Goal: Transaction & Acquisition: Purchase product/service

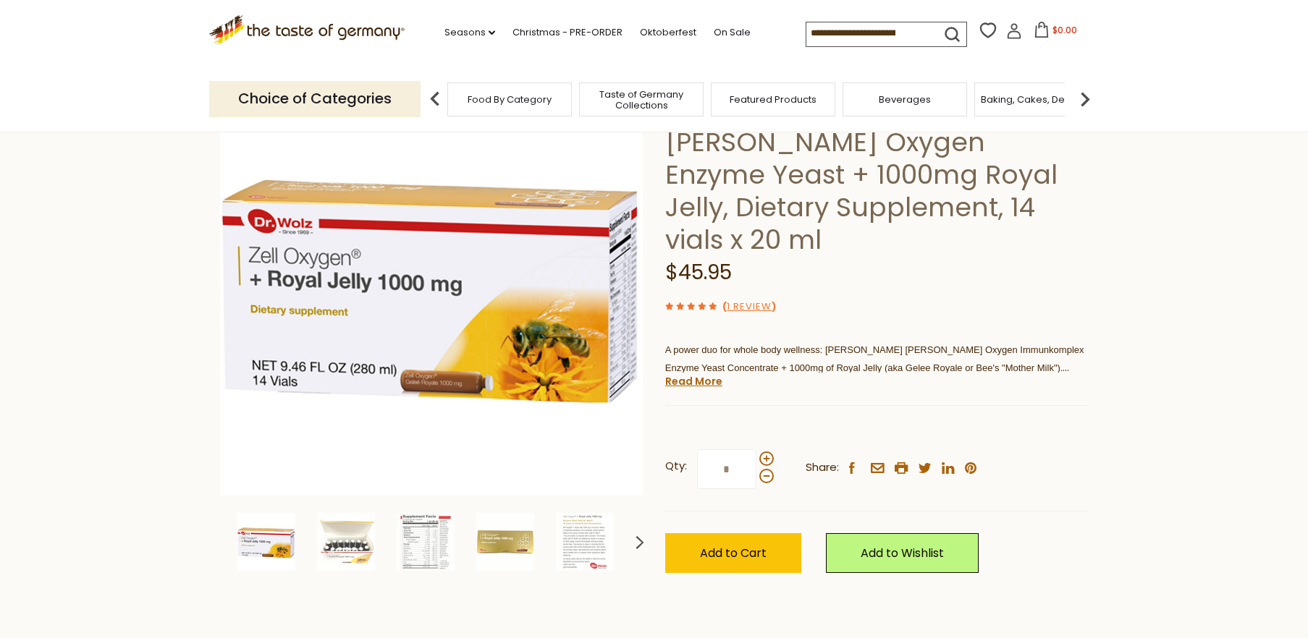
scroll to position [161, 0]
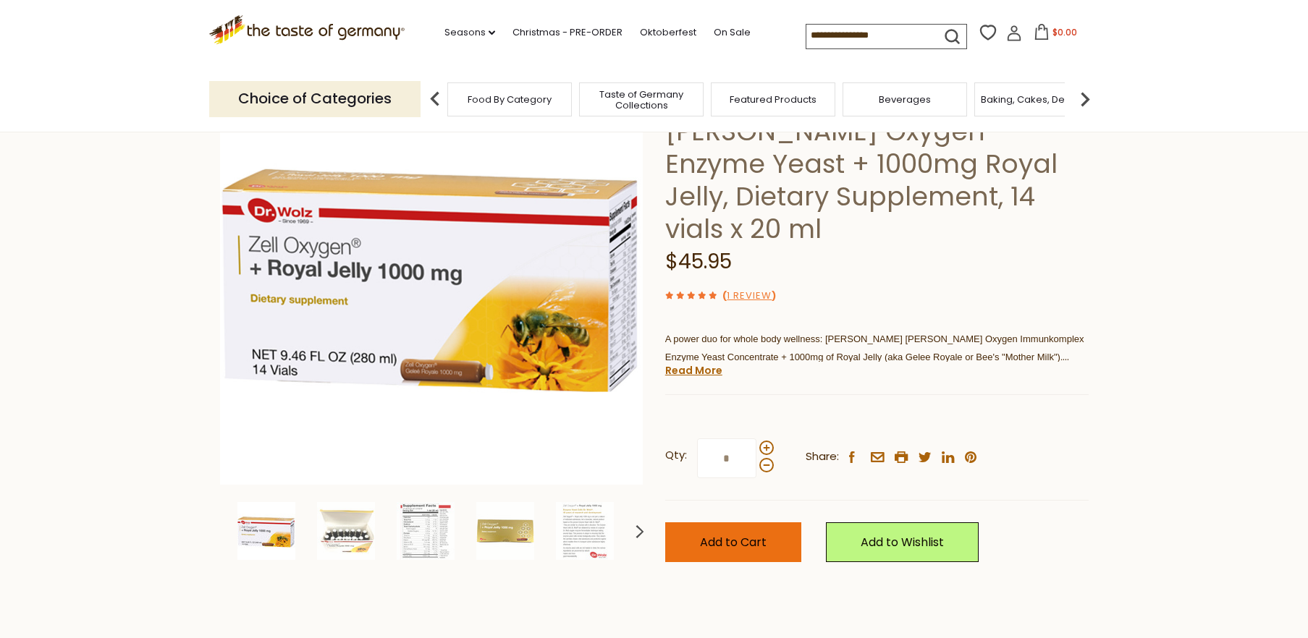
click at [760, 534] on span "Add to Cart" at bounding box center [733, 542] width 67 height 17
click at [1006, 37] on icon at bounding box center [1014, 33] width 16 height 16
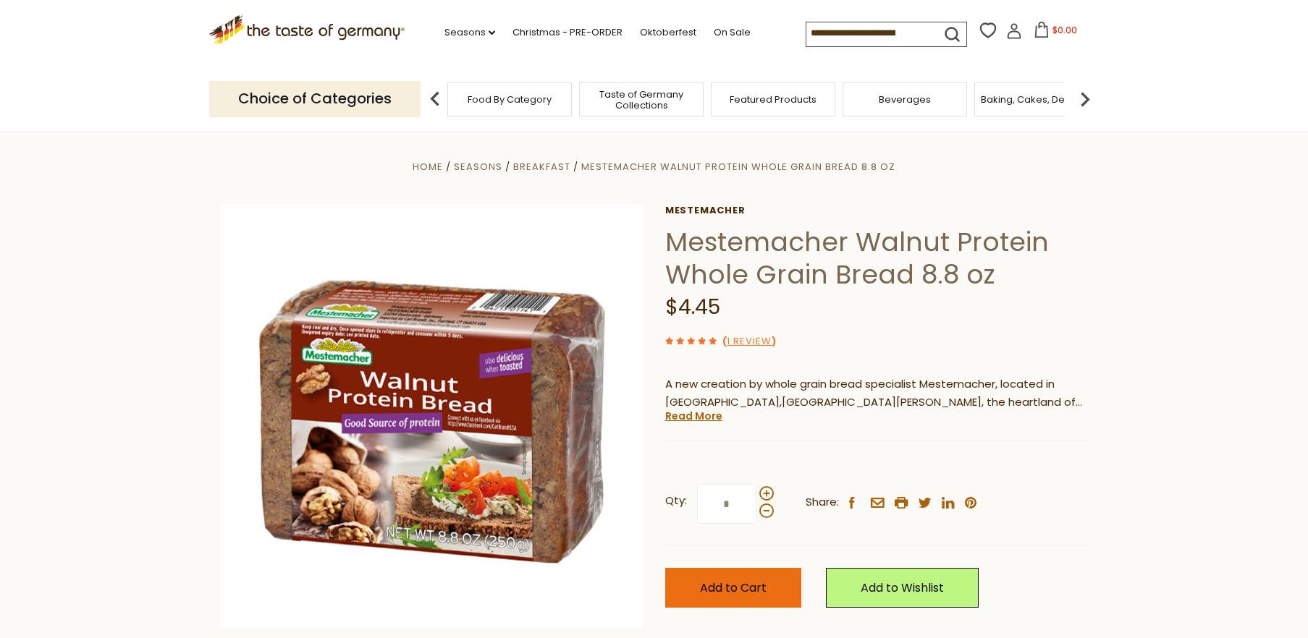
click at [701, 586] on span "Add to Cart" at bounding box center [733, 588] width 67 height 17
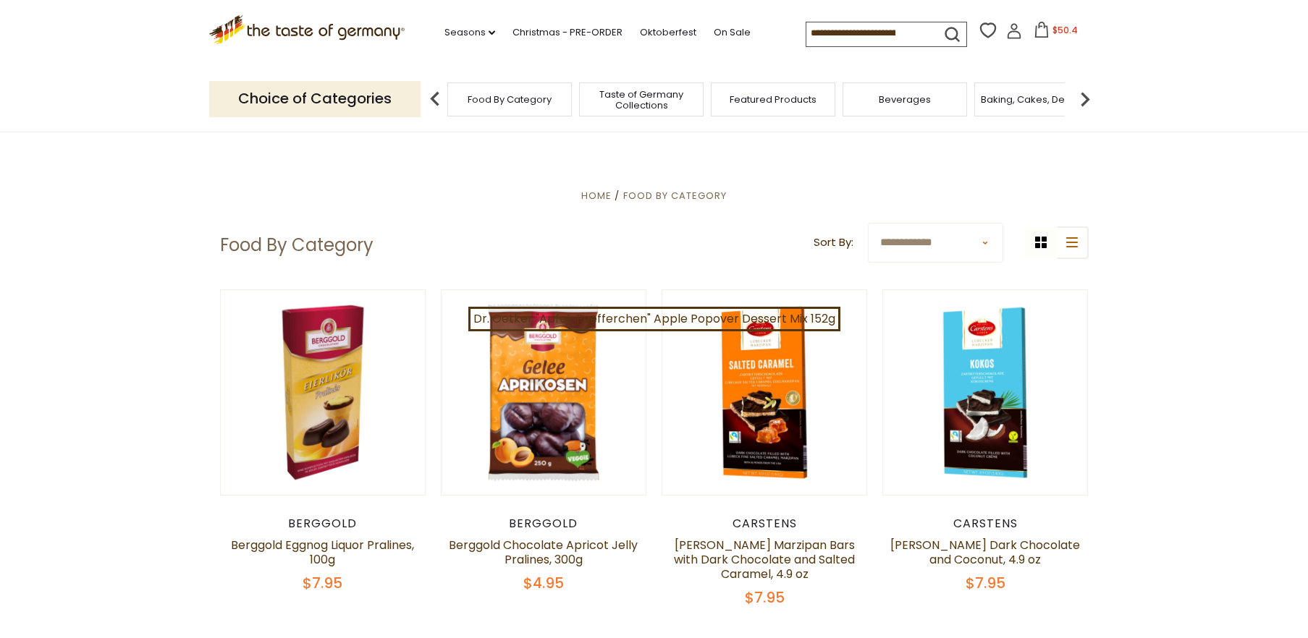
click at [434, 93] on img at bounding box center [434, 99] width 29 height 29
click at [481, 94] on span "Food By Category" at bounding box center [510, 99] width 84 height 11
click at [1082, 96] on img at bounding box center [1084, 99] width 29 height 29
click at [1085, 94] on img at bounding box center [1084, 99] width 29 height 29
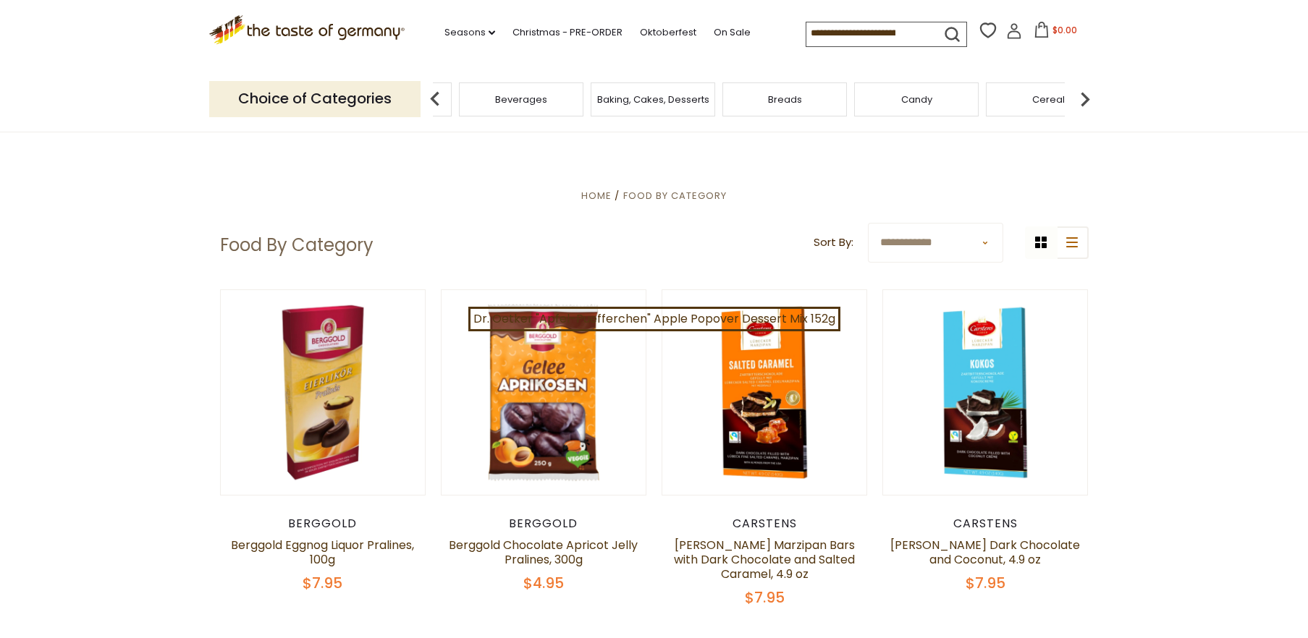
click at [1083, 94] on img at bounding box center [1084, 99] width 29 height 29
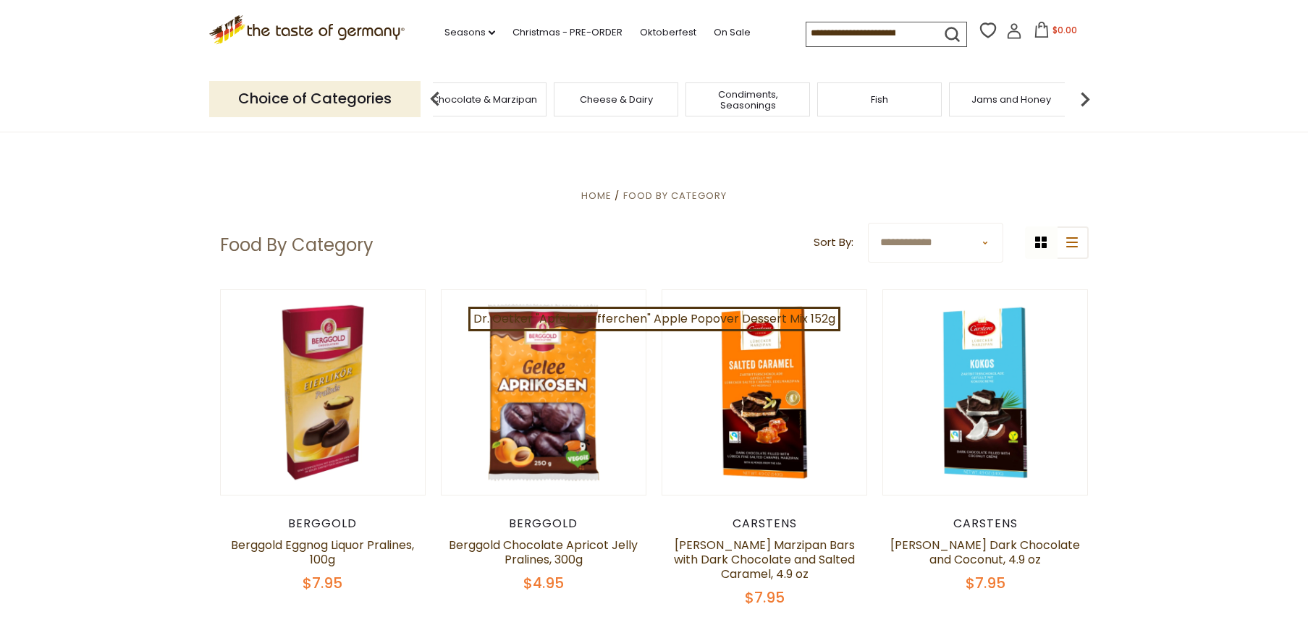
click at [1083, 94] on img at bounding box center [1084, 99] width 29 height 29
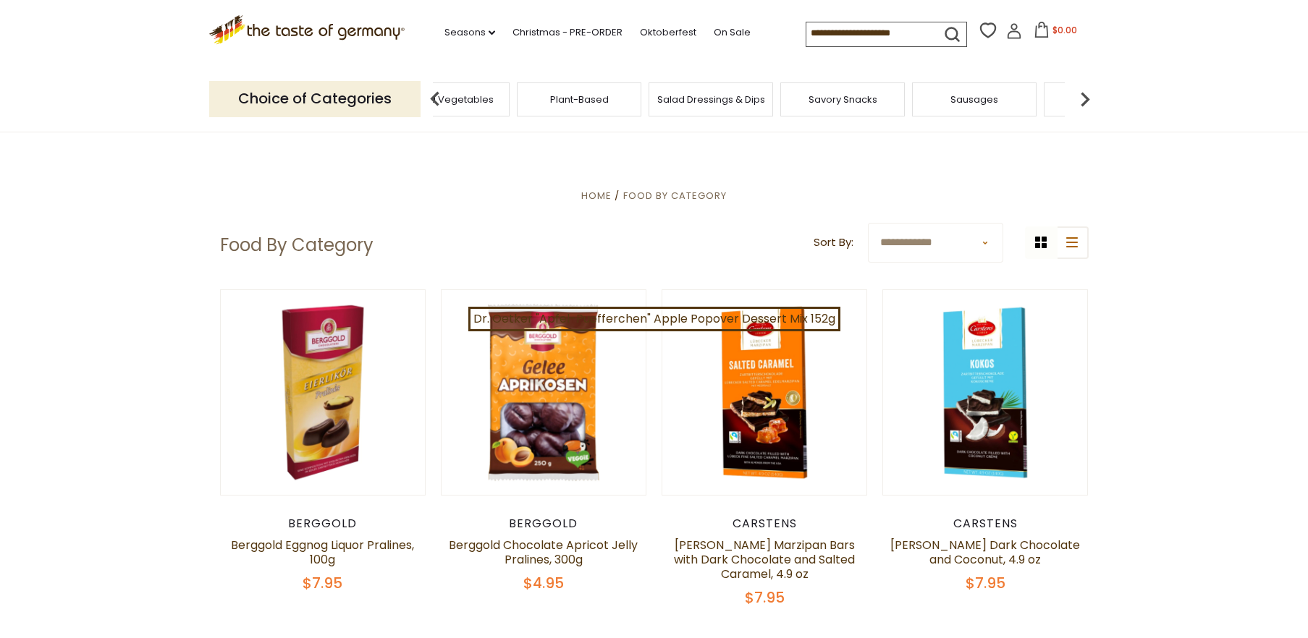
click at [1083, 94] on img at bounding box center [1084, 99] width 29 height 29
click at [811, 95] on span "Health & Wellness" at bounding box center [804, 99] width 85 height 11
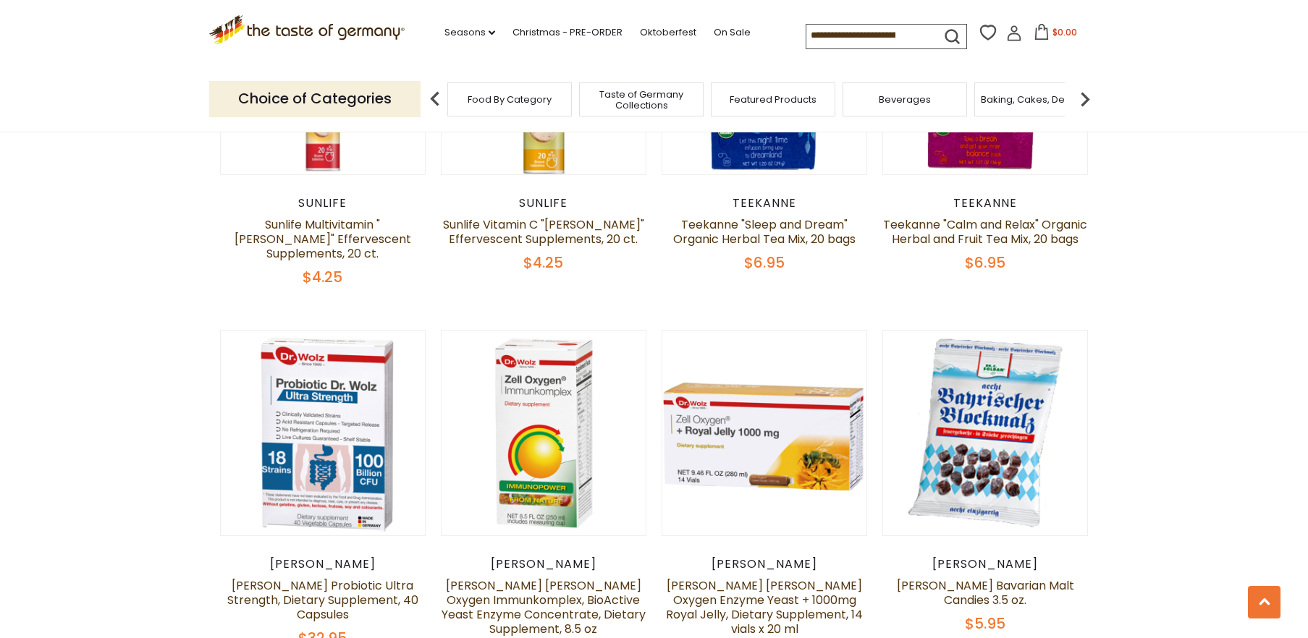
scroll to position [2836, 0]
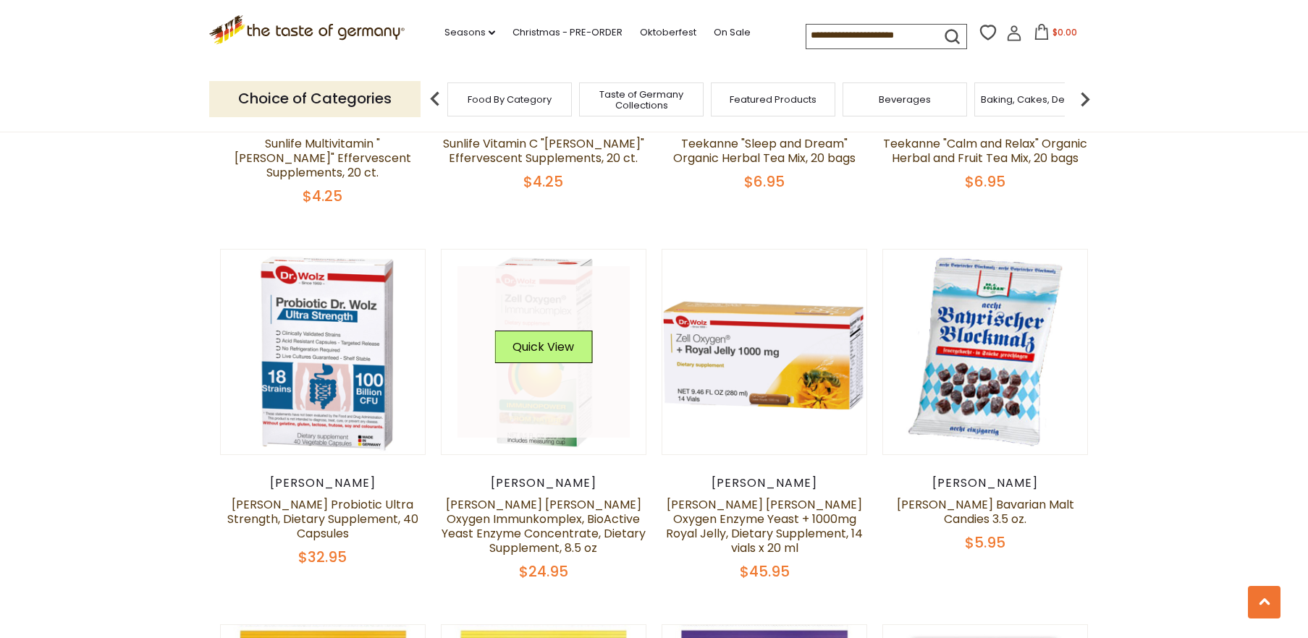
click at [544, 408] on link at bounding box center [543, 352] width 172 height 172
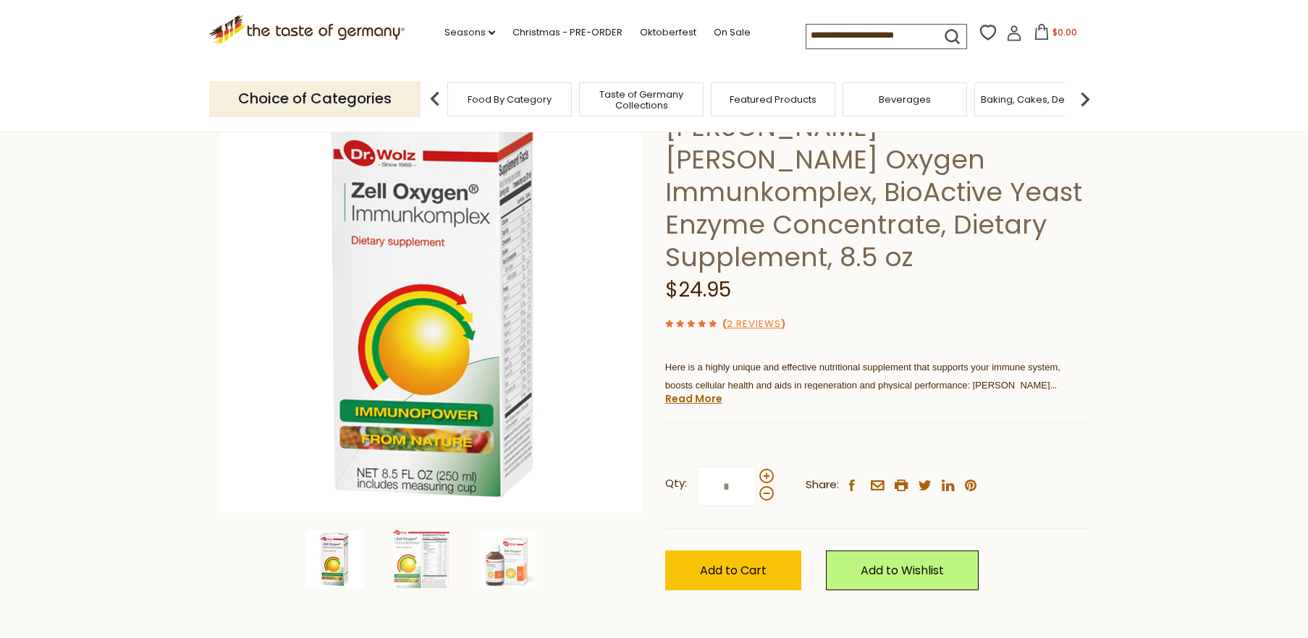
scroll to position [161, 0]
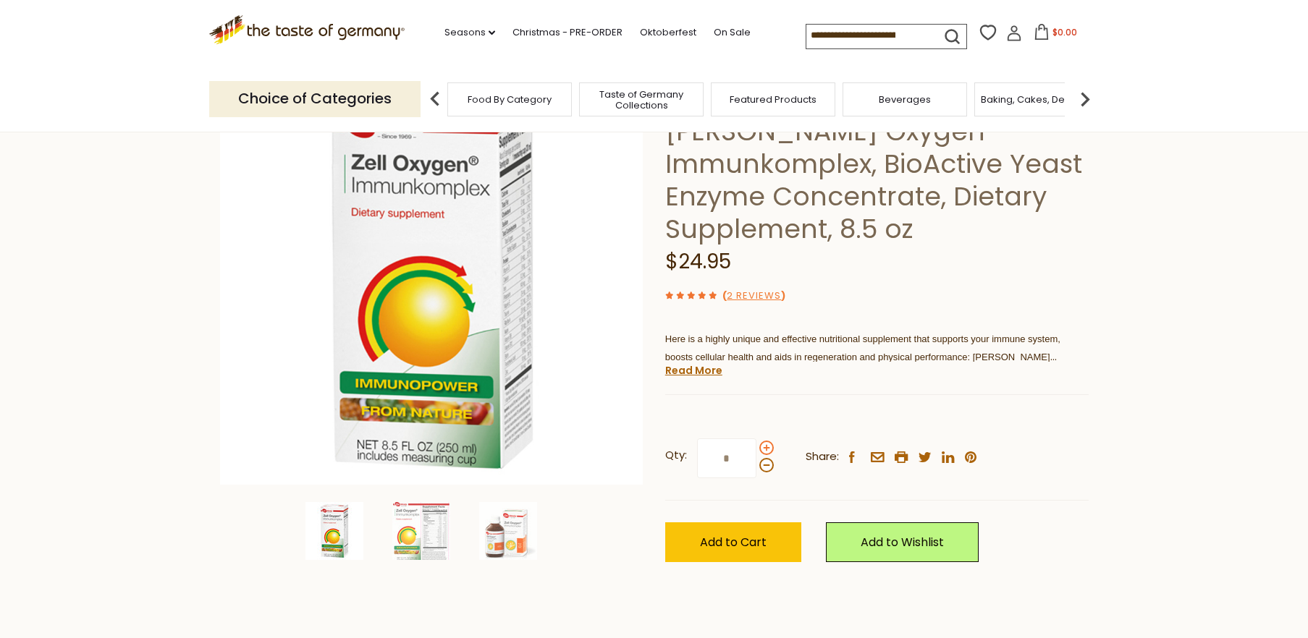
click at [766, 441] on span at bounding box center [766, 448] width 14 height 14
click at [756, 439] on input "*" at bounding box center [726, 459] width 59 height 40
click at [763, 458] on span at bounding box center [766, 465] width 14 height 14
click at [756, 439] on input "*" at bounding box center [726, 459] width 59 height 40
click at [762, 441] on span at bounding box center [766, 448] width 14 height 14
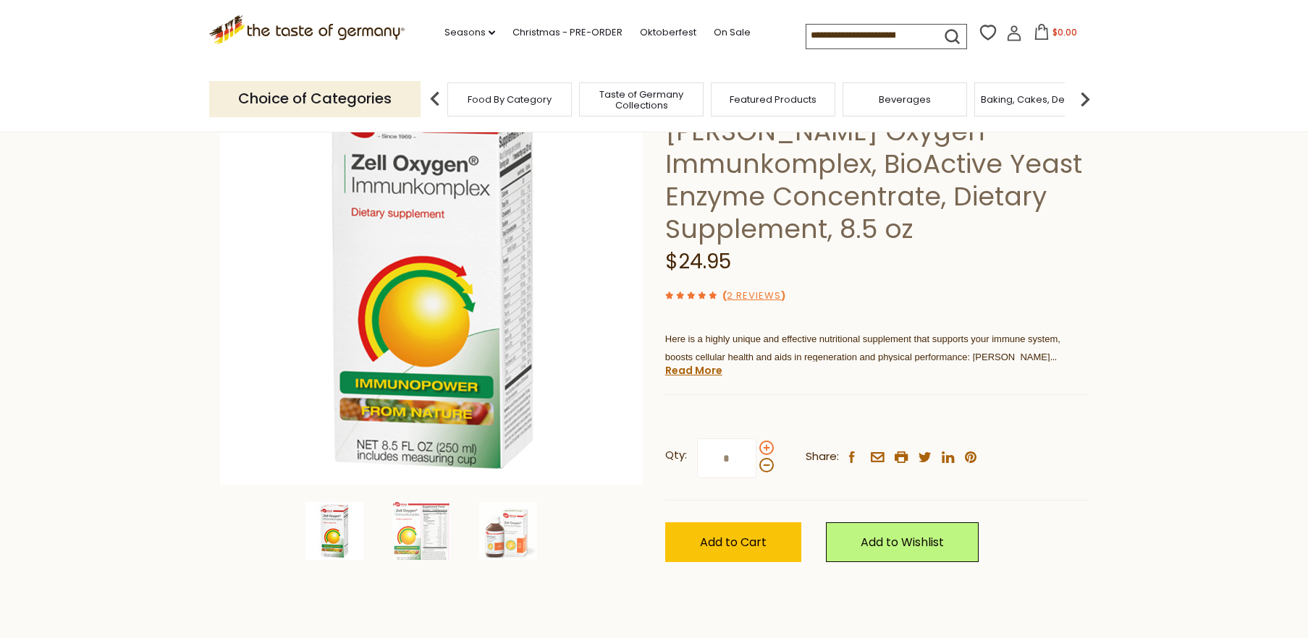
click at [756, 439] on input "*" at bounding box center [726, 459] width 59 height 40
type input "*"
click at [718, 534] on span "Add to Cart" at bounding box center [733, 542] width 67 height 17
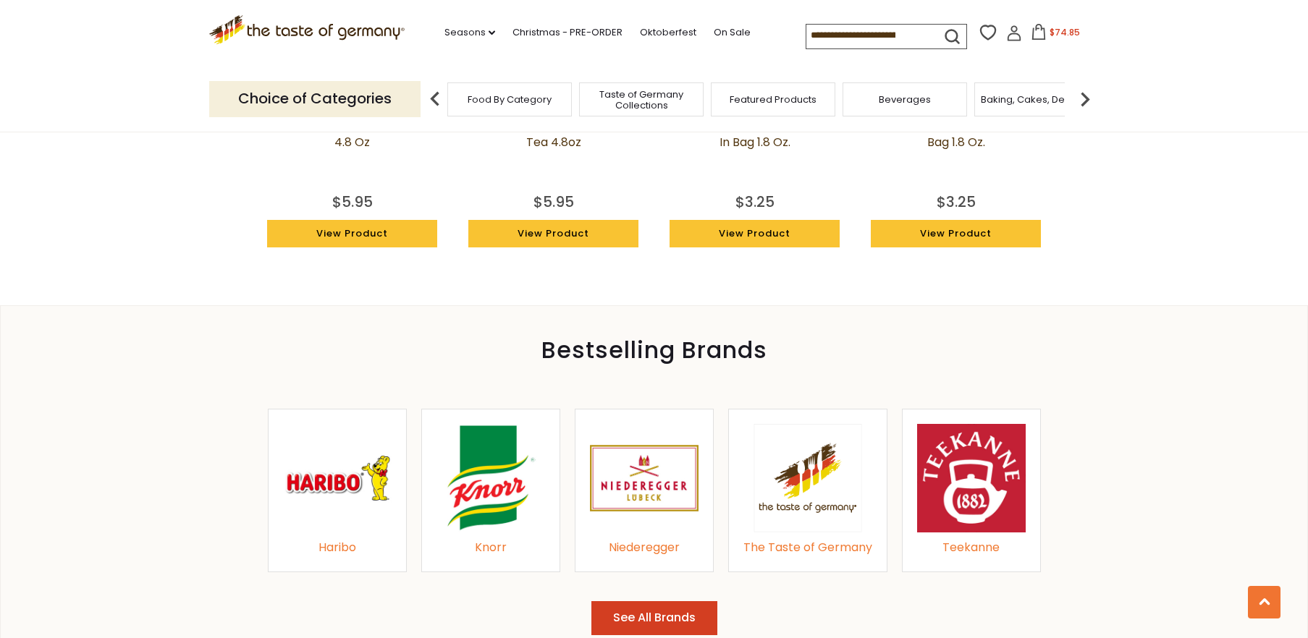
scroll to position [1377, 0]
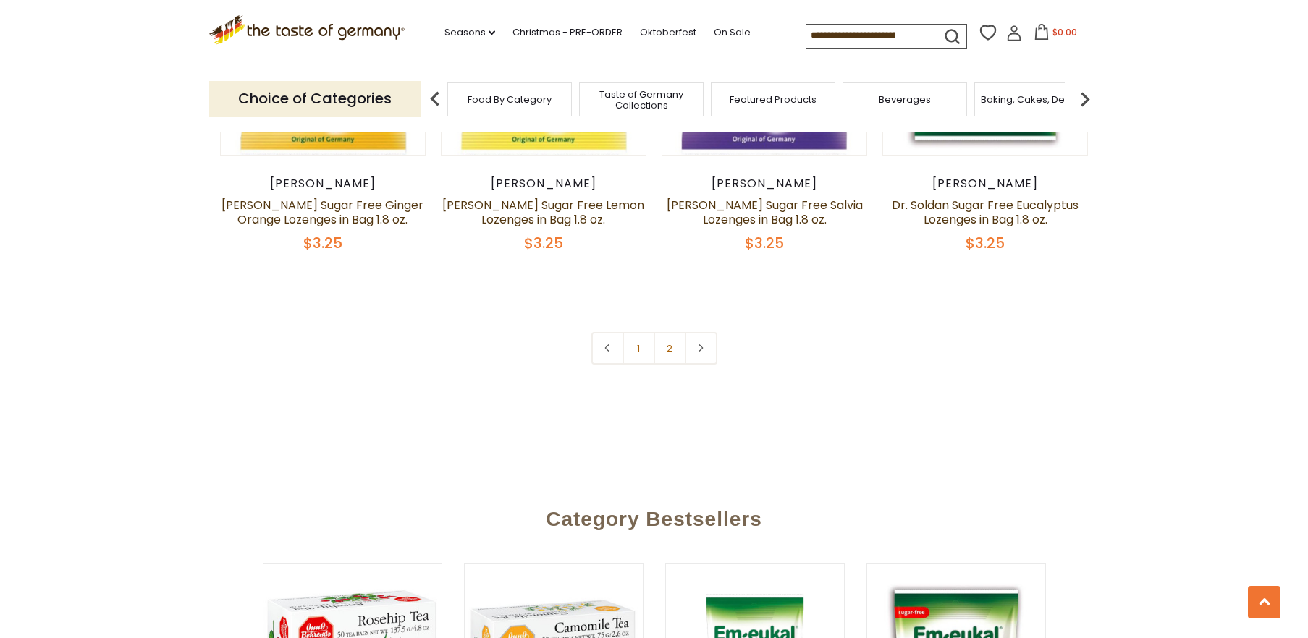
scroll to position [3550, 0]
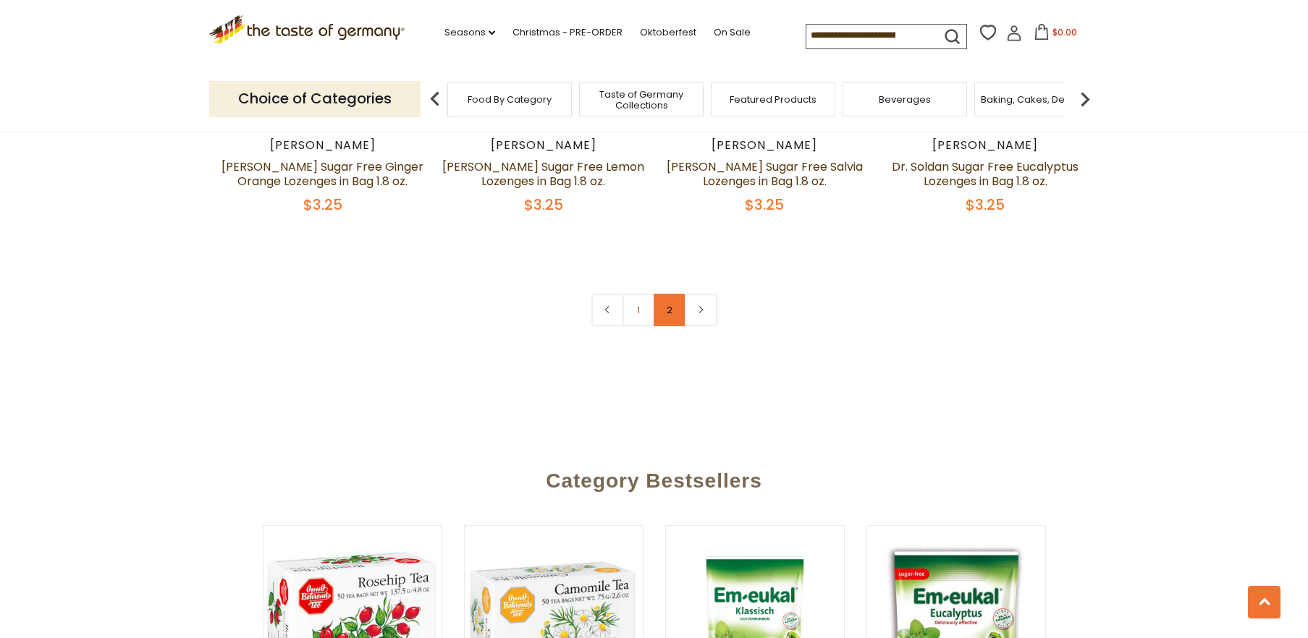
click at [667, 322] on link "2" at bounding box center [670, 310] width 33 height 33
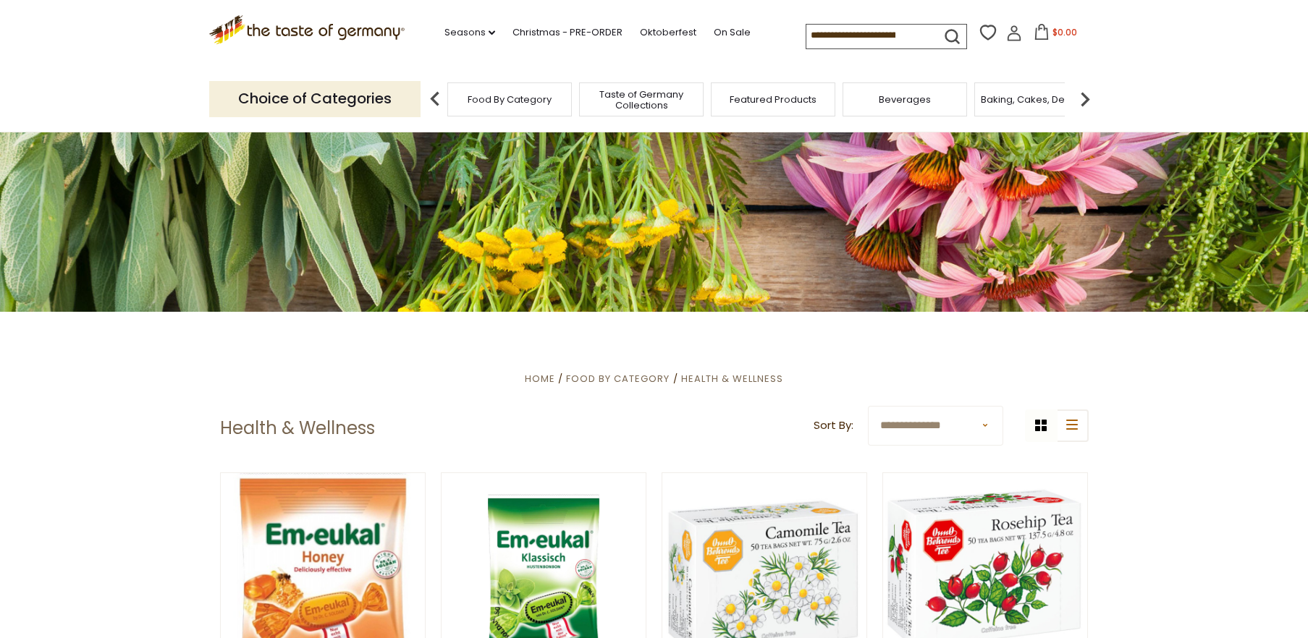
scroll to position [0, 0]
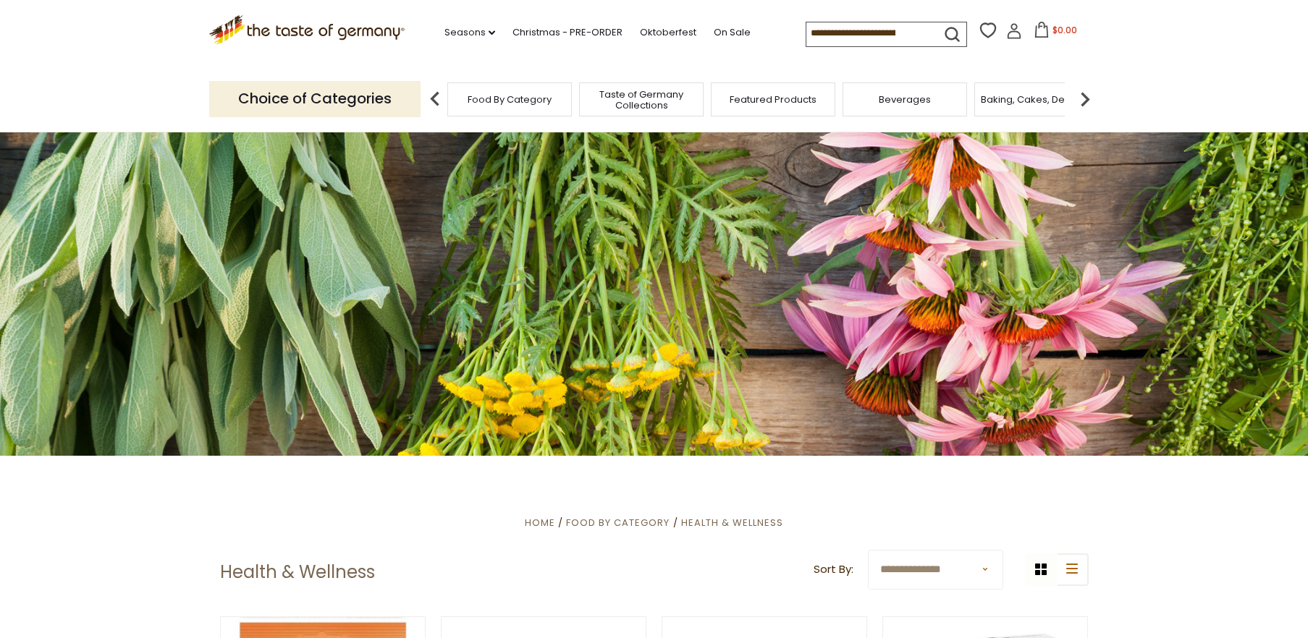
click at [1083, 90] on img at bounding box center [1084, 99] width 29 height 29
click at [1081, 93] on img at bounding box center [1084, 99] width 29 height 29
click at [1080, 93] on img at bounding box center [1084, 99] width 29 height 29
click at [1079, 93] on img at bounding box center [1084, 99] width 29 height 29
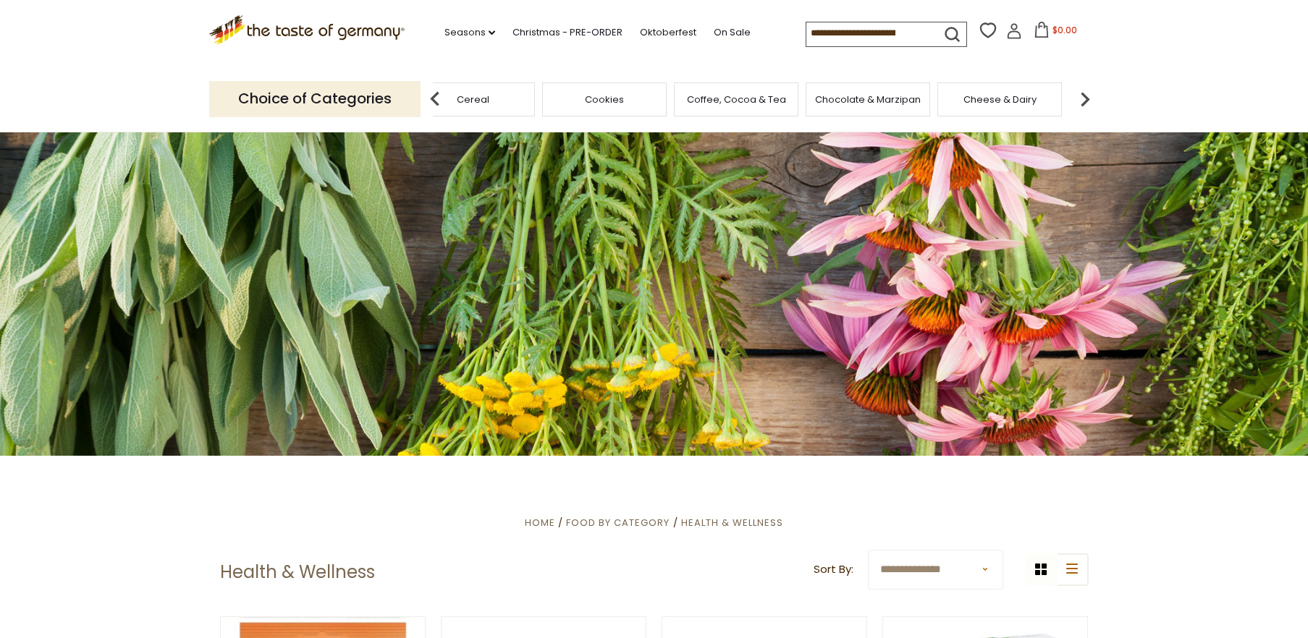
click at [1078, 93] on img at bounding box center [1084, 99] width 29 height 29
click at [1077, 93] on img at bounding box center [1084, 99] width 29 height 29
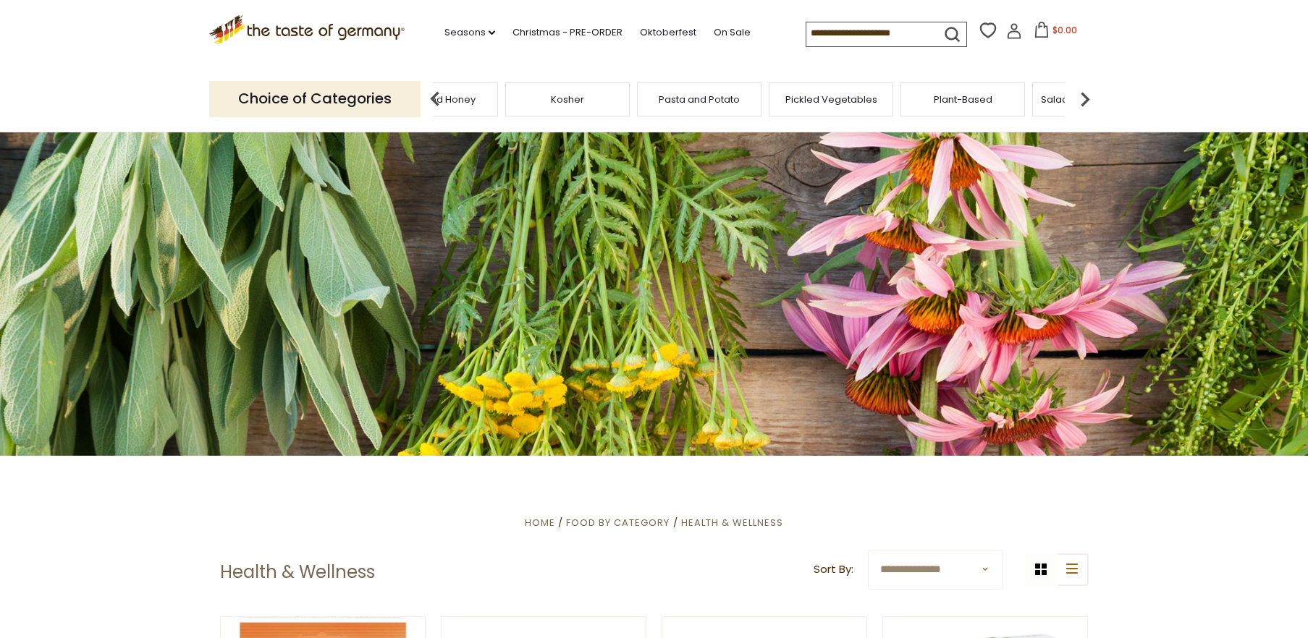
click at [1078, 93] on img at bounding box center [1084, 99] width 29 height 29
click at [892, 98] on span "Soups & Sauces" at bounding box center [914, 99] width 77 height 11
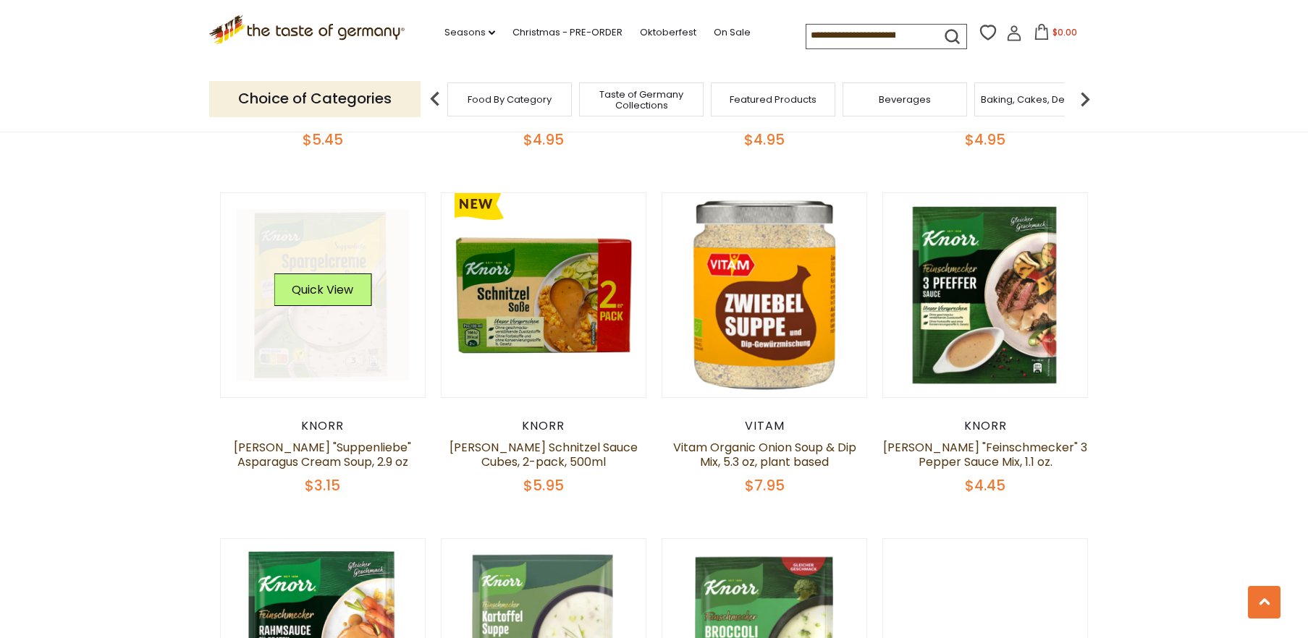
scroll to position [1134, 0]
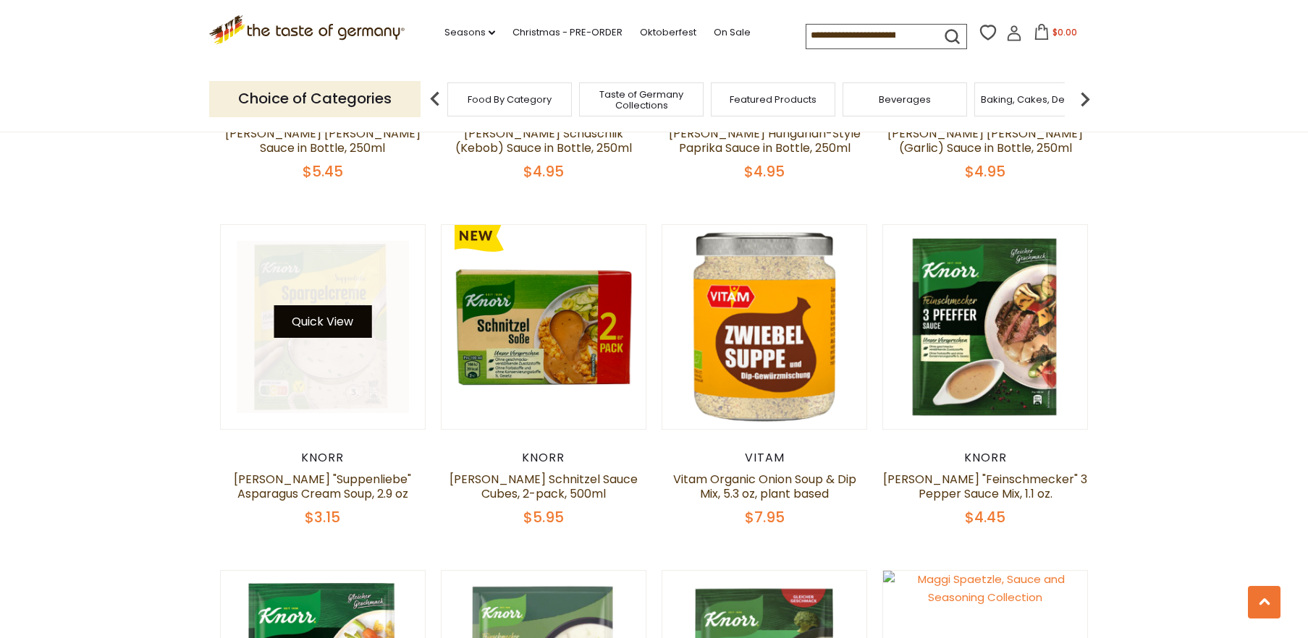
click at [330, 305] on button "Quick View" at bounding box center [323, 321] width 98 height 33
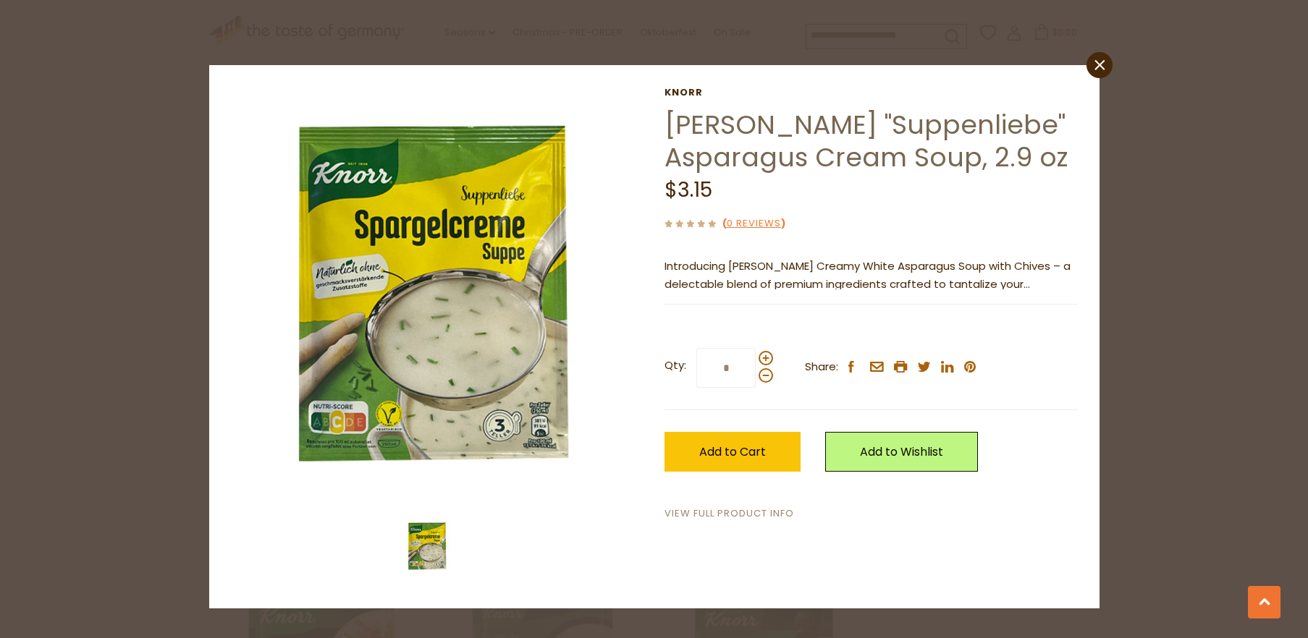
click at [773, 512] on link "View Full Product Info" at bounding box center [729, 514] width 130 height 15
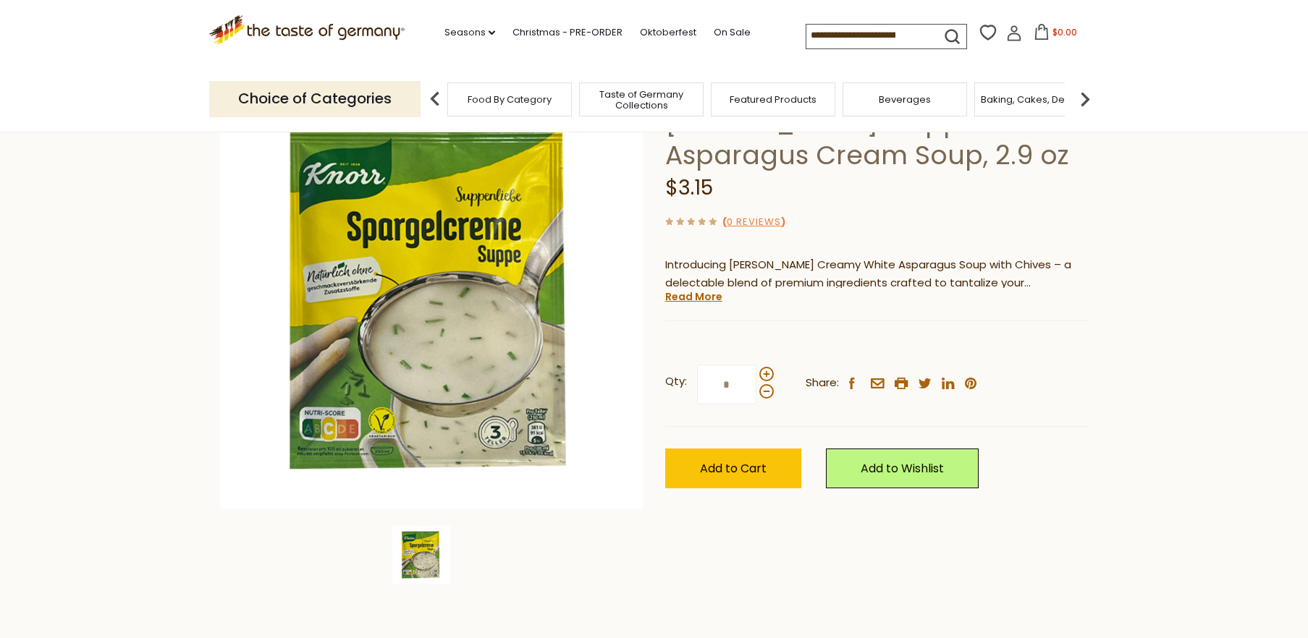
scroll to position [80, 0]
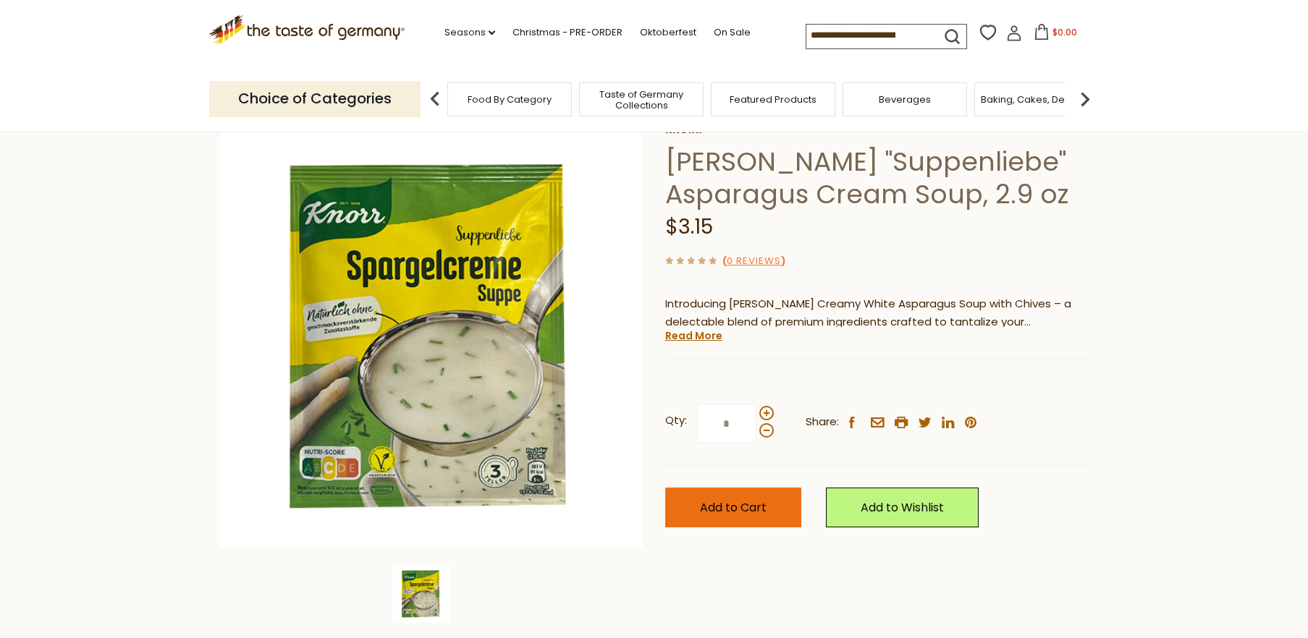
click at [713, 502] on span "Add to Cart" at bounding box center [733, 507] width 67 height 17
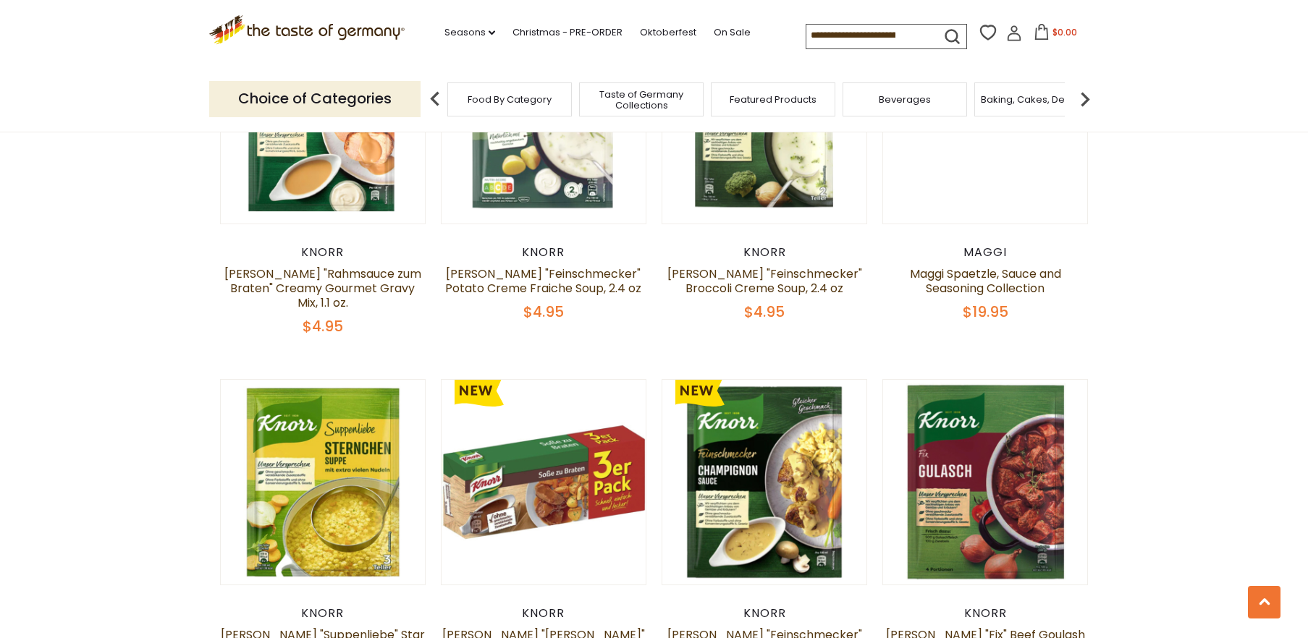
scroll to position [1767, 0]
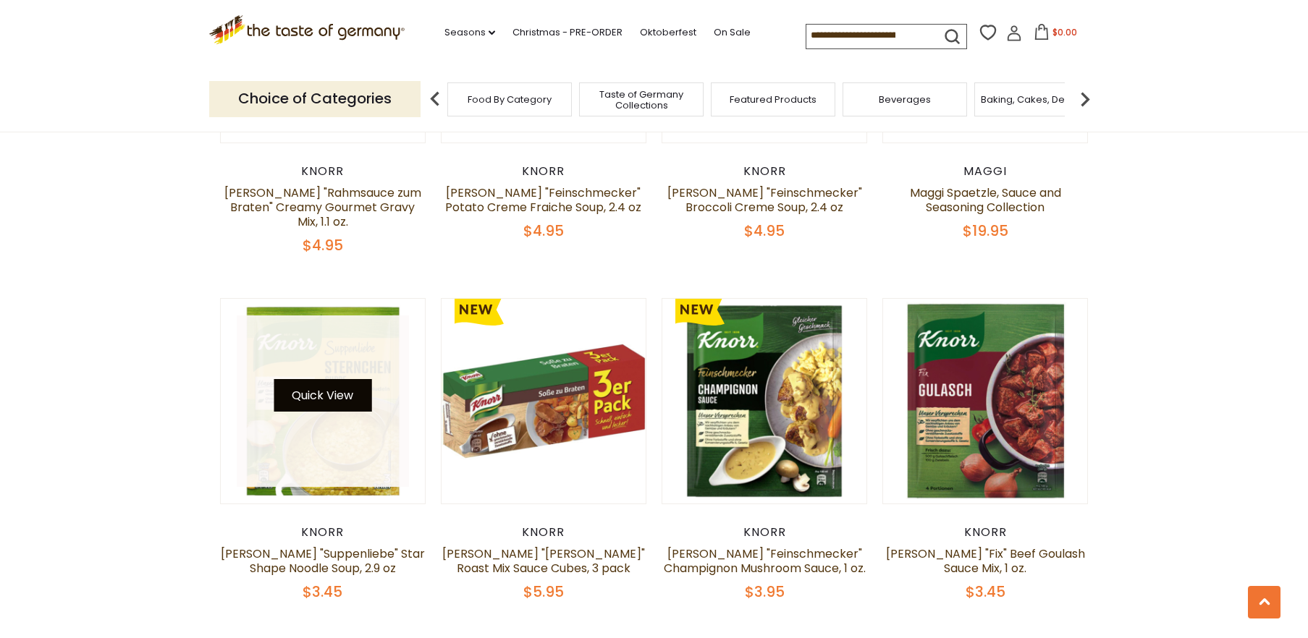
click at [323, 379] on button "Quick View" at bounding box center [323, 395] width 98 height 33
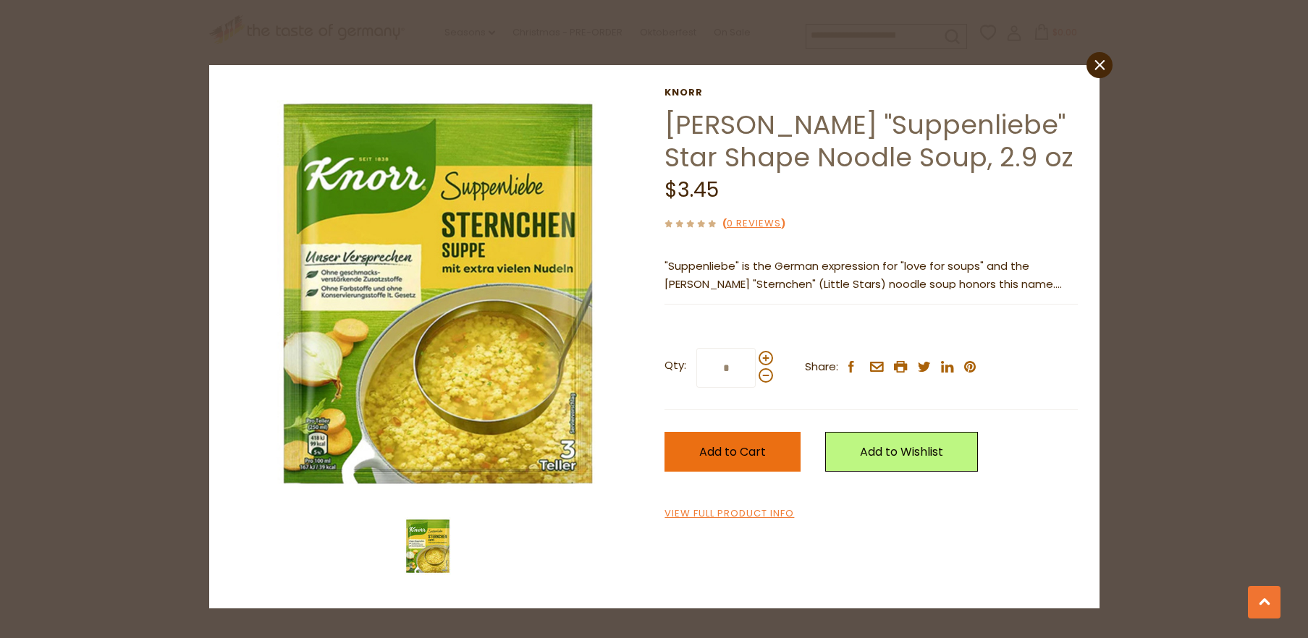
click at [699, 457] on span "Add to Cart" at bounding box center [732, 452] width 67 height 17
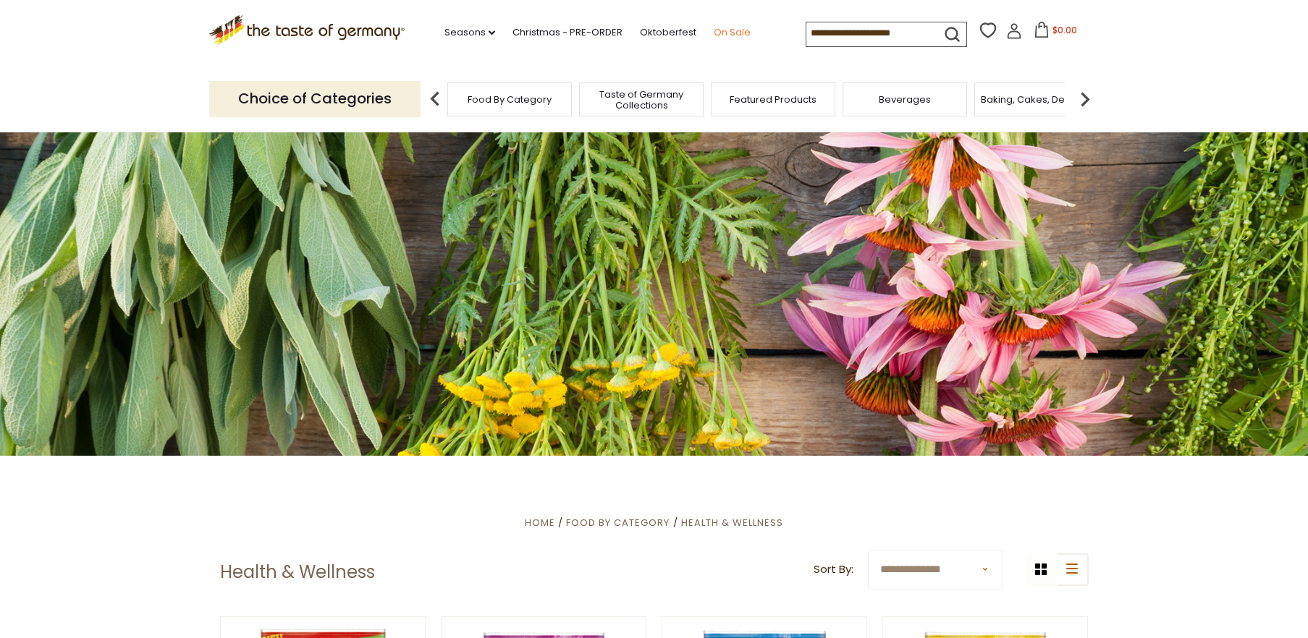
click at [714, 32] on link "On Sale" at bounding box center [732, 33] width 37 height 16
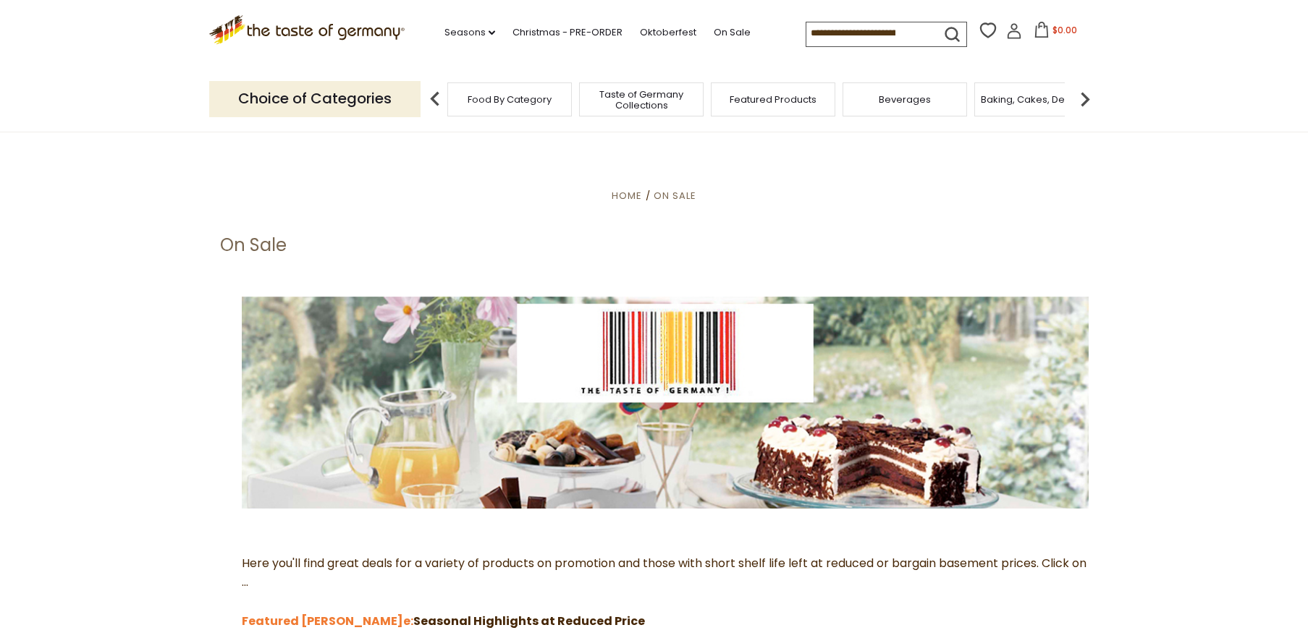
click at [1083, 93] on img at bounding box center [1084, 99] width 29 height 29
click at [1086, 90] on img at bounding box center [1084, 99] width 29 height 29
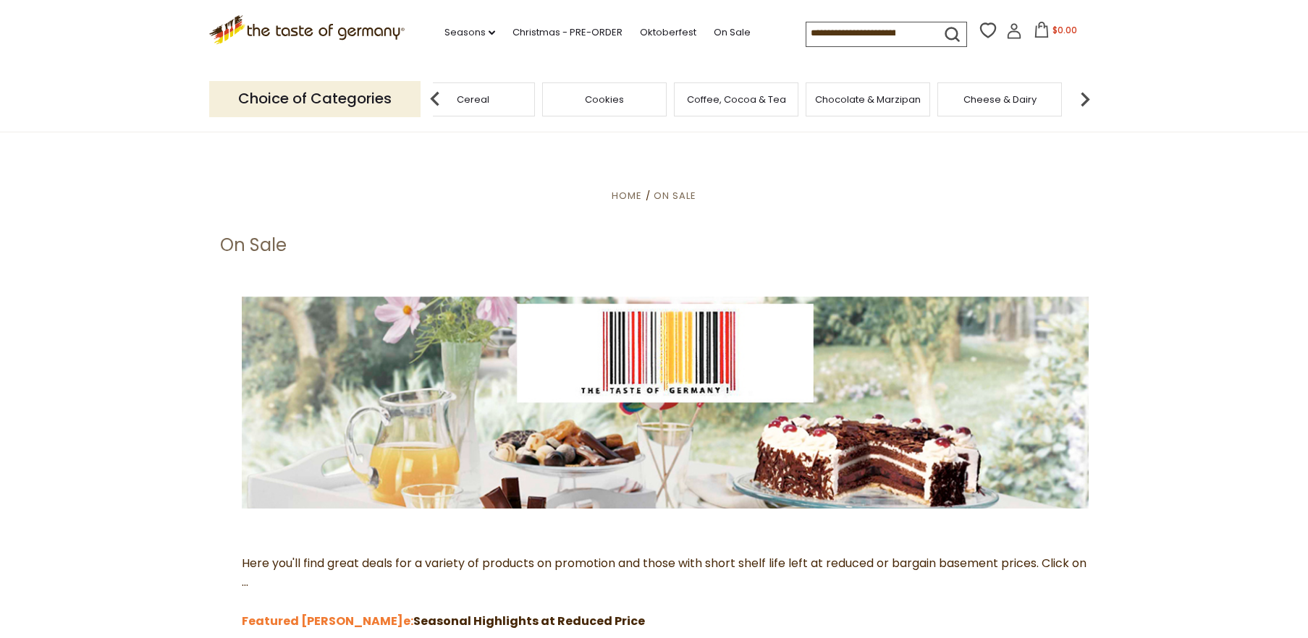
click at [1086, 90] on img at bounding box center [1084, 99] width 29 height 29
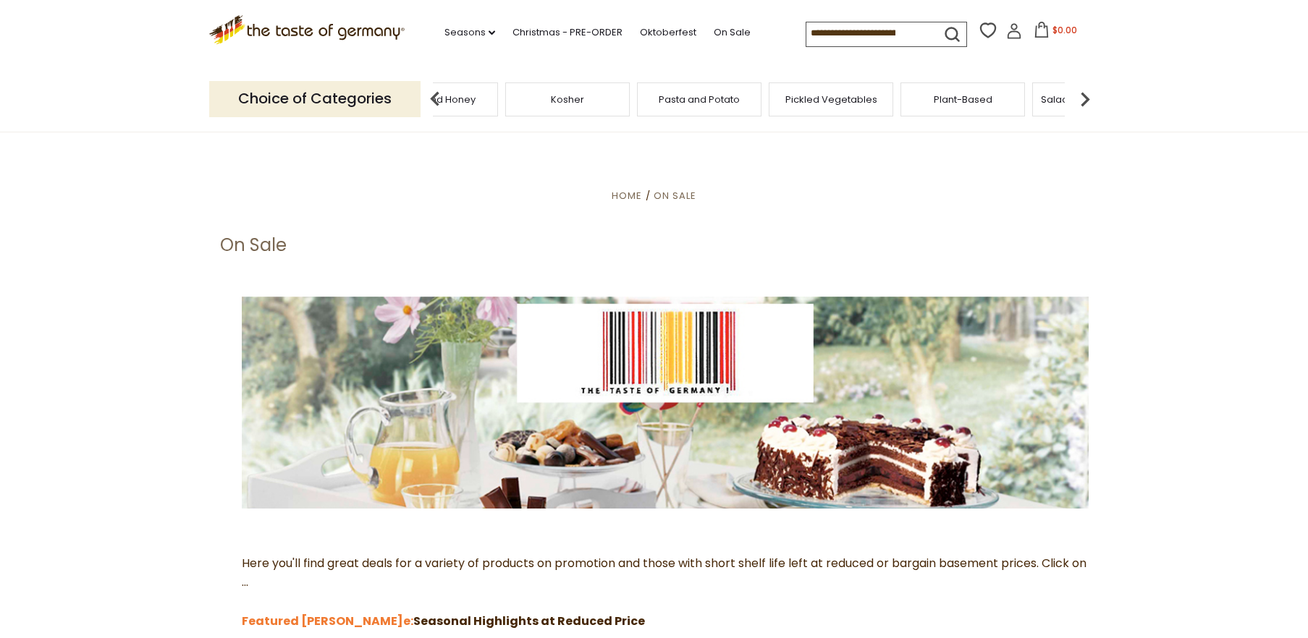
click at [1086, 90] on img at bounding box center [1084, 99] width 29 height 29
click at [933, 94] on span "Soups & Sauces" at bounding box center [914, 99] width 77 height 11
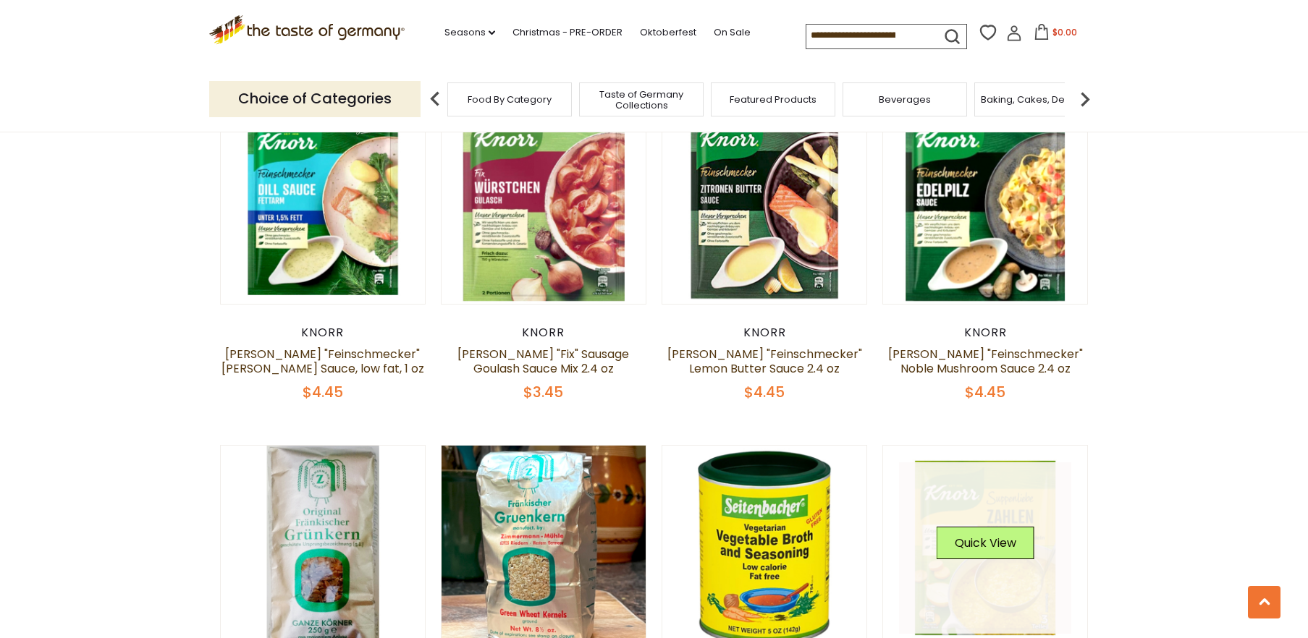
scroll to position [2593, 0]
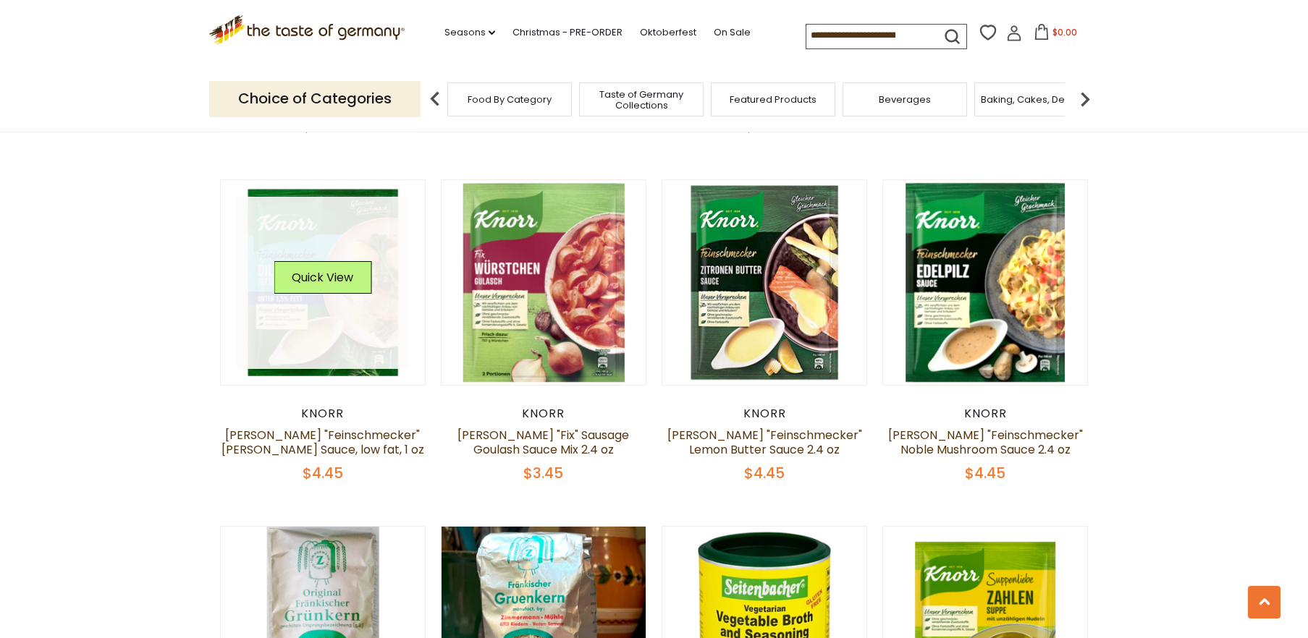
click at [326, 318] on link at bounding box center [323, 283] width 172 height 172
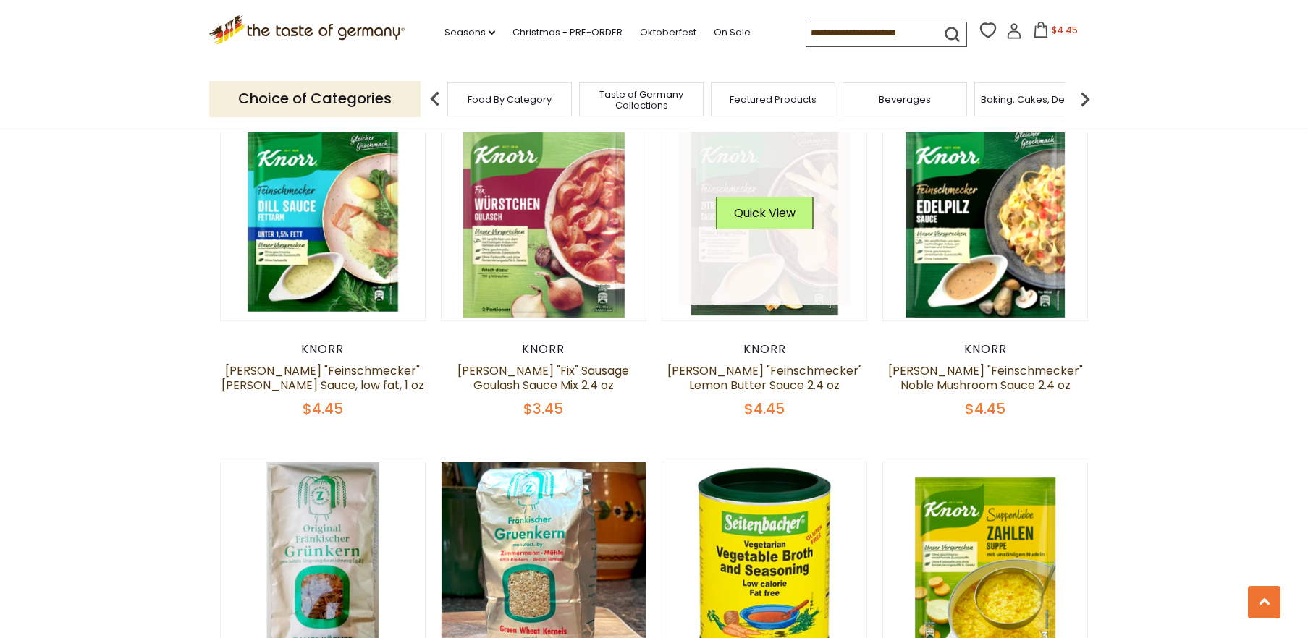
scroll to position [2593, 0]
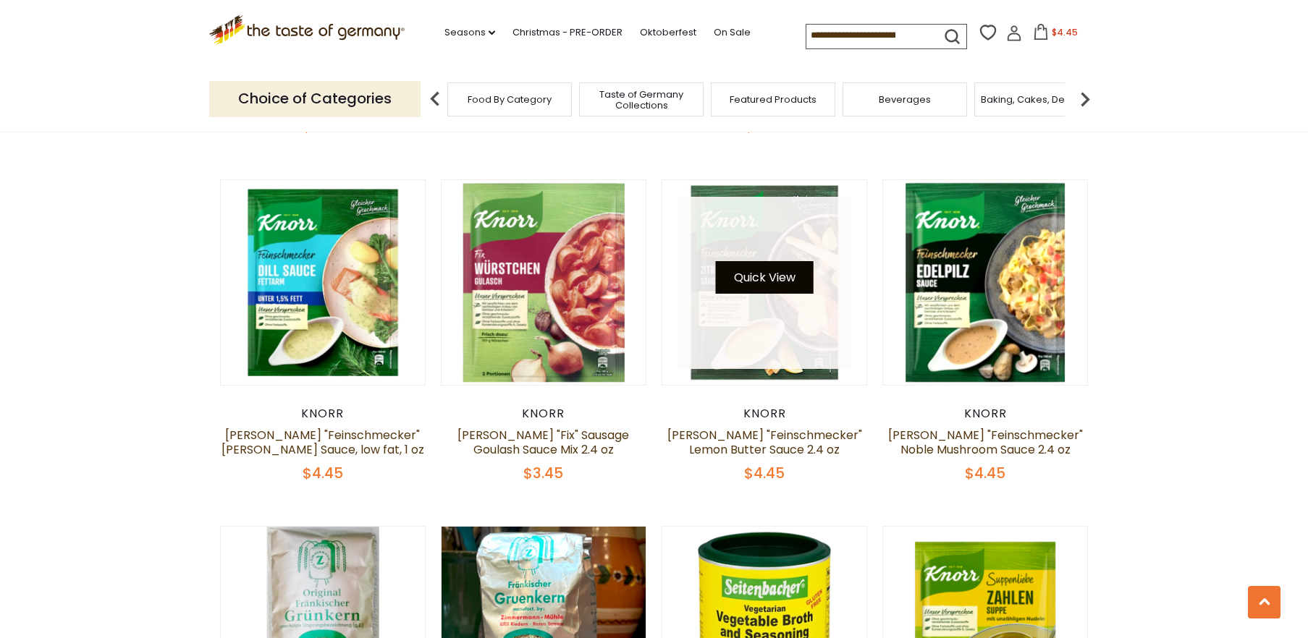
click at [792, 263] on button "Quick View" at bounding box center [765, 277] width 98 height 33
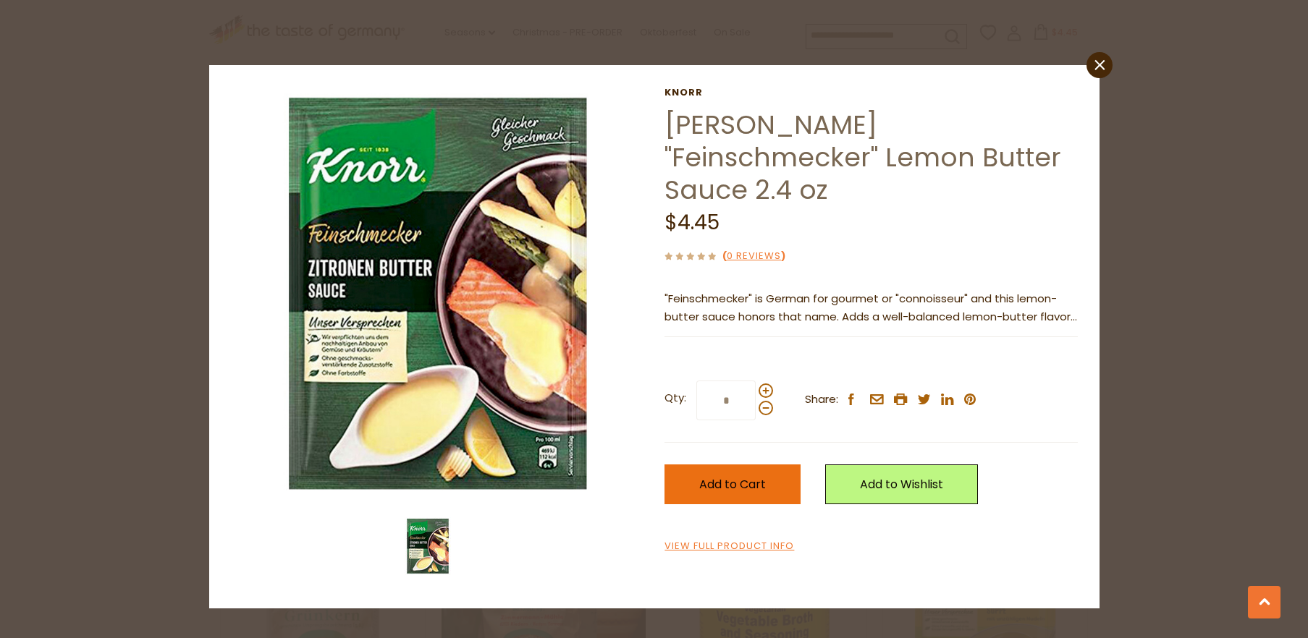
click at [725, 465] on button "Add to Cart" at bounding box center [732, 485] width 136 height 40
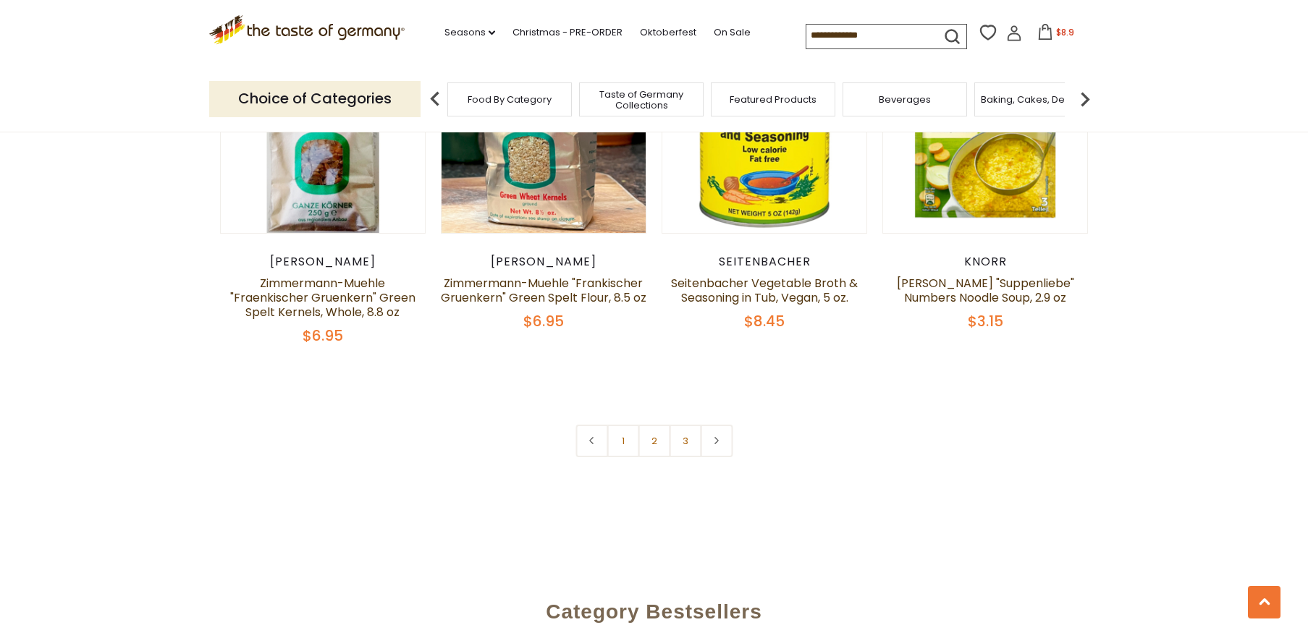
scroll to position [3160, 0]
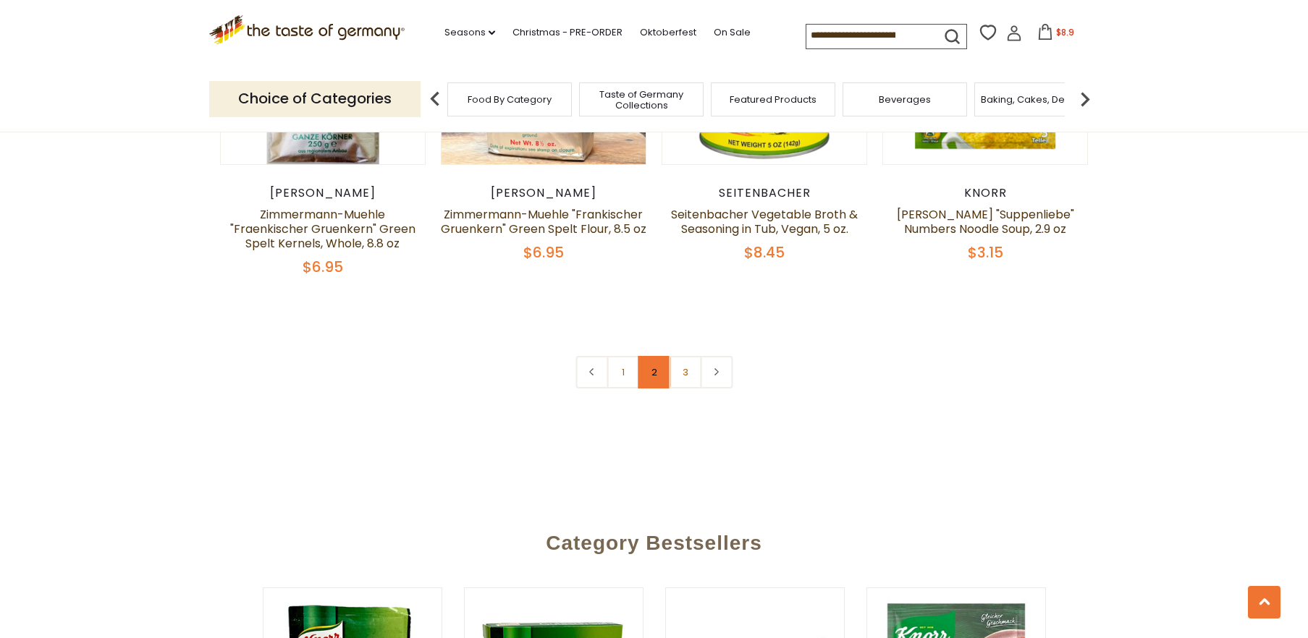
click at [655, 360] on link "2" at bounding box center [654, 372] width 33 height 33
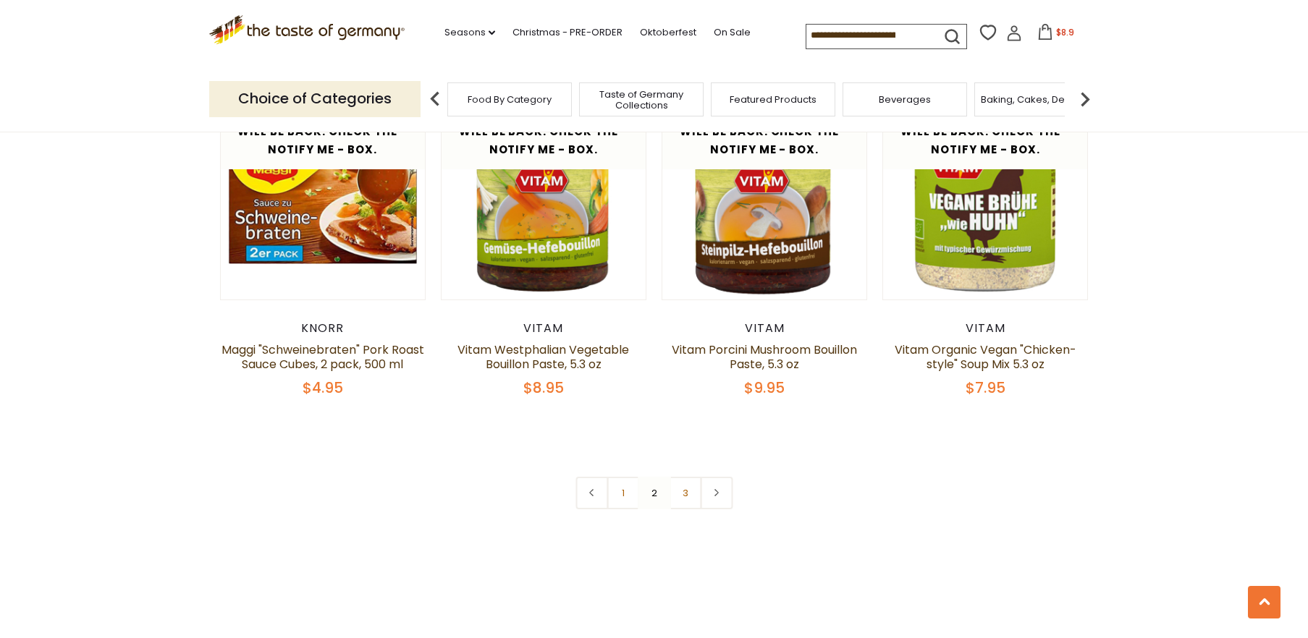
scroll to position [3059, 0]
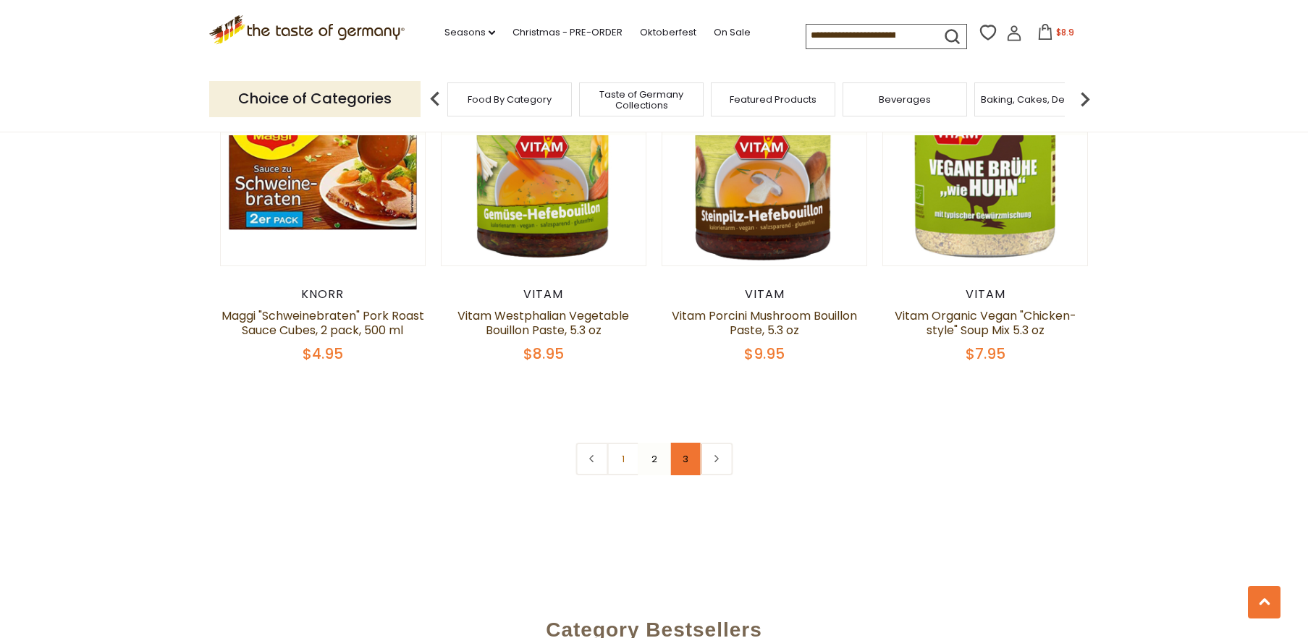
click at [681, 443] on link "3" at bounding box center [685, 459] width 33 height 33
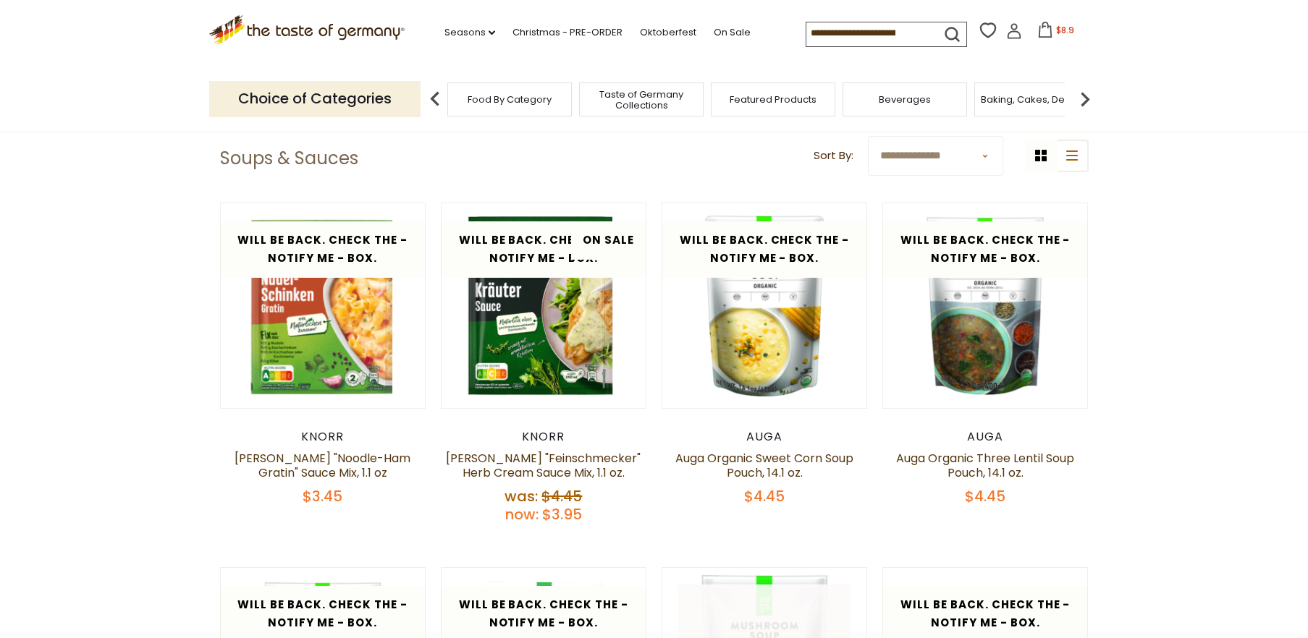
scroll to position [60, 0]
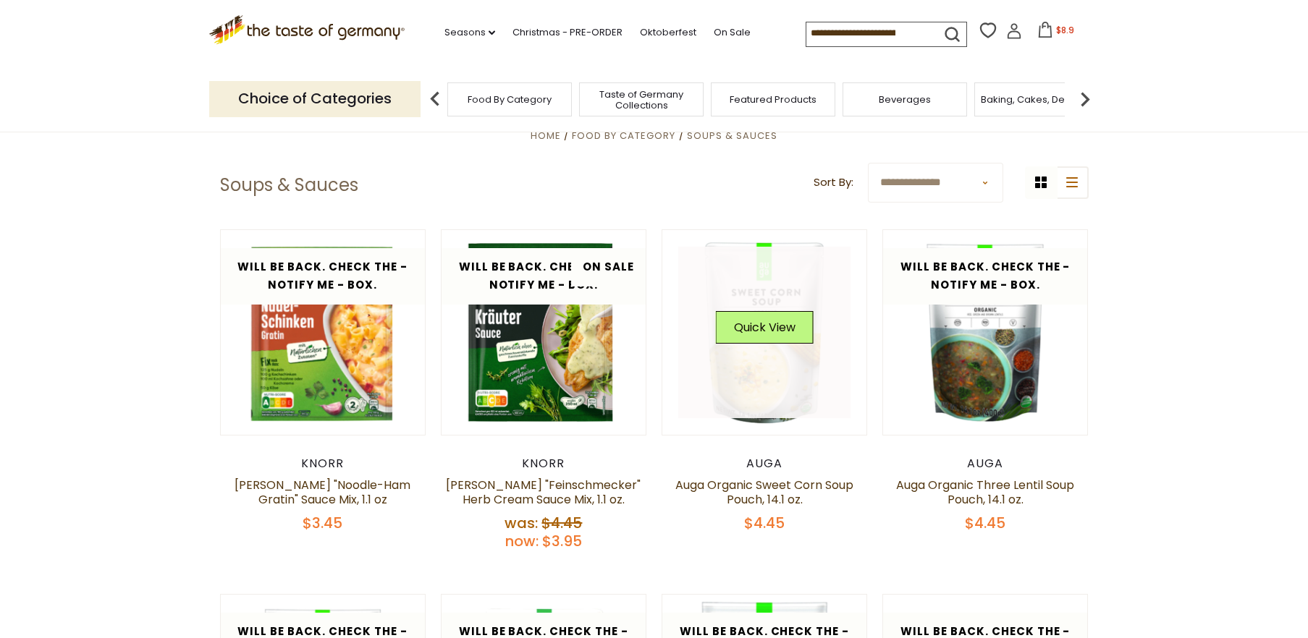
click at [767, 371] on link at bounding box center [764, 333] width 172 height 172
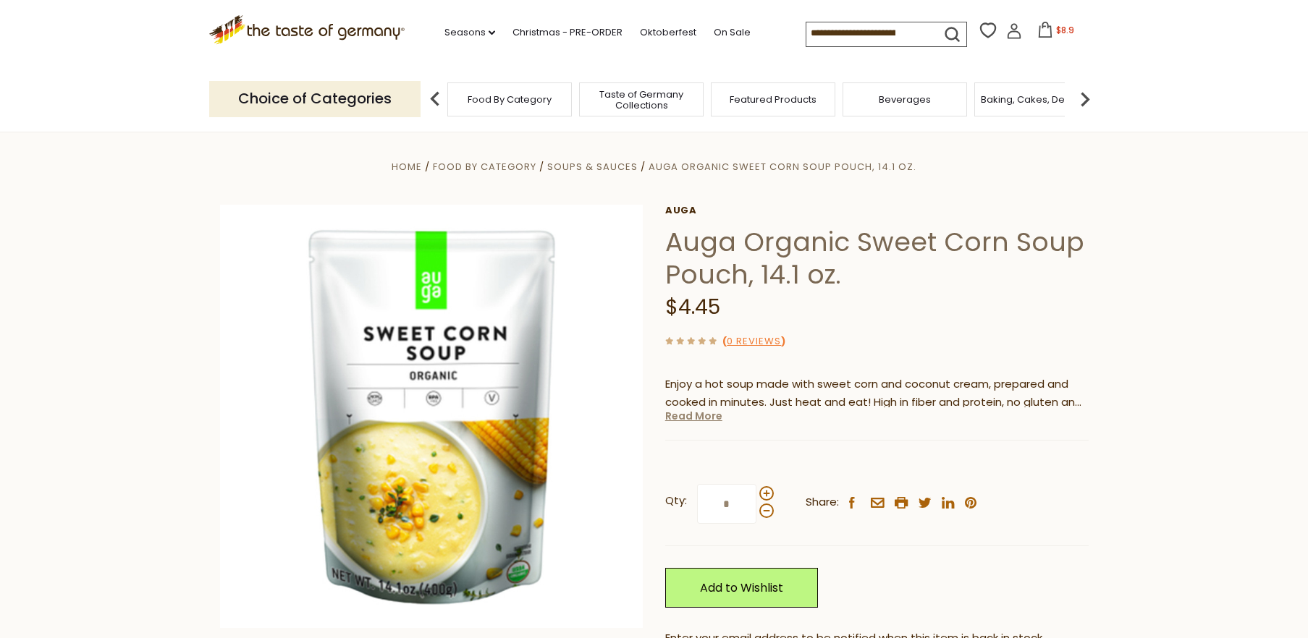
click at [689, 418] on link "Read More" at bounding box center [693, 416] width 57 height 14
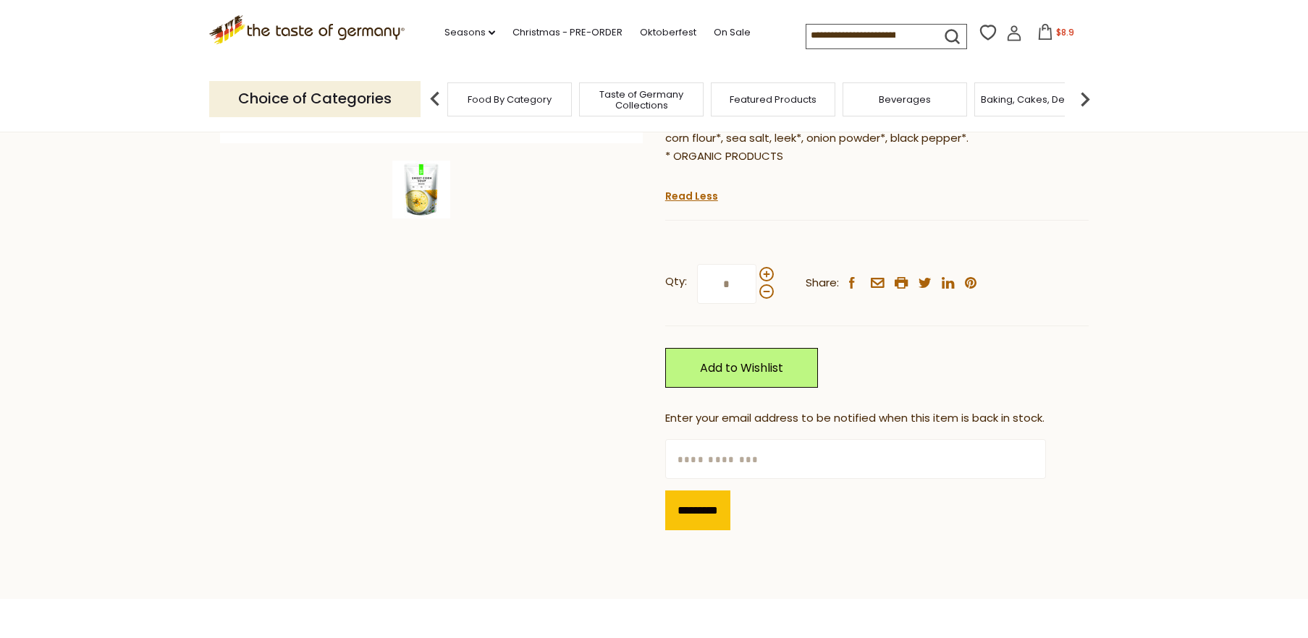
scroll to position [486, 0]
click at [696, 445] on input "text" at bounding box center [855, 459] width 381 height 40
type input "**********"
click at [688, 492] on input "*********" at bounding box center [697, 510] width 65 height 40
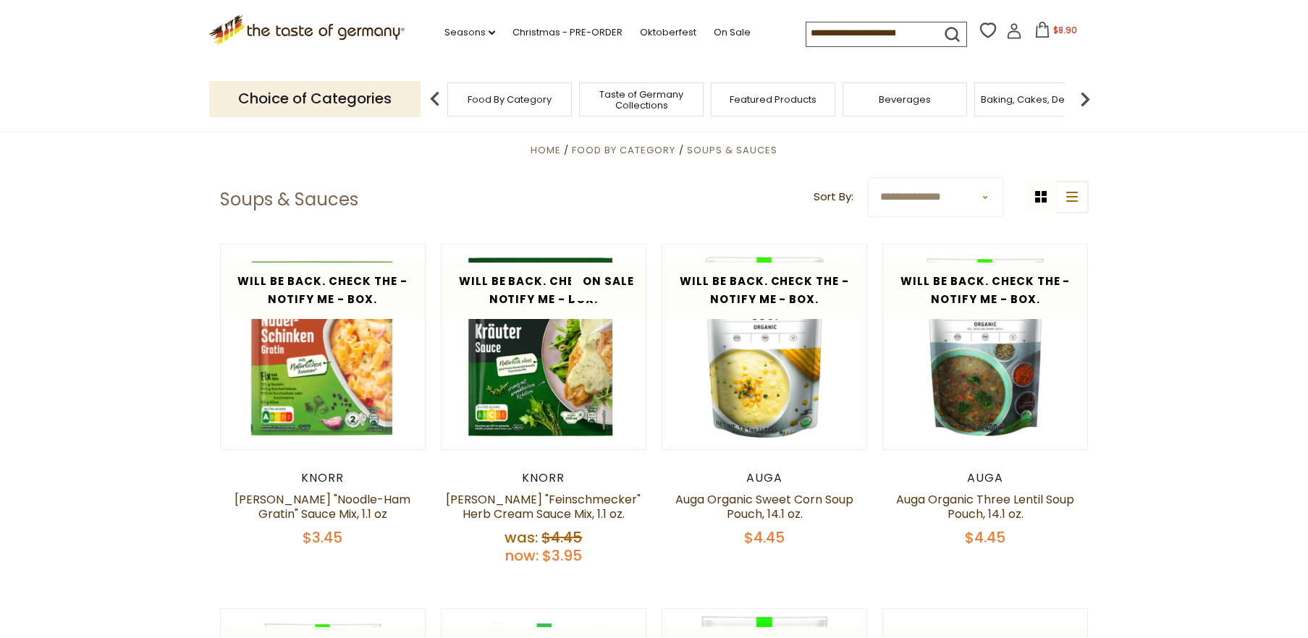
scroll to position [60, 0]
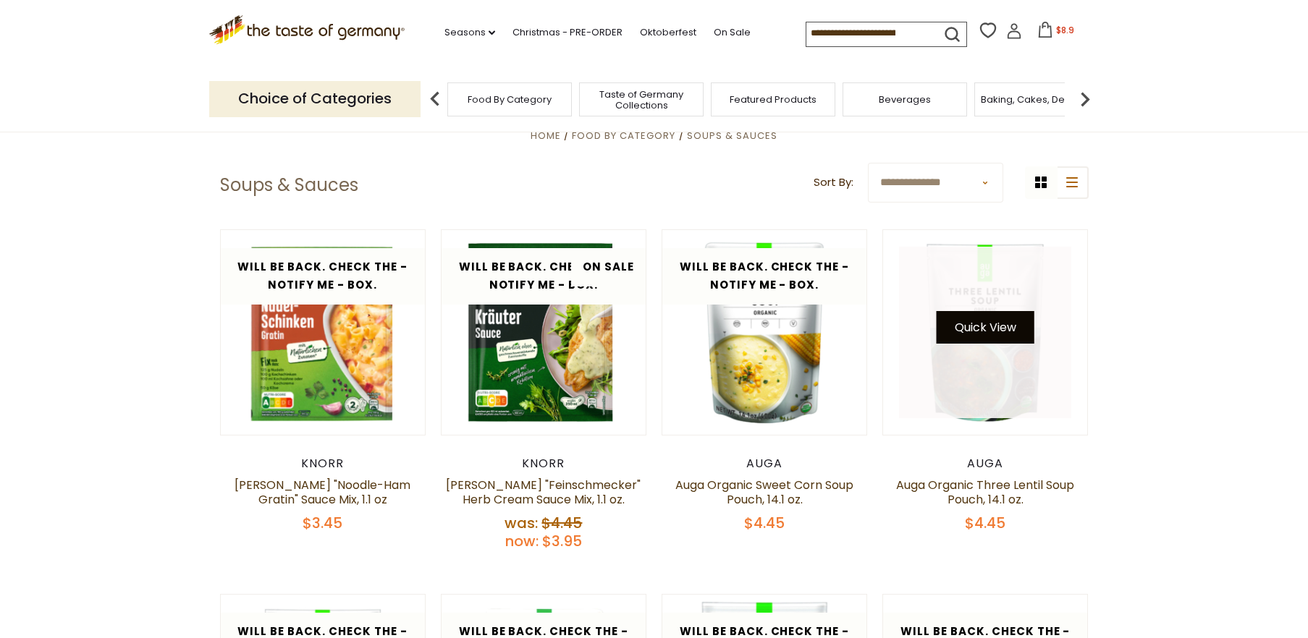
click at [993, 325] on button "Quick View" at bounding box center [985, 327] width 98 height 33
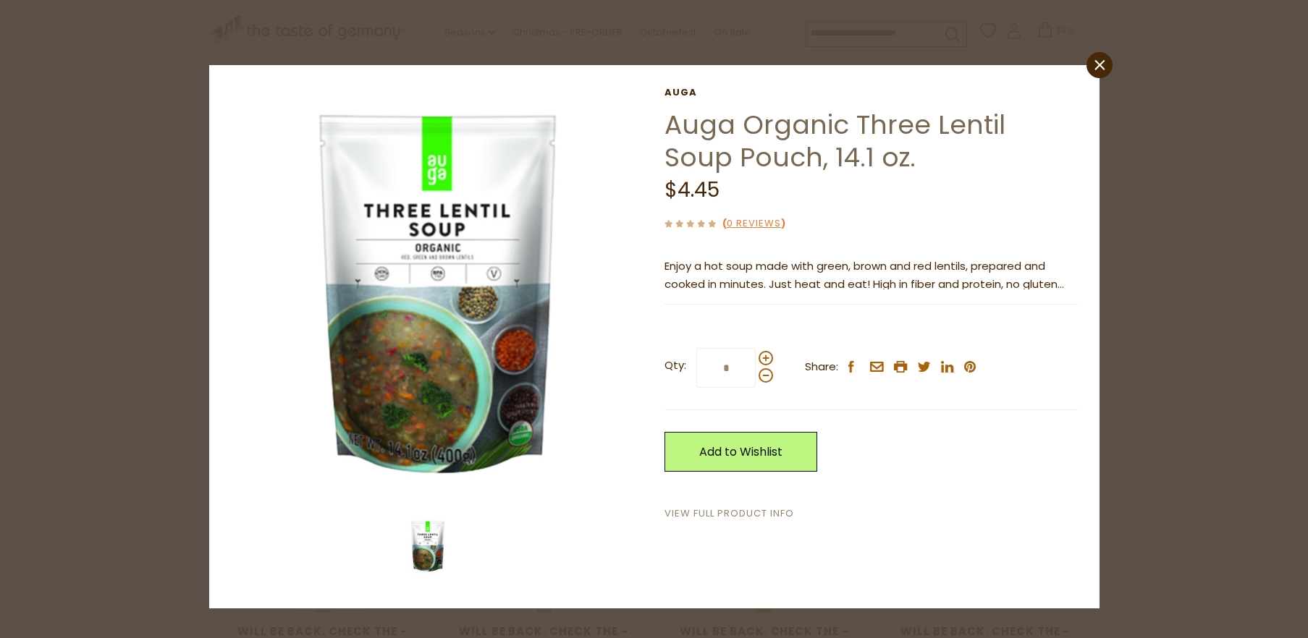
click at [699, 514] on link "View Full Product Info" at bounding box center [729, 514] width 130 height 15
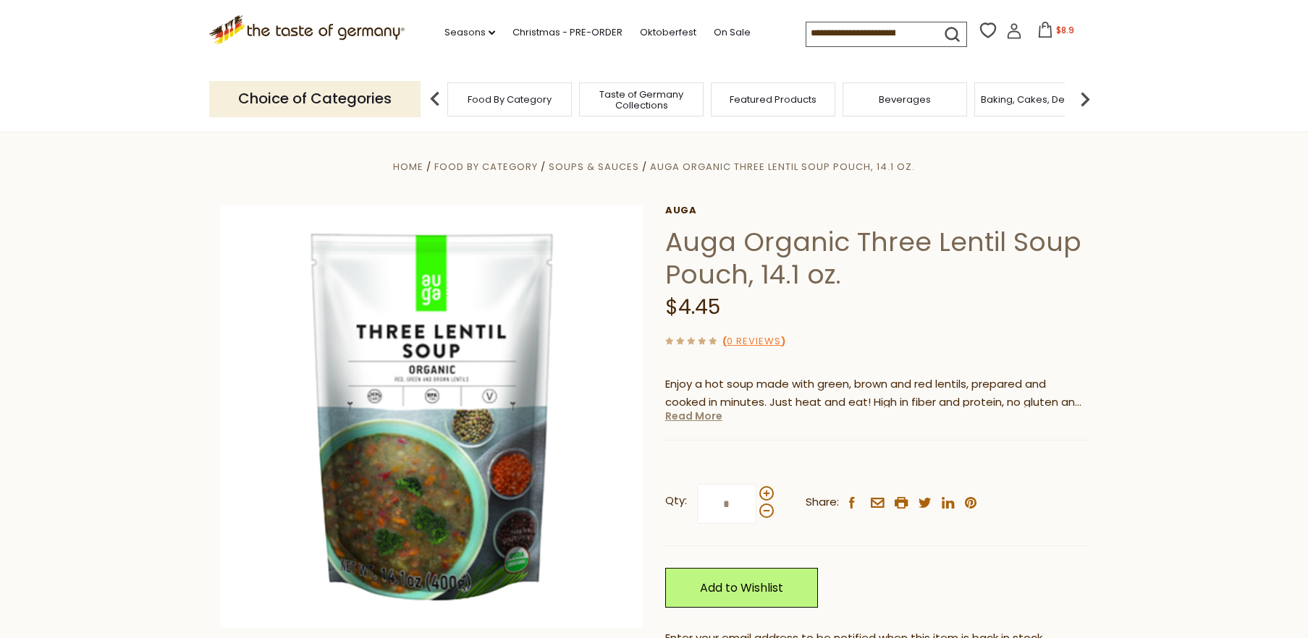
click at [680, 415] on link "Read More" at bounding box center [693, 416] width 57 height 14
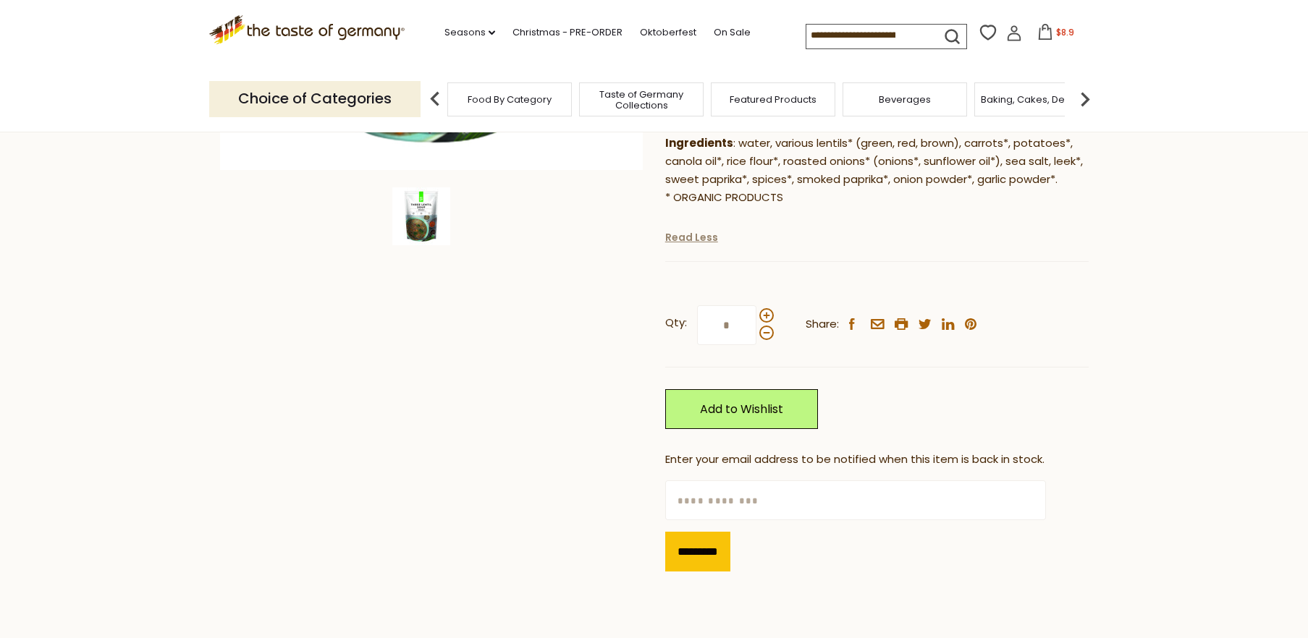
scroll to position [486, 0]
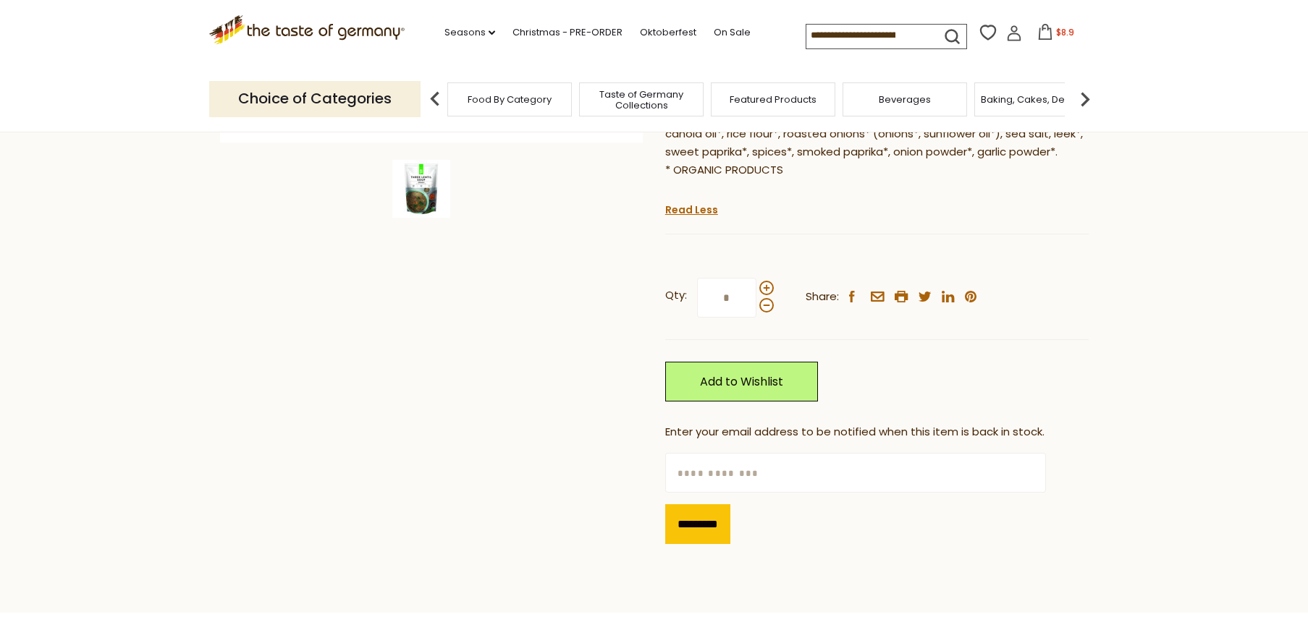
click at [703, 457] on input "text" at bounding box center [855, 473] width 381 height 40
type input "**********"
click at [706, 509] on input "*********" at bounding box center [697, 524] width 65 height 40
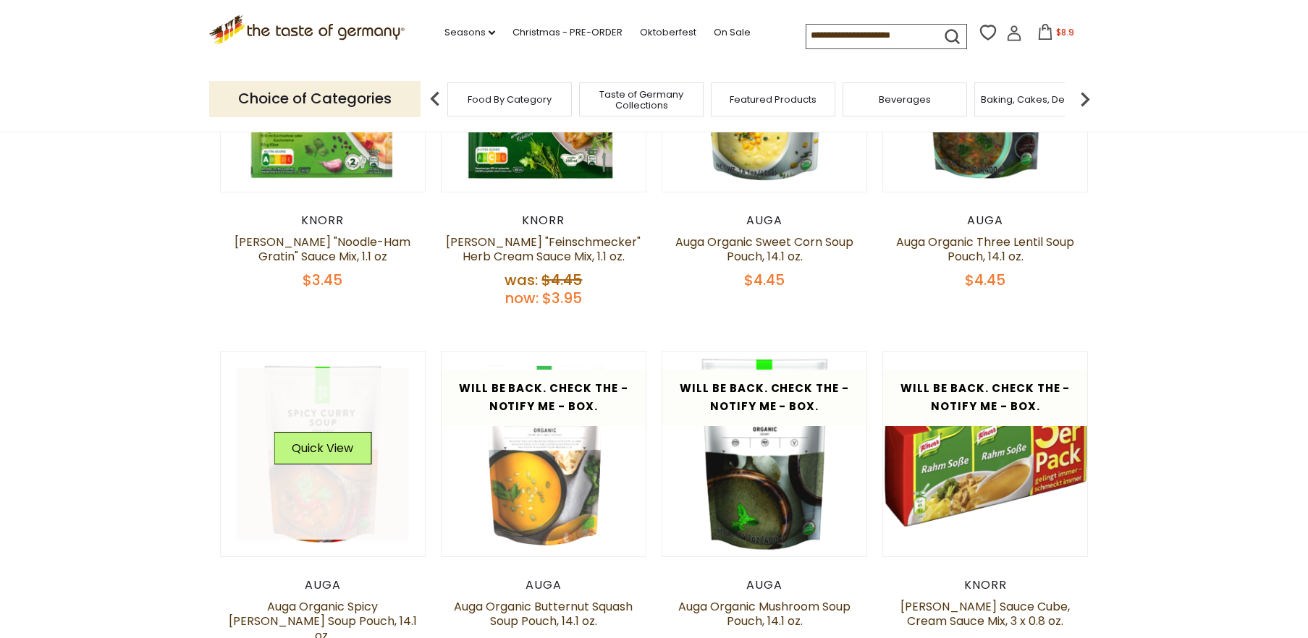
scroll to position [384, 0]
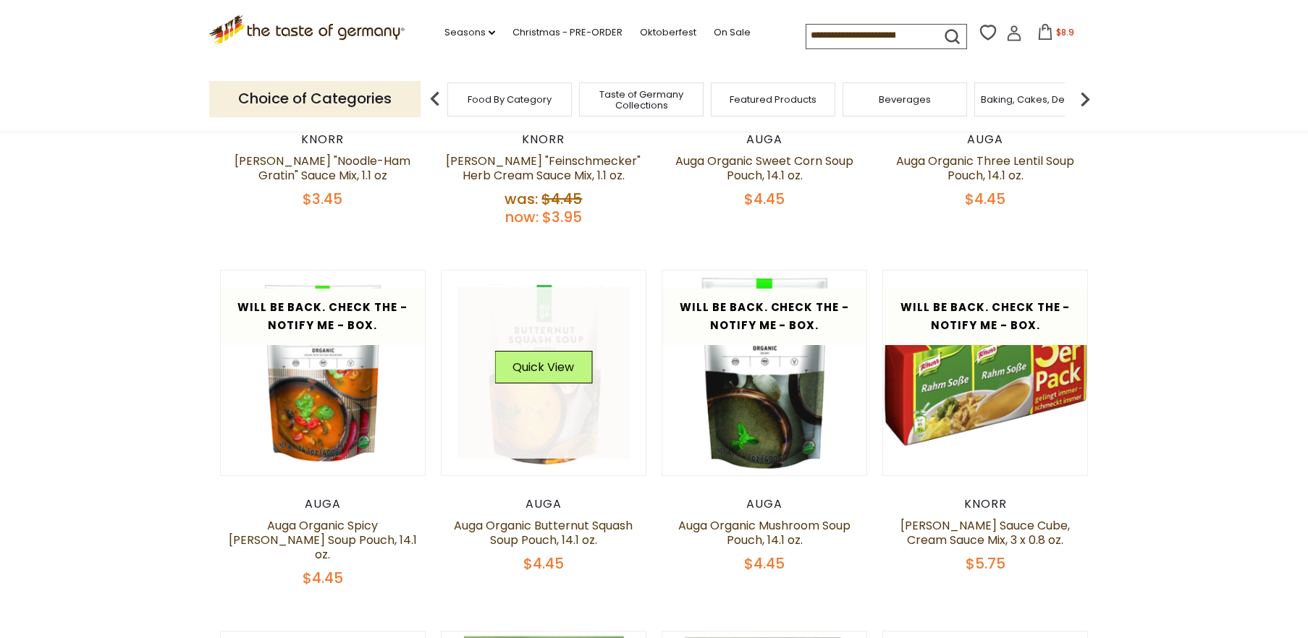
click at [554, 404] on link at bounding box center [543, 373] width 172 height 172
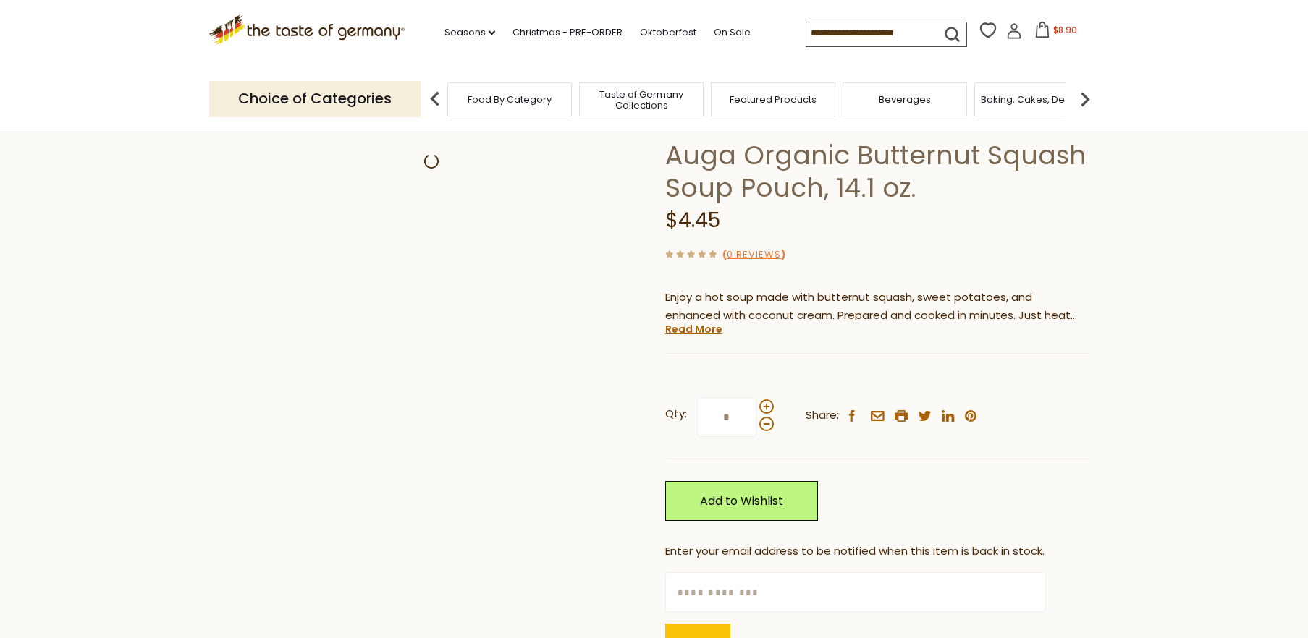
scroll to position [161, 0]
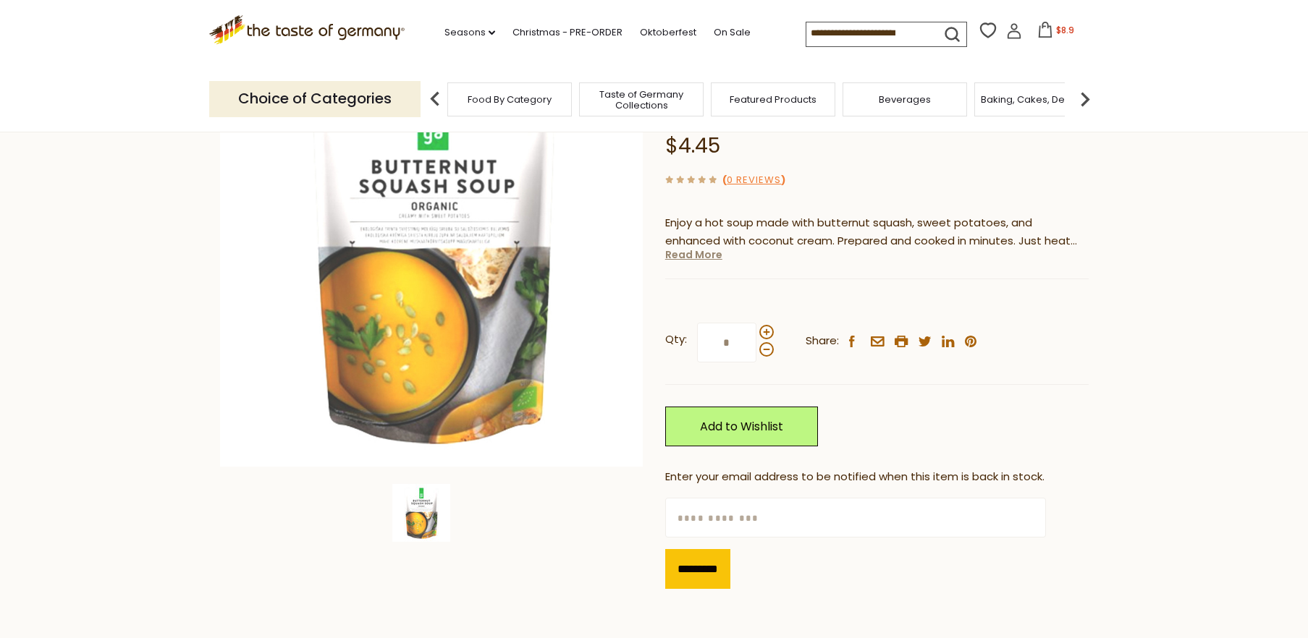
click at [700, 255] on link "Read More" at bounding box center [693, 255] width 57 height 14
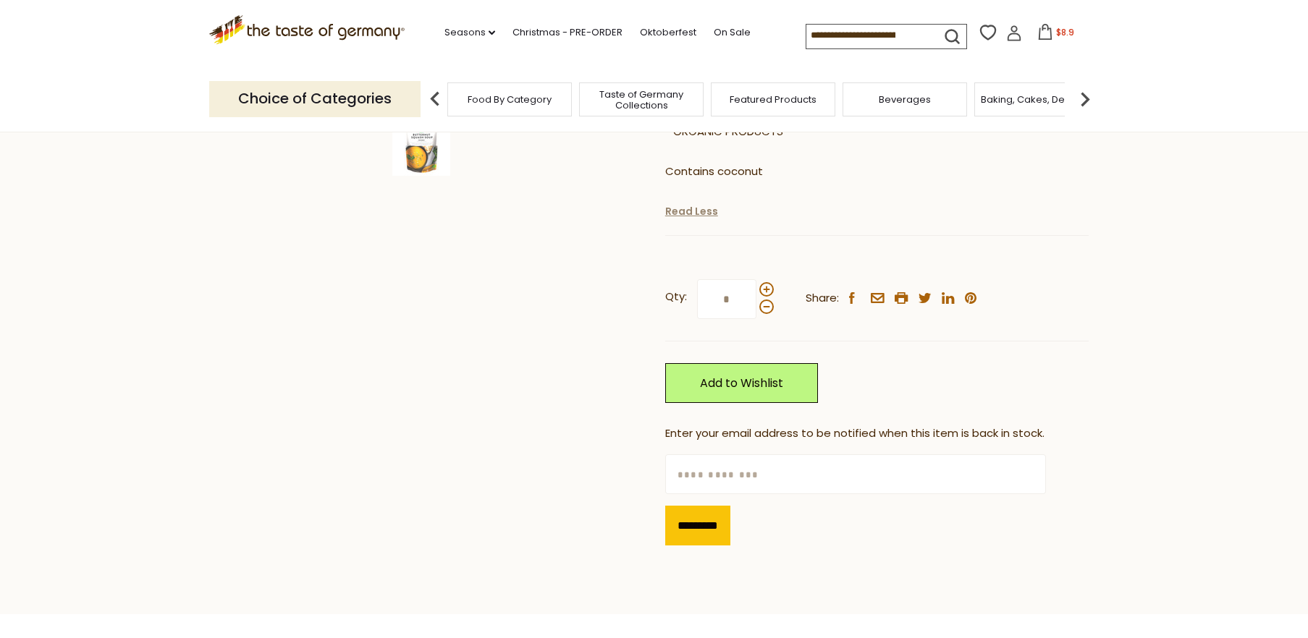
scroll to position [567, 0]
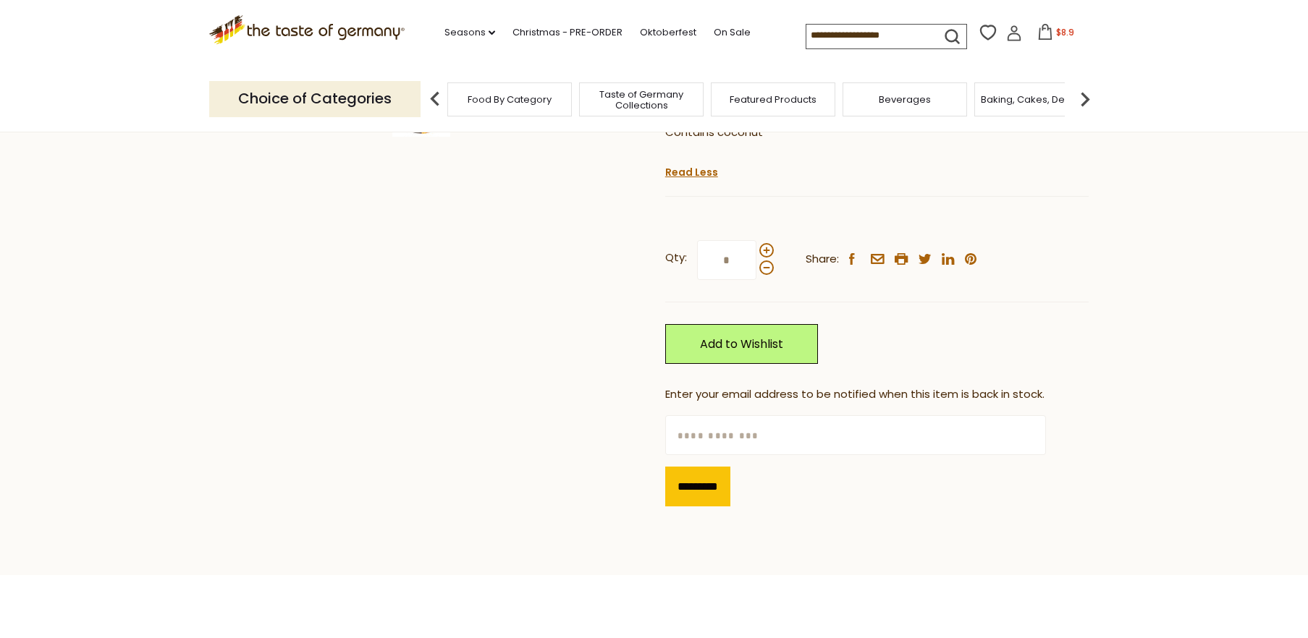
click at [685, 415] on input "text" at bounding box center [855, 435] width 381 height 40
type input "**********"
click at [681, 467] on input "*********" at bounding box center [697, 487] width 65 height 40
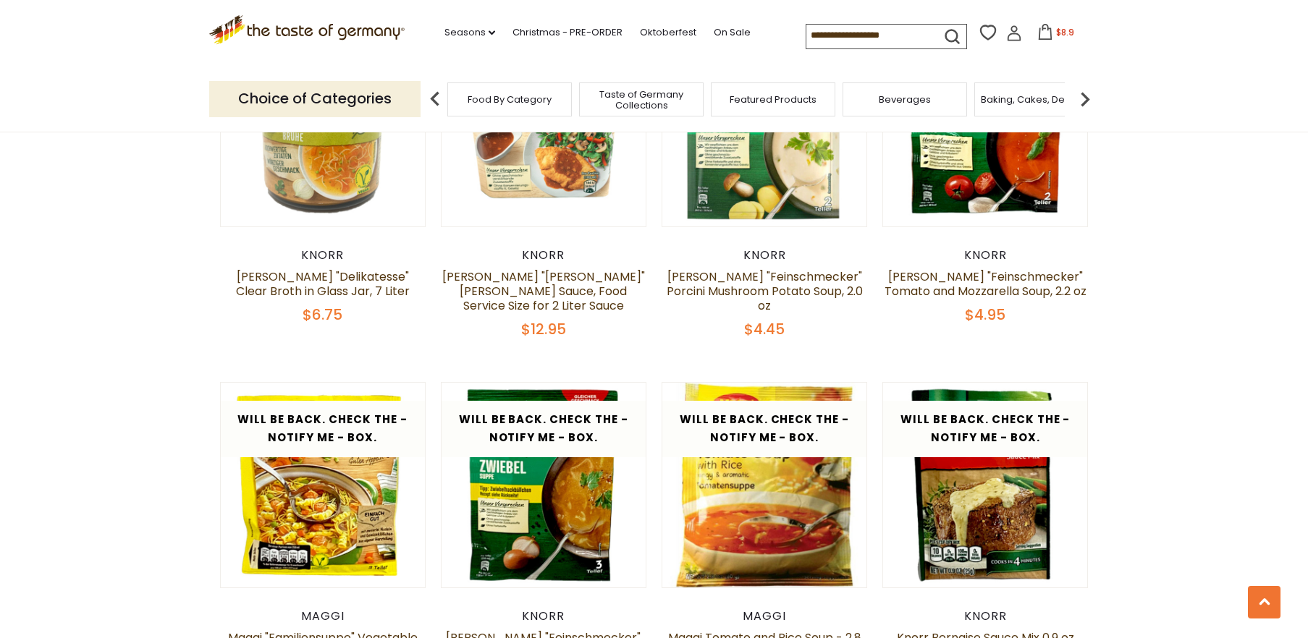
scroll to position [1436, 0]
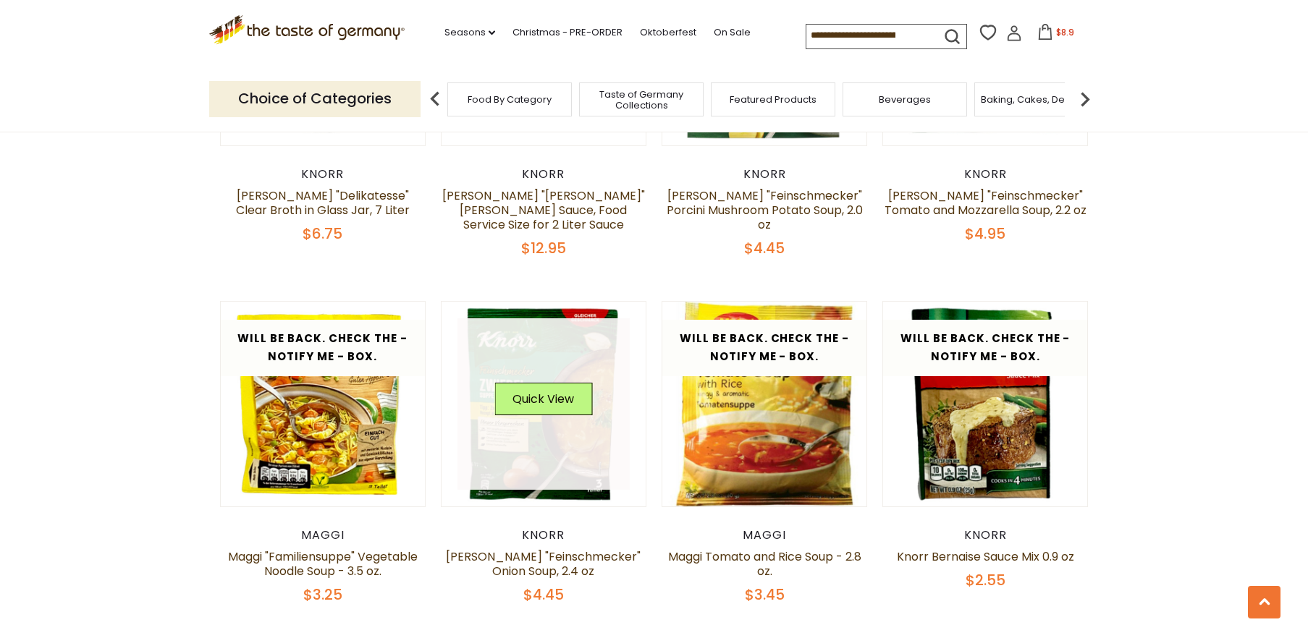
click at [574, 392] on link at bounding box center [543, 404] width 172 height 172
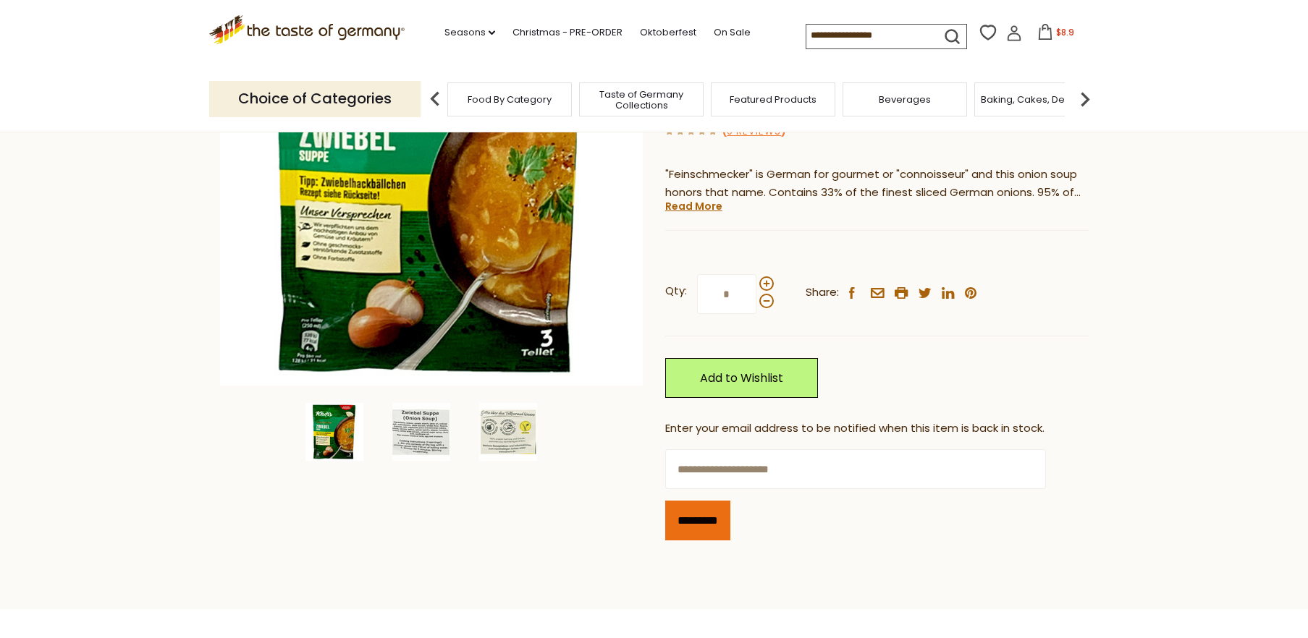
type input "**********"
click at [682, 501] on input "*********" at bounding box center [697, 521] width 65 height 40
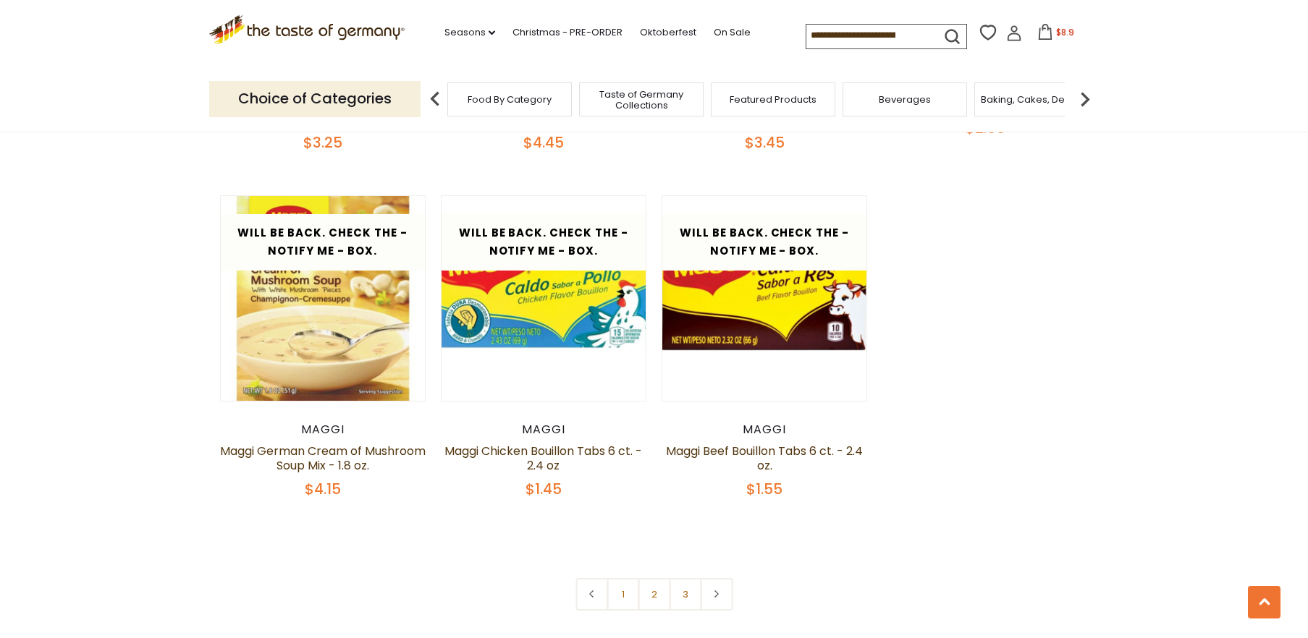
scroll to position [1916, 0]
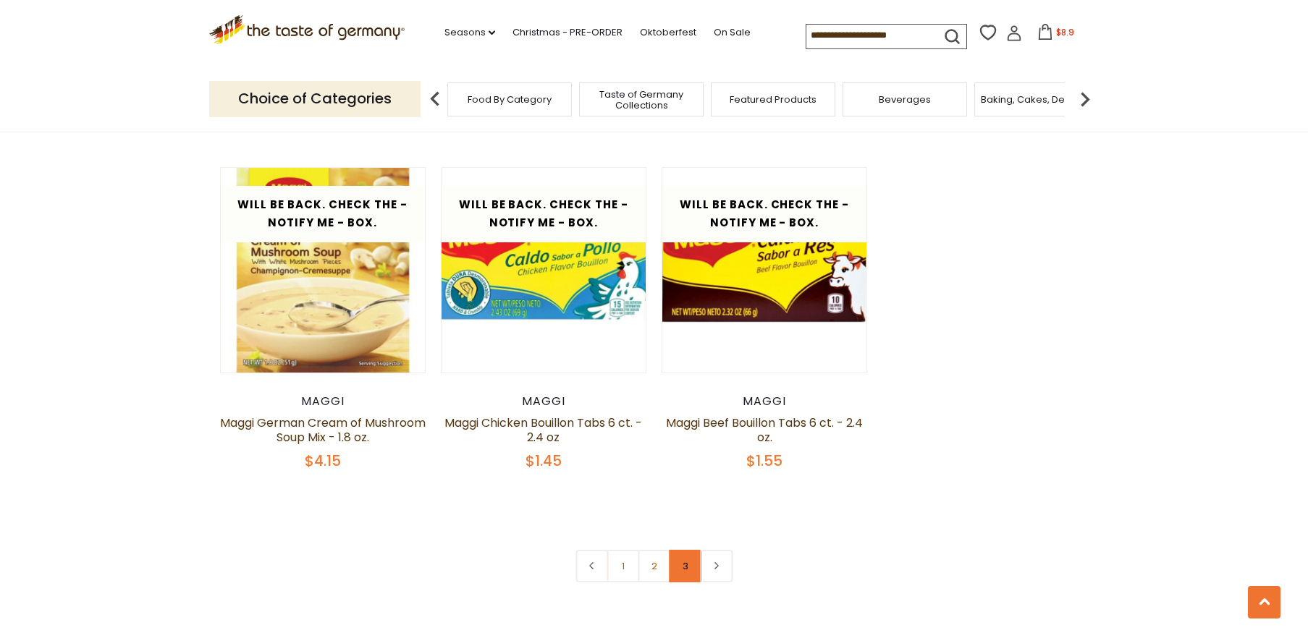
click at [680, 550] on link "3" at bounding box center [685, 566] width 33 height 33
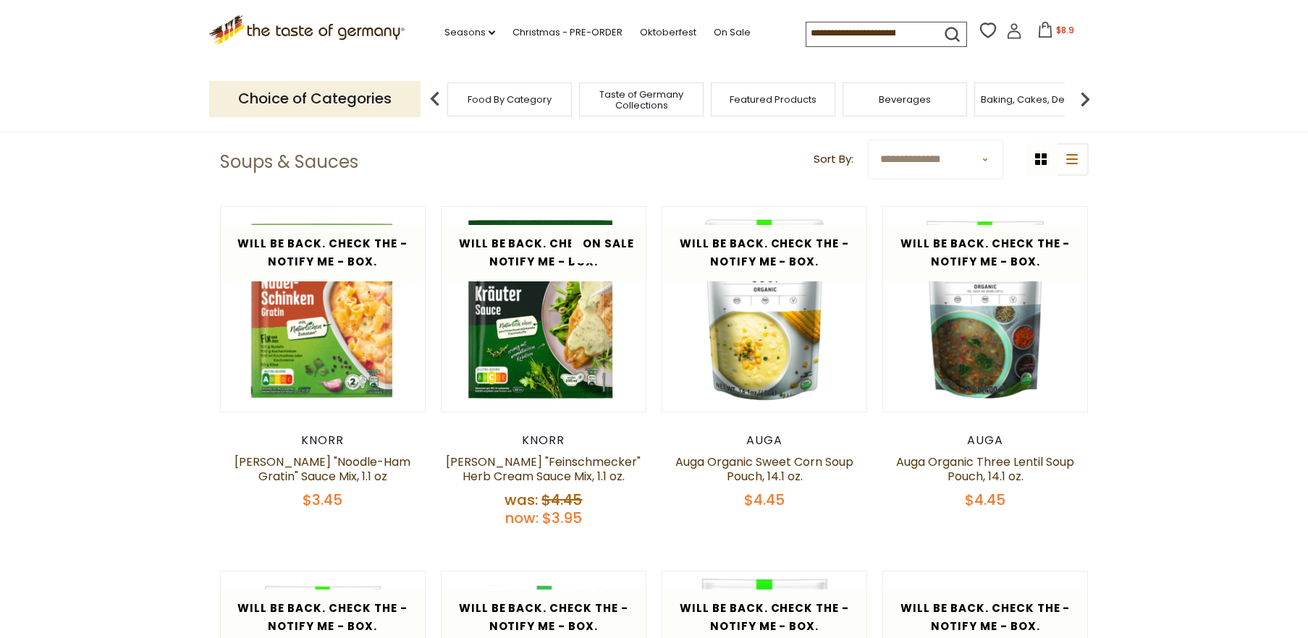
scroll to position [0, 0]
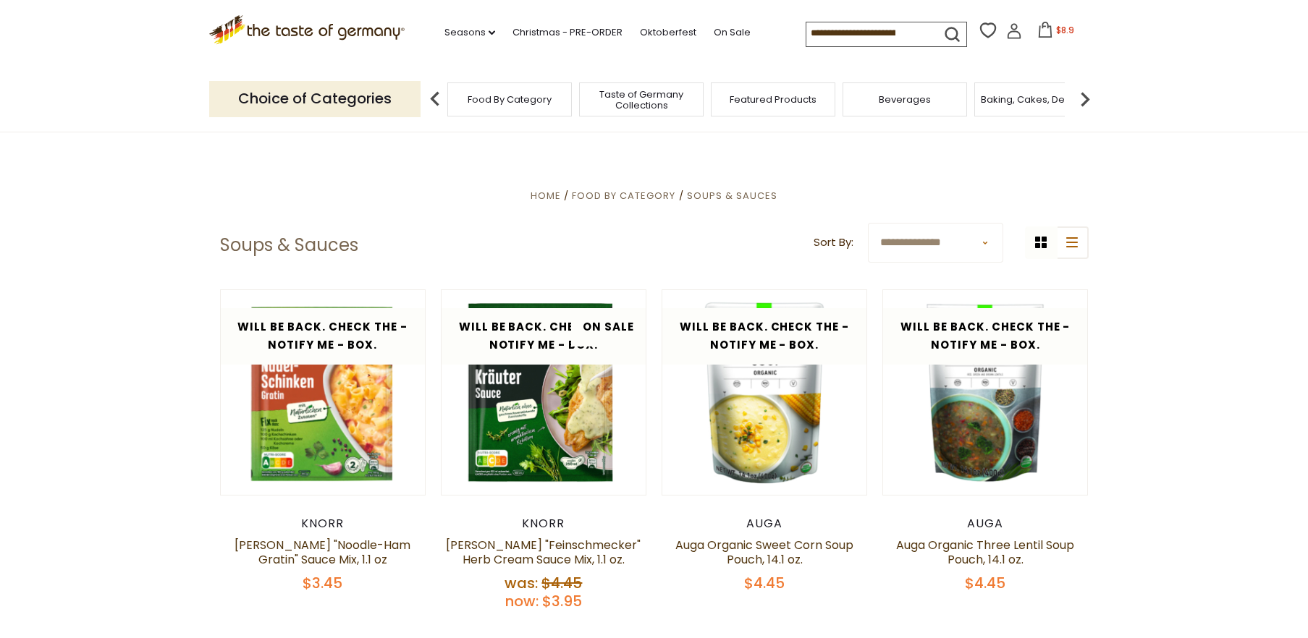
click at [1083, 96] on img at bounding box center [1084, 99] width 29 height 29
click at [787, 94] on span "Breads" at bounding box center [785, 99] width 34 height 11
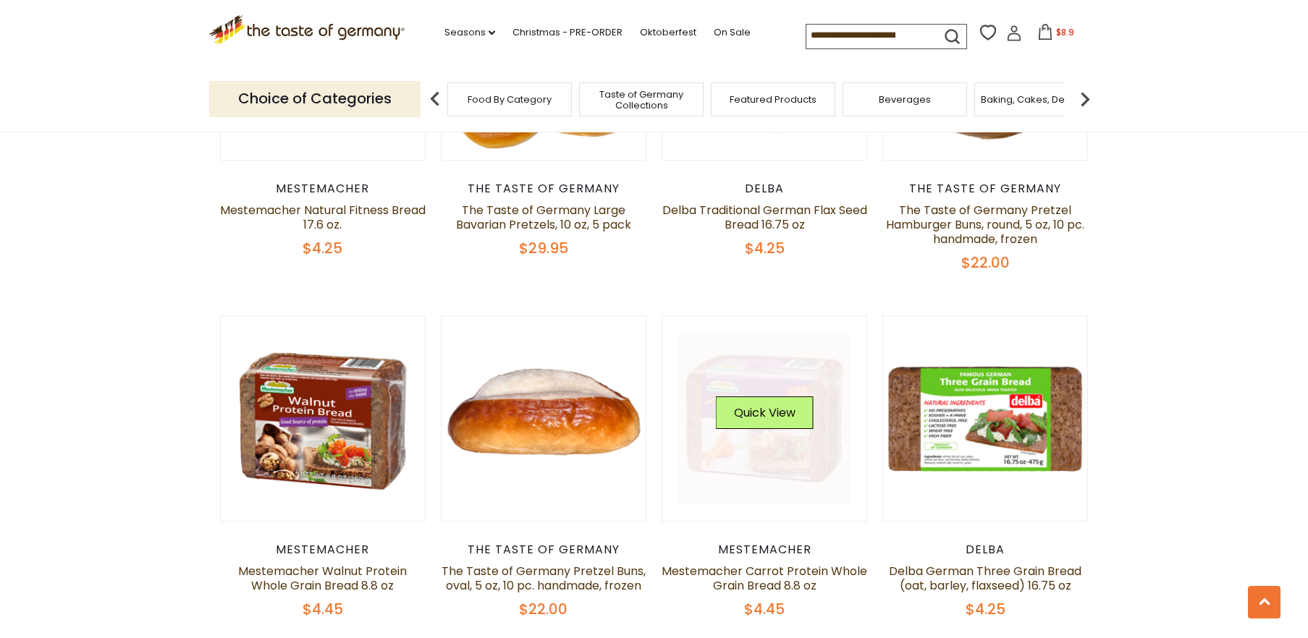
scroll to position [1783, 0]
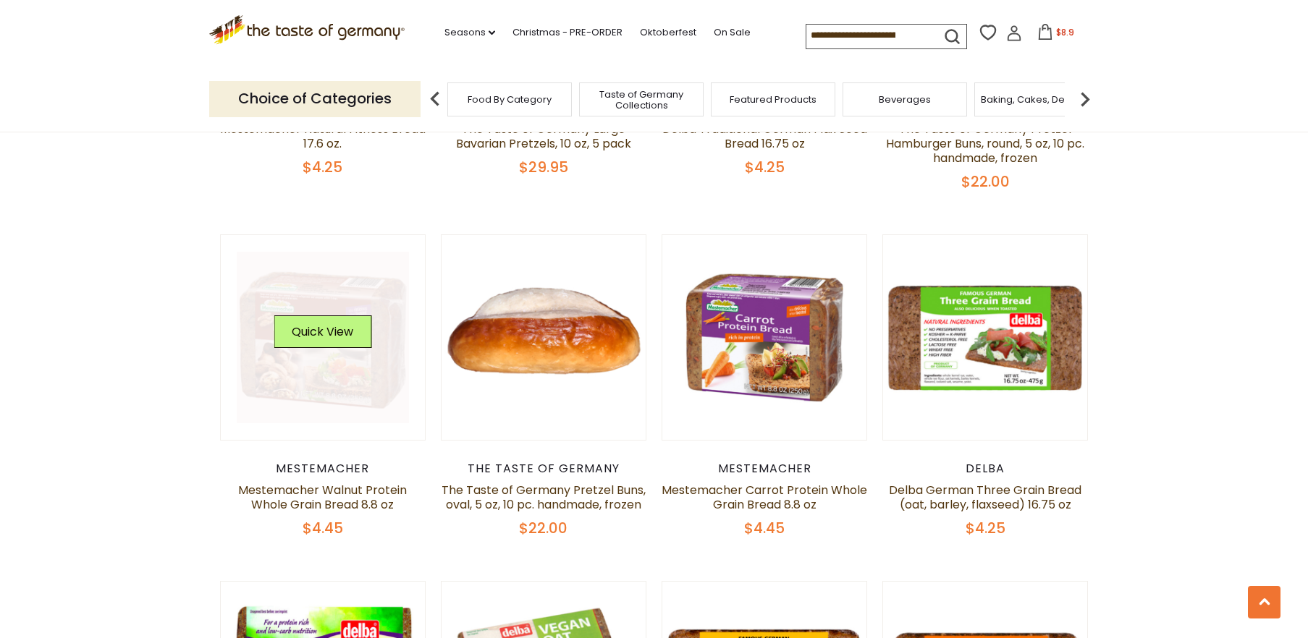
click at [357, 363] on link at bounding box center [323, 338] width 172 height 172
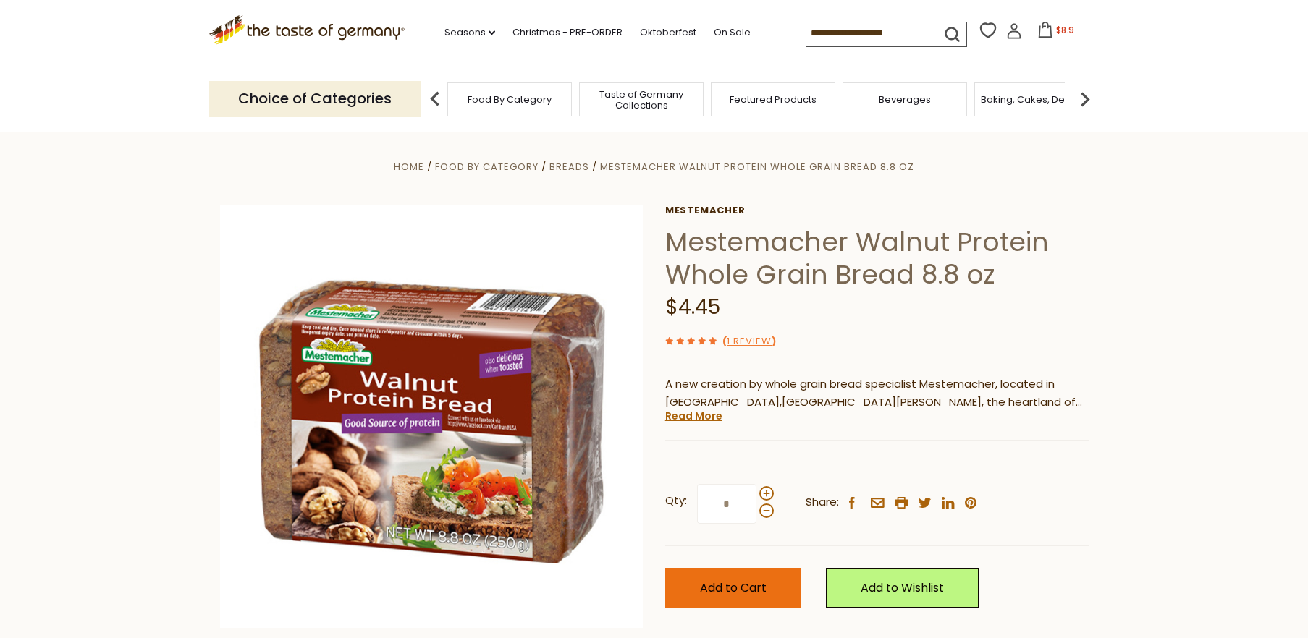
click at [719, 585] on span "Add to Cart" at bounding box center [733, 588] width 67 height 17
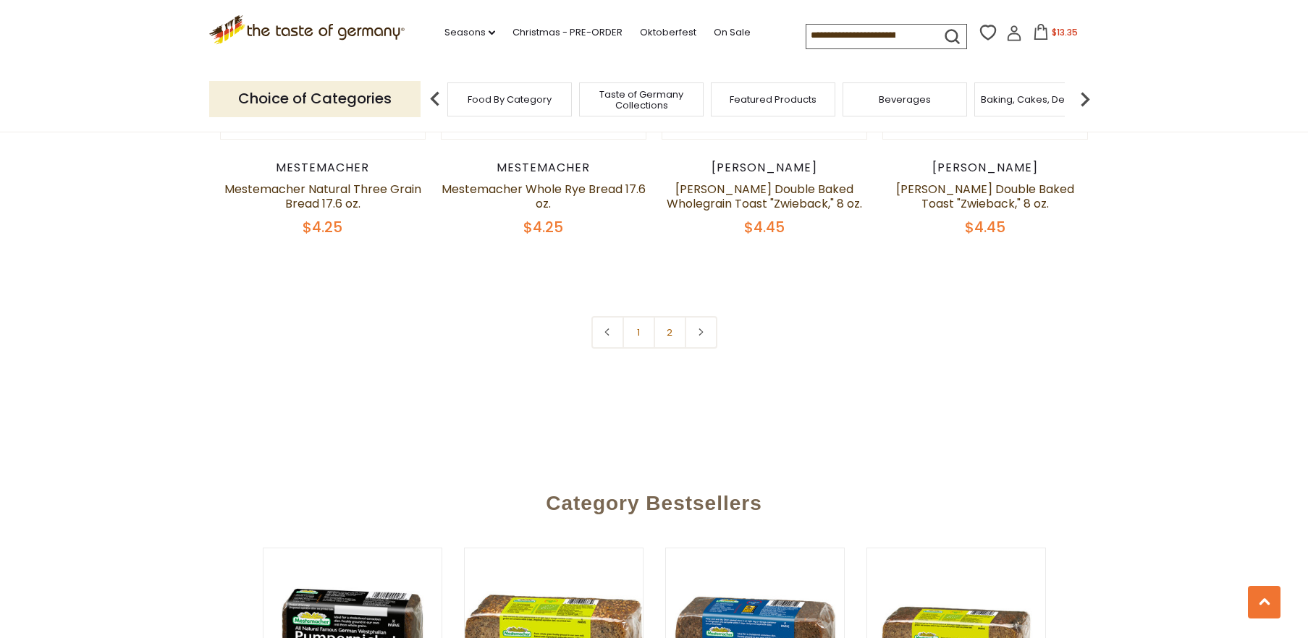
scroll to position [3483, 0]
click at [669, 335] on link "2" at bounding box center [670, 333] width 33 height 33
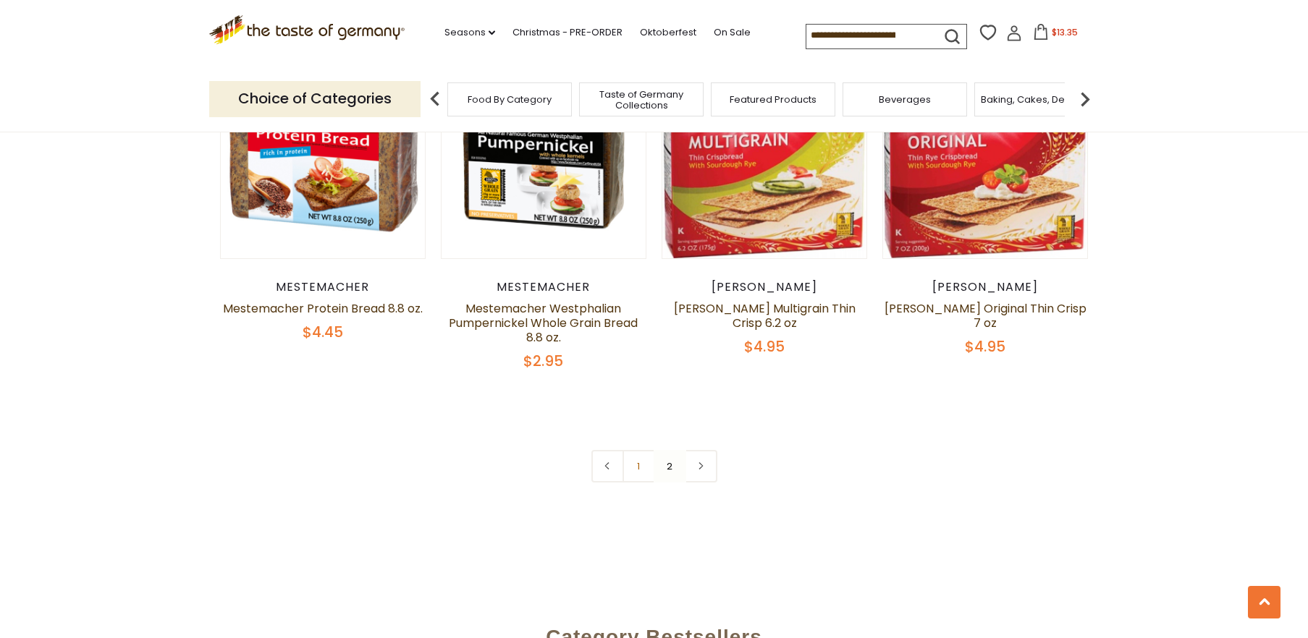
scroll to position [2008, 0]
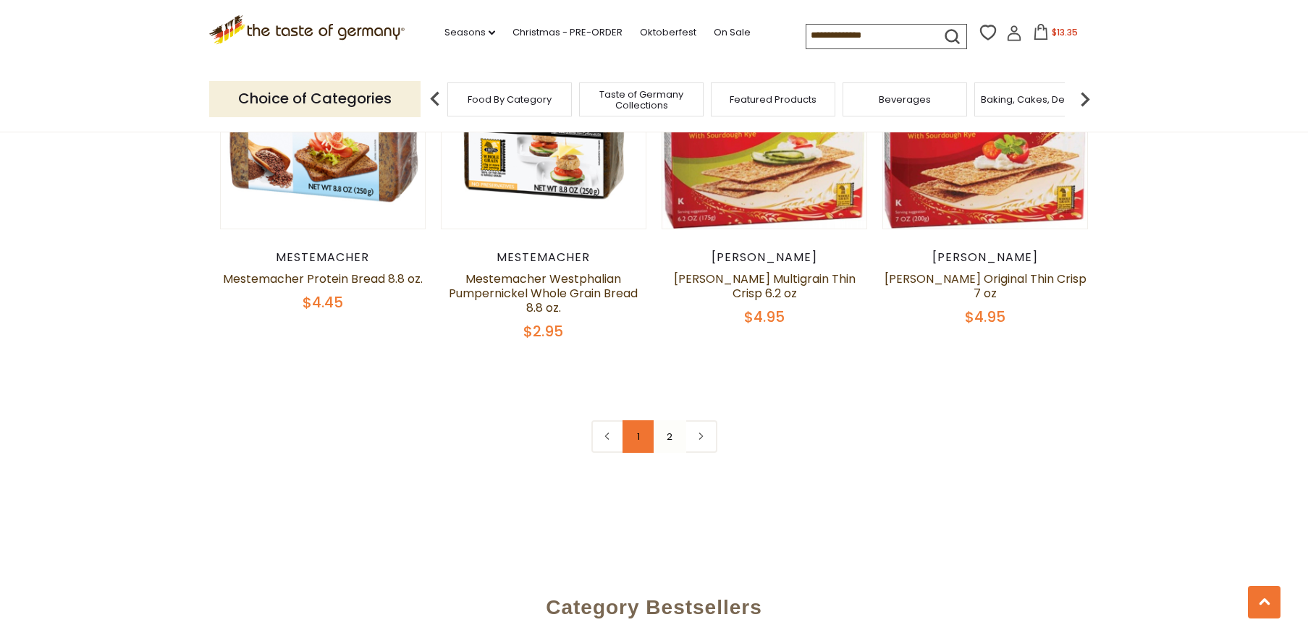
click at [638, 425] on link "1" at bounding box center [638, 436] width 33 height 33
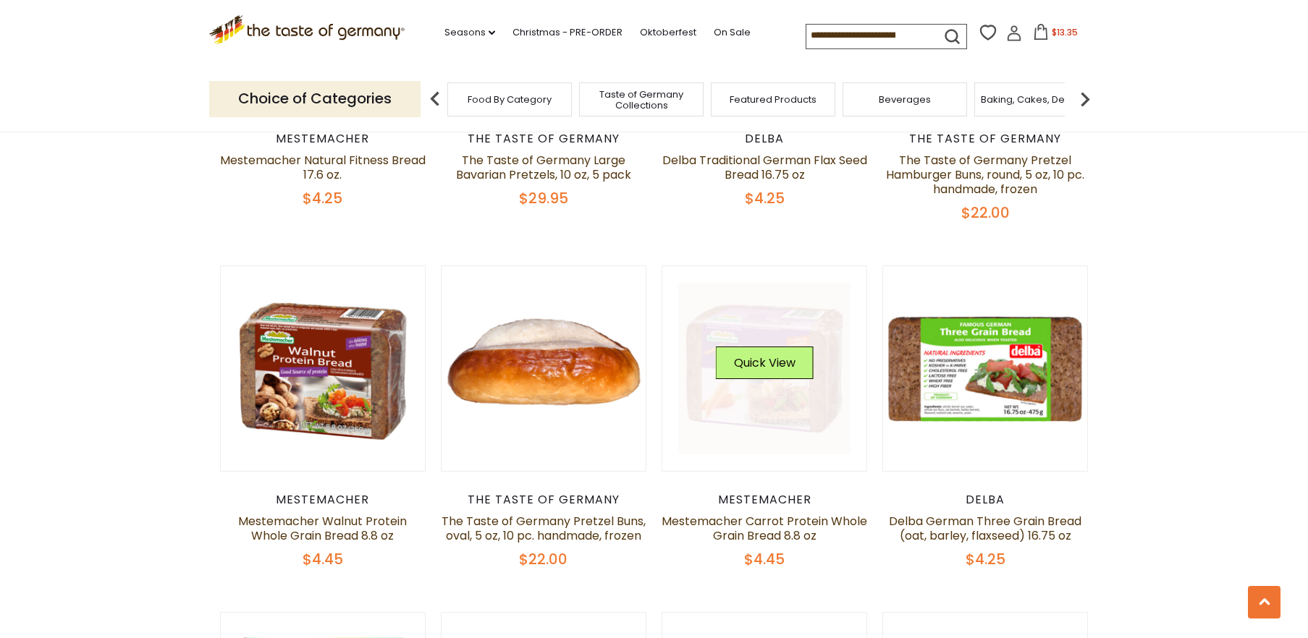
scroll to position [1765, 0]
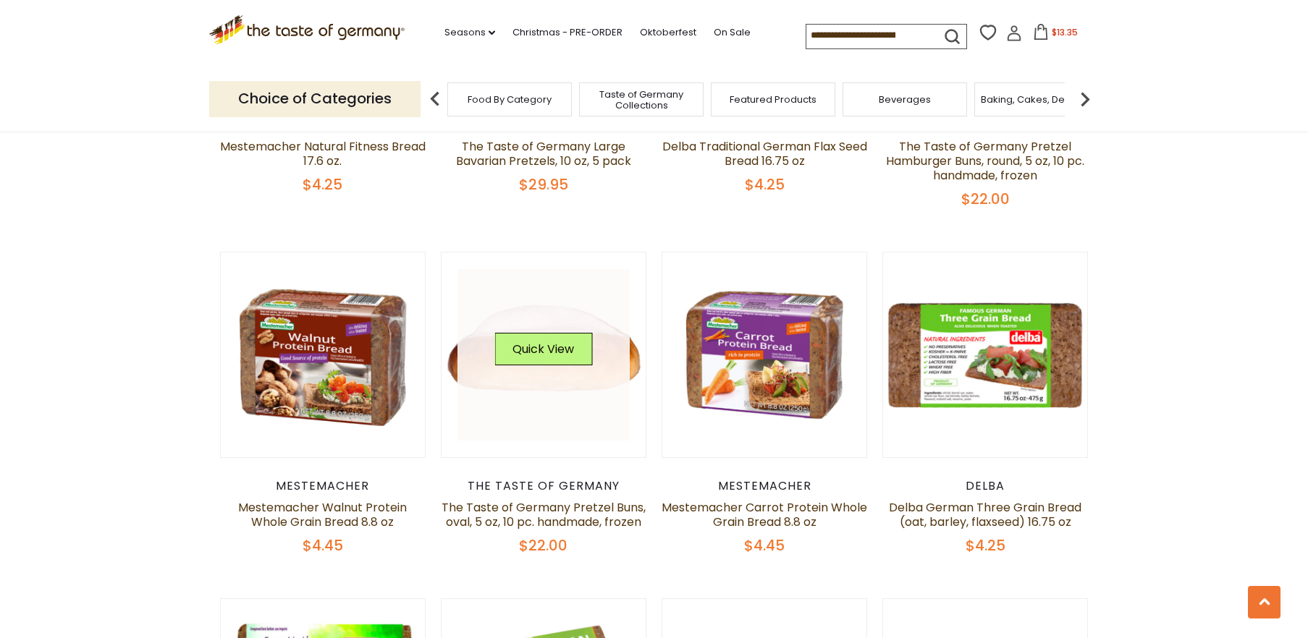
click at [548, 380] on link at bounding box center [543, 355] width 172 height 172
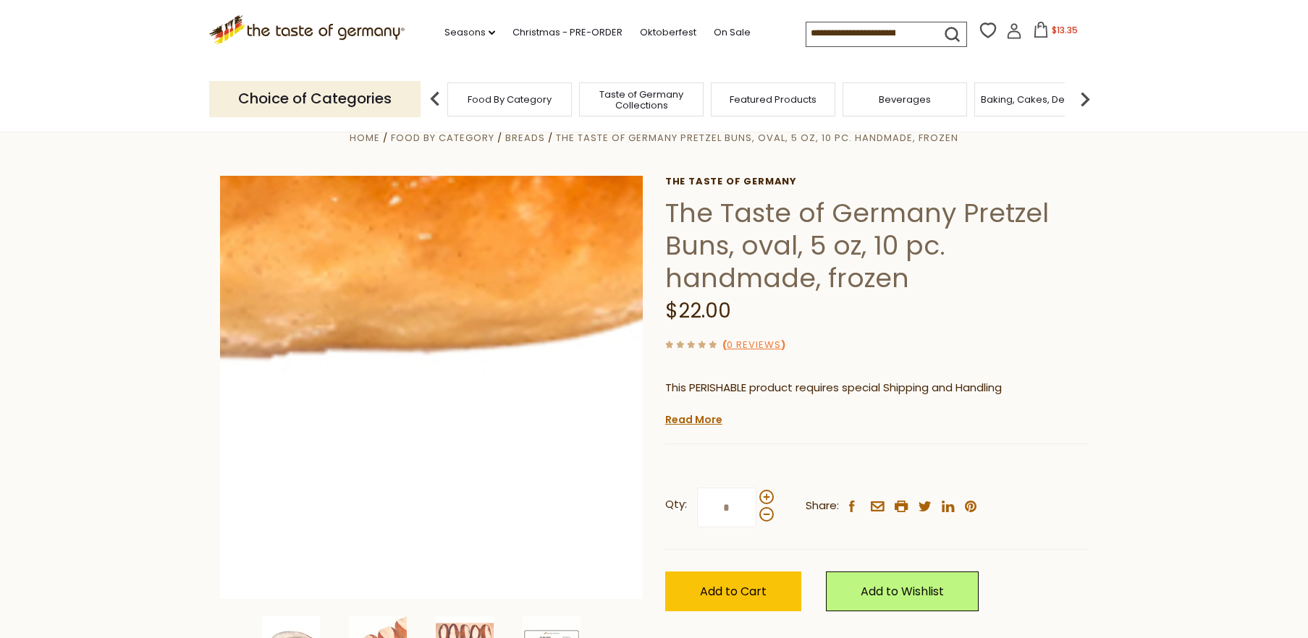
scroll to position [28, 0]
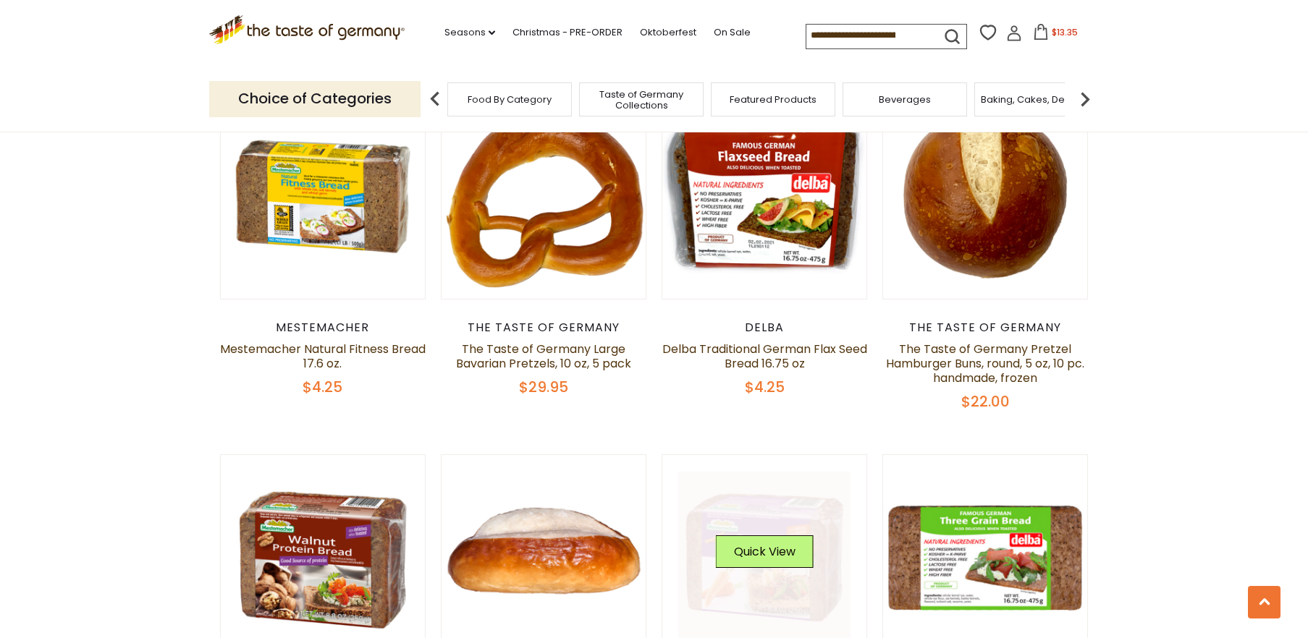
scroll to position [1520, 0]
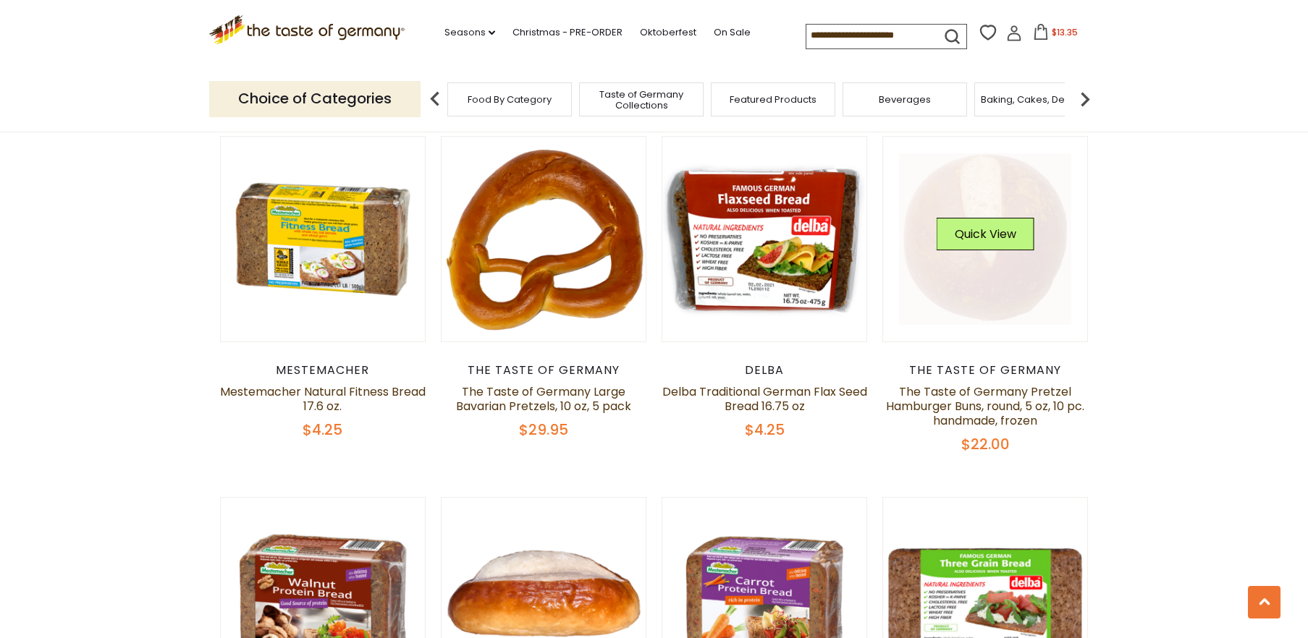
click at [1012, 194] on link at bounding box center [985, 239] width 172 height 172
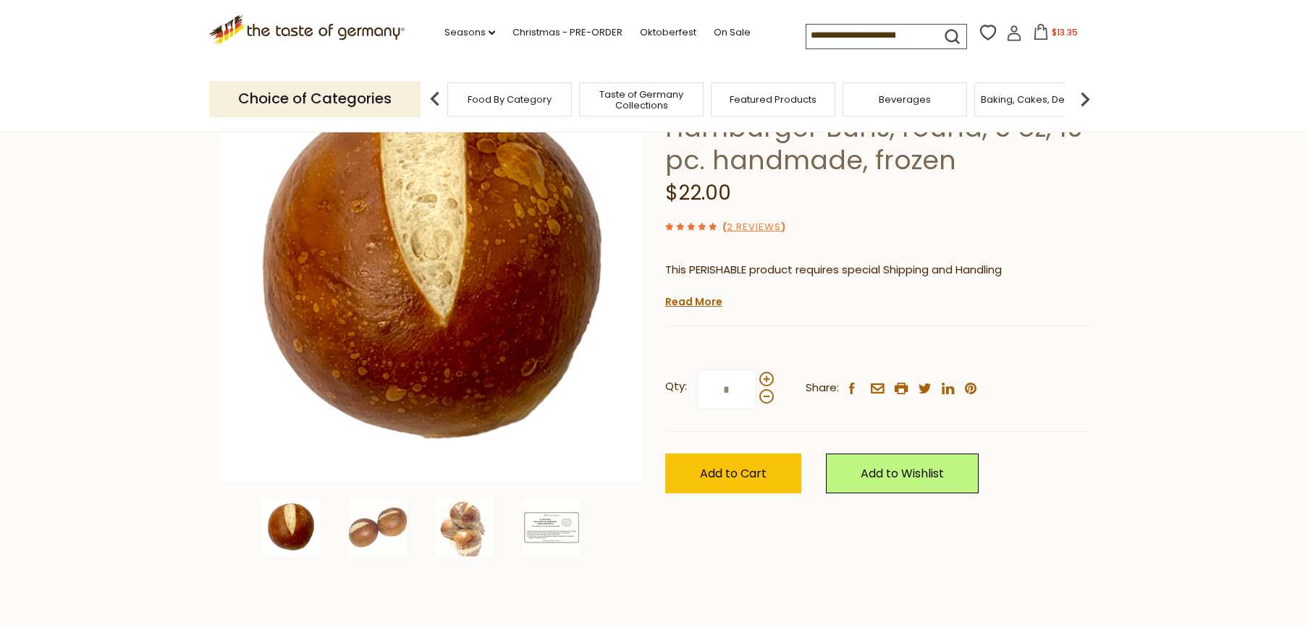
scroll to position [161, 0]
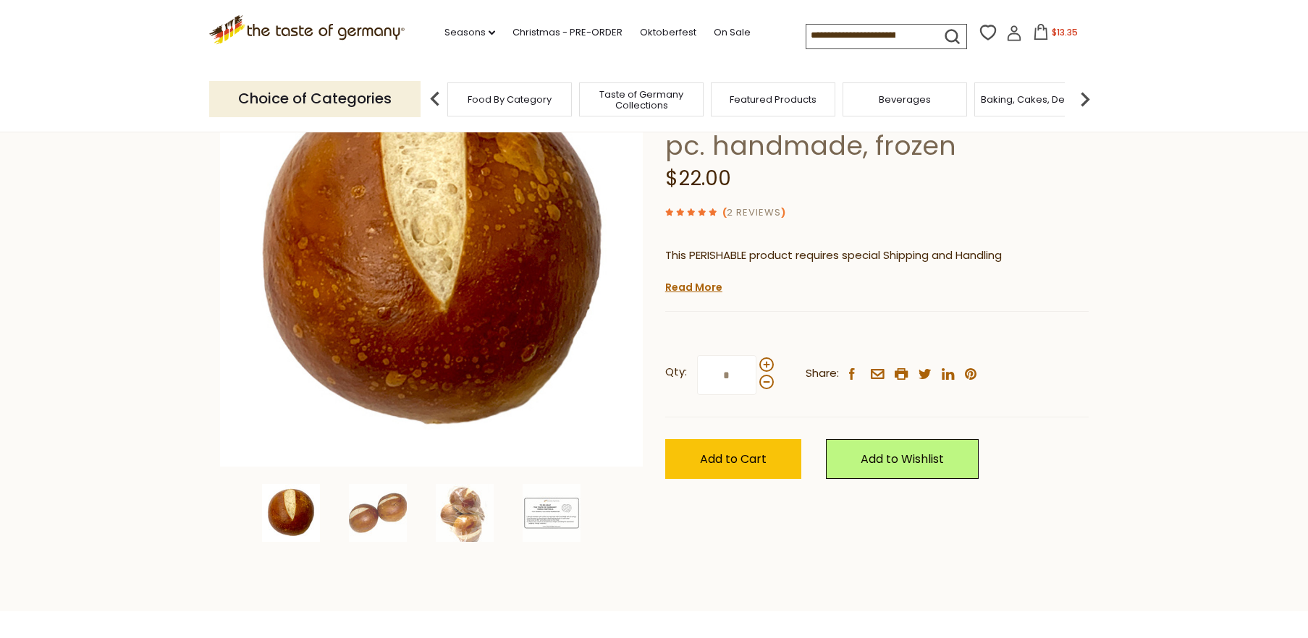
click at [767, 210] on link "2 Reviews" at bounding box center [754, 213] width 54 height 15
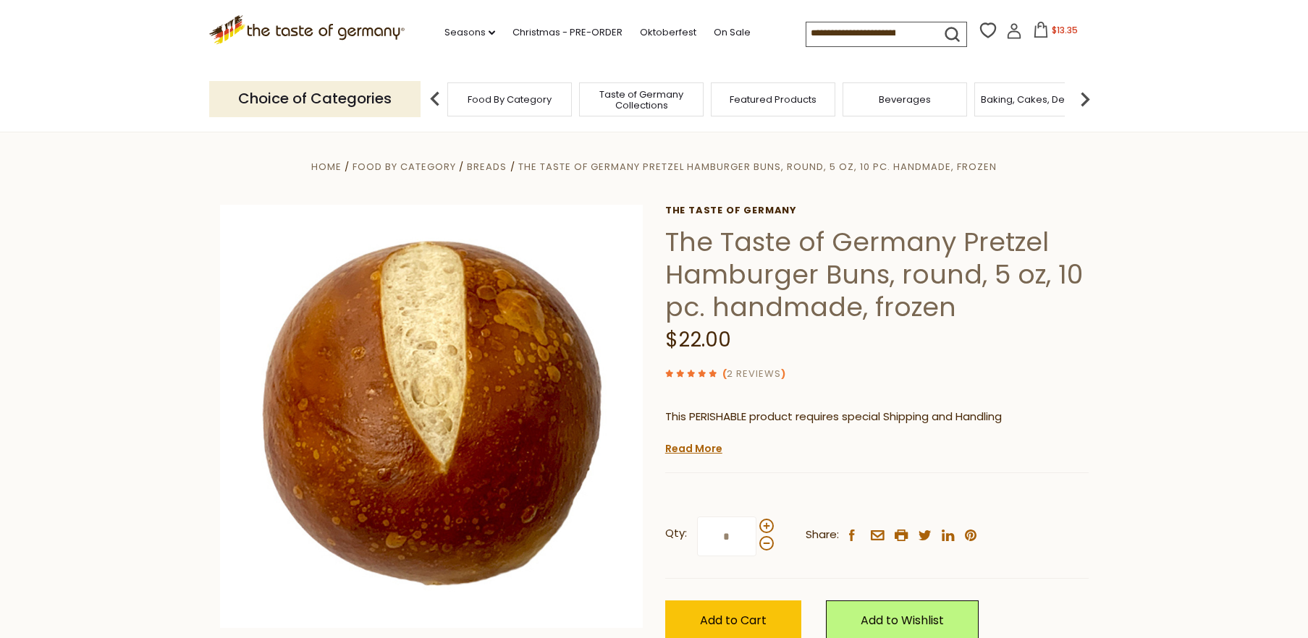
click at [756, 371] on link "2 Reviews" at bounding box center [754, 374] width 54 height 15
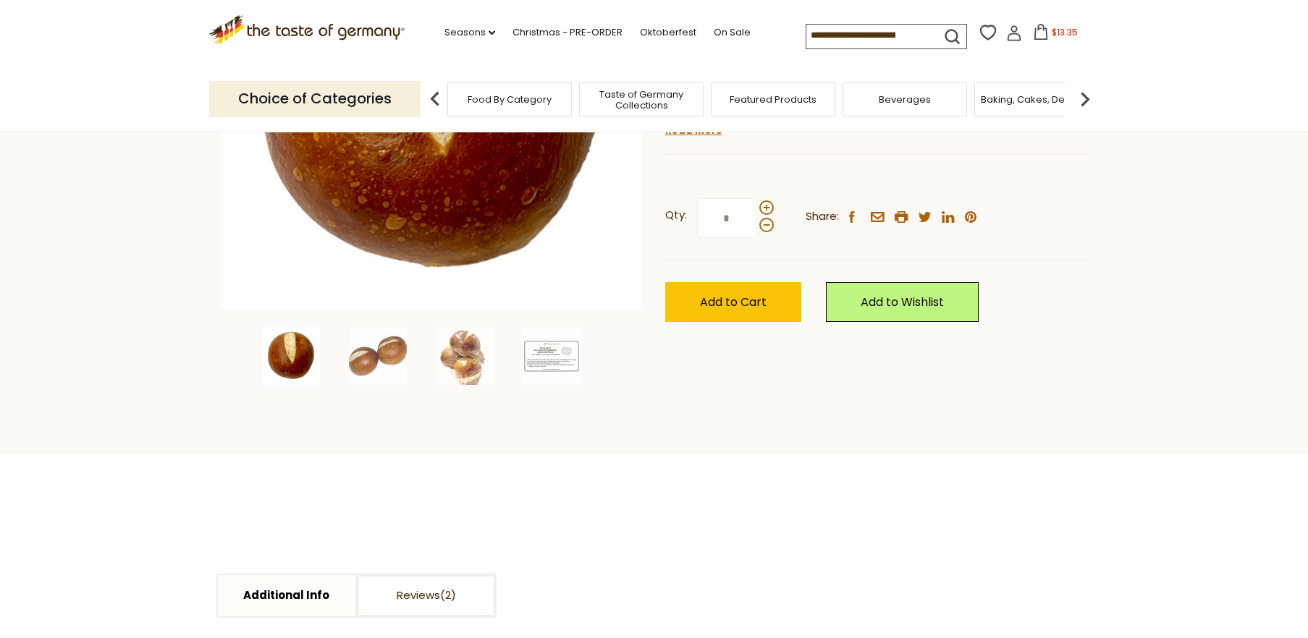
scroll to position [324, 0]
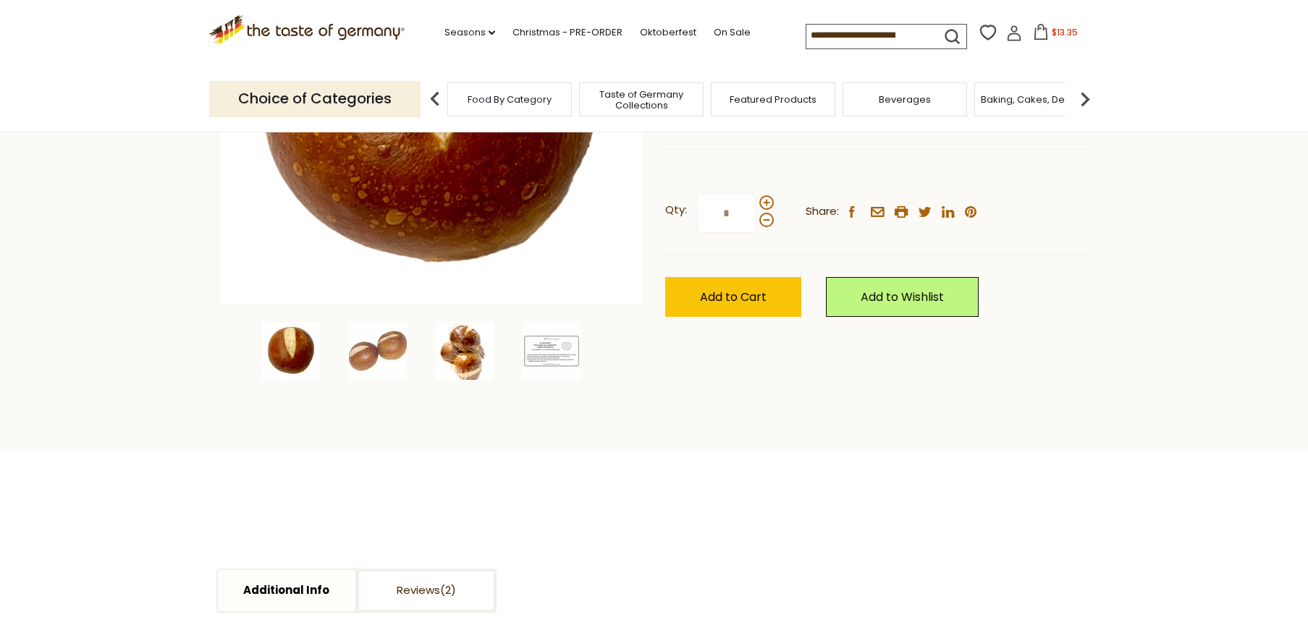
click at [459, 358] on img at bounding box center [465, 351] width 58 height 58
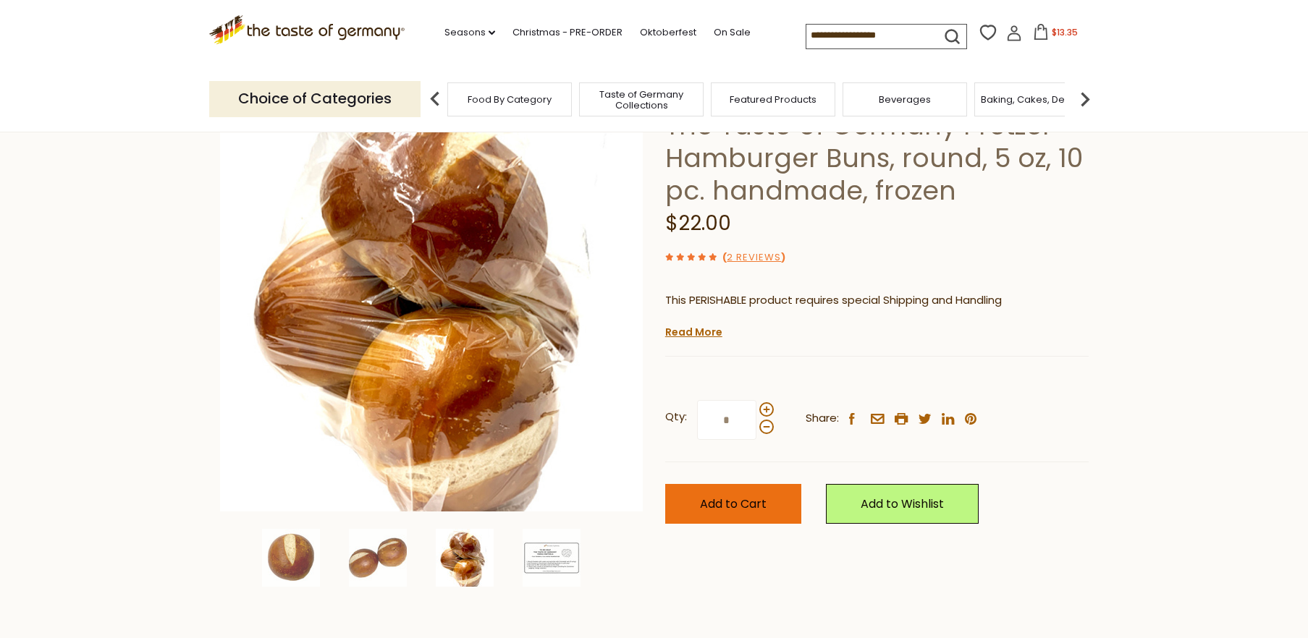
scroll to position [80, 0]
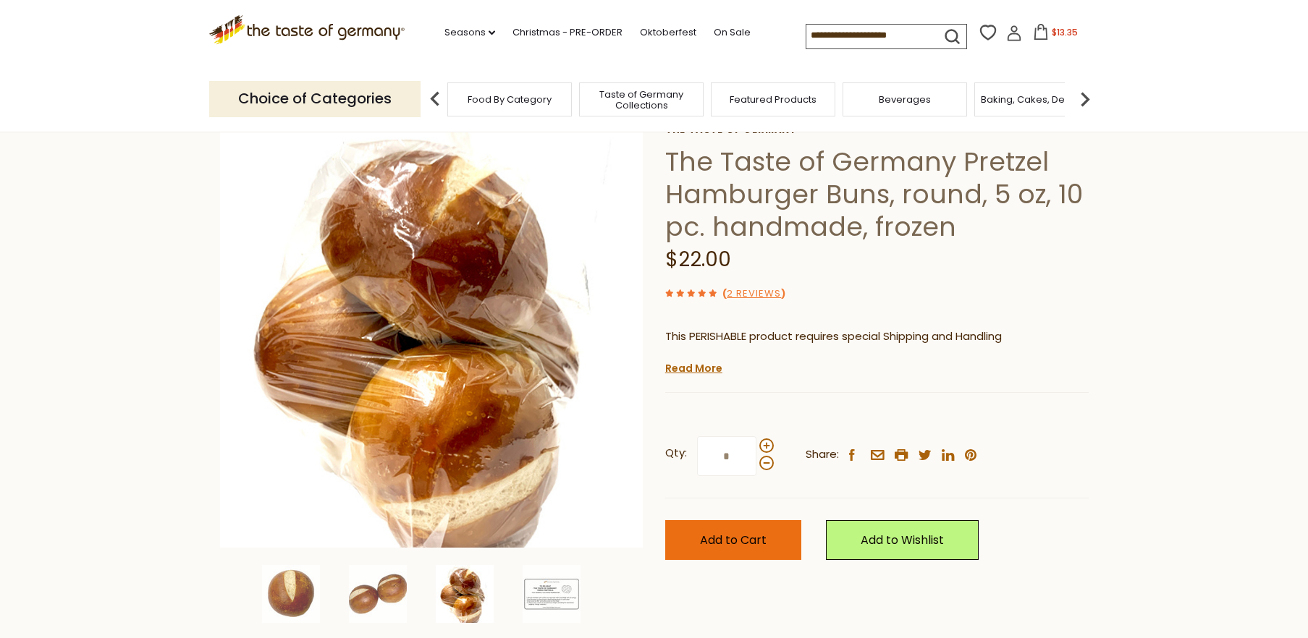
click at [715, 452] on input "*" at bounding box center [726, 456] width 59 height 40
click at [750, 538] on span "Add to Cart" at bounding box center [733, 540] width 67 height 17
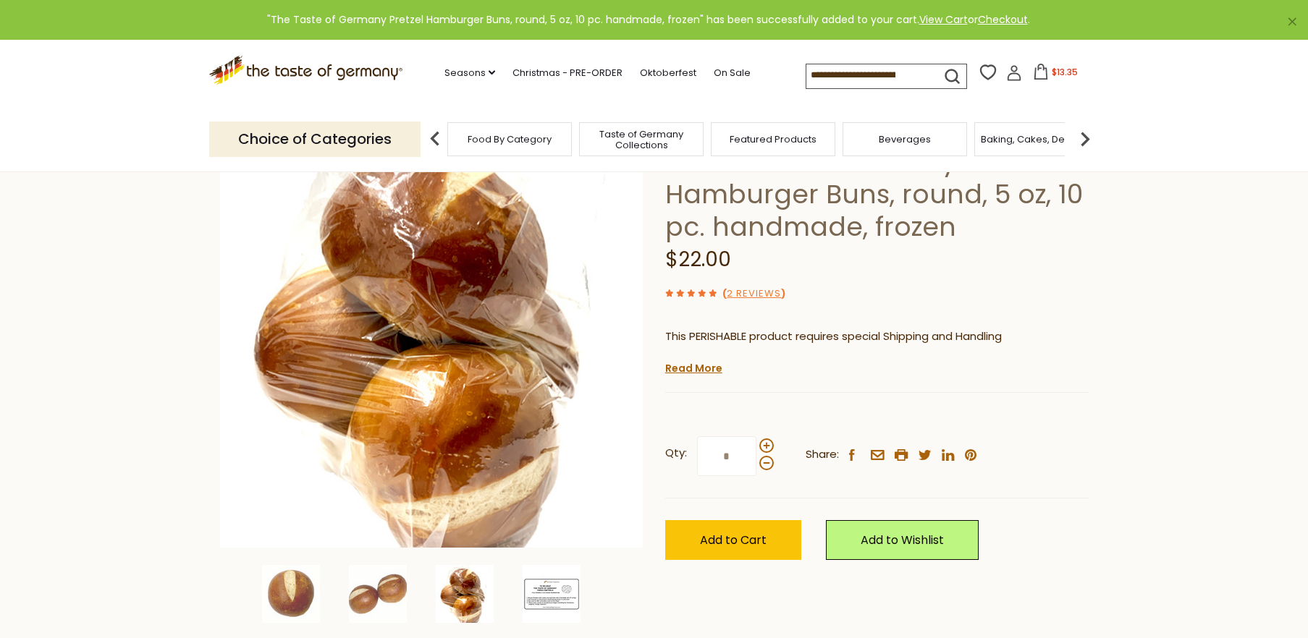
click at [559, 596] on img at bounding box center [552, 594] width 58 height 58
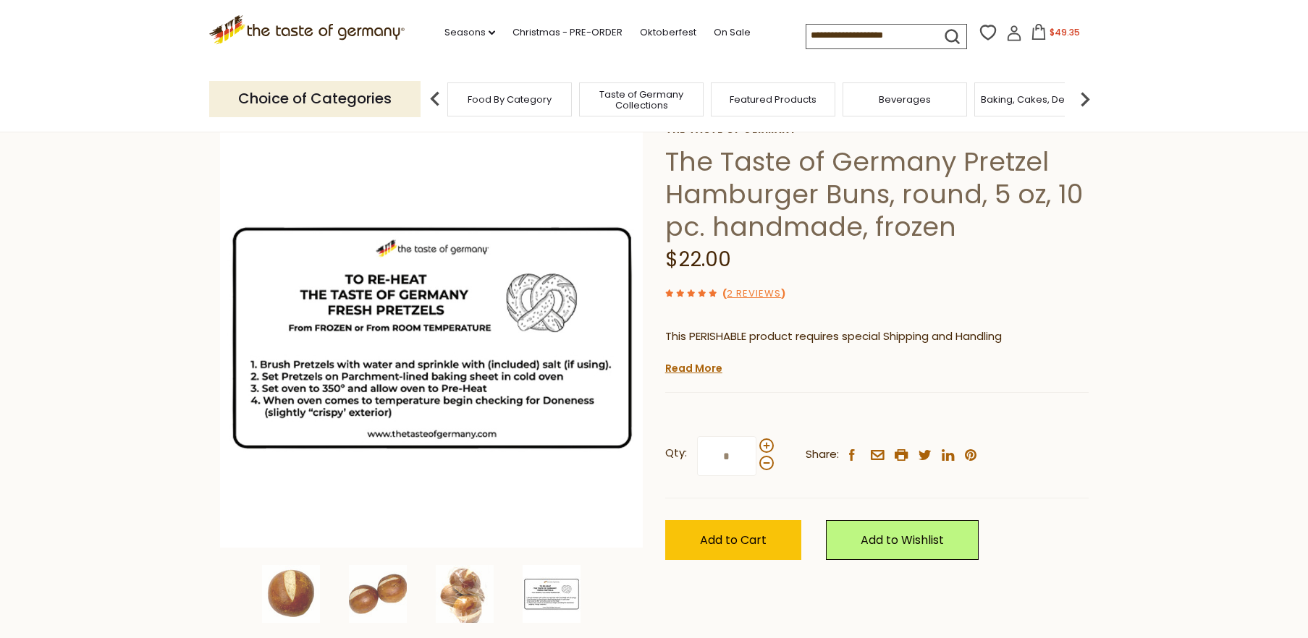
click at [1049, 32] on span "$49.35" at bounding box center [1064, 32] width 30 height 12
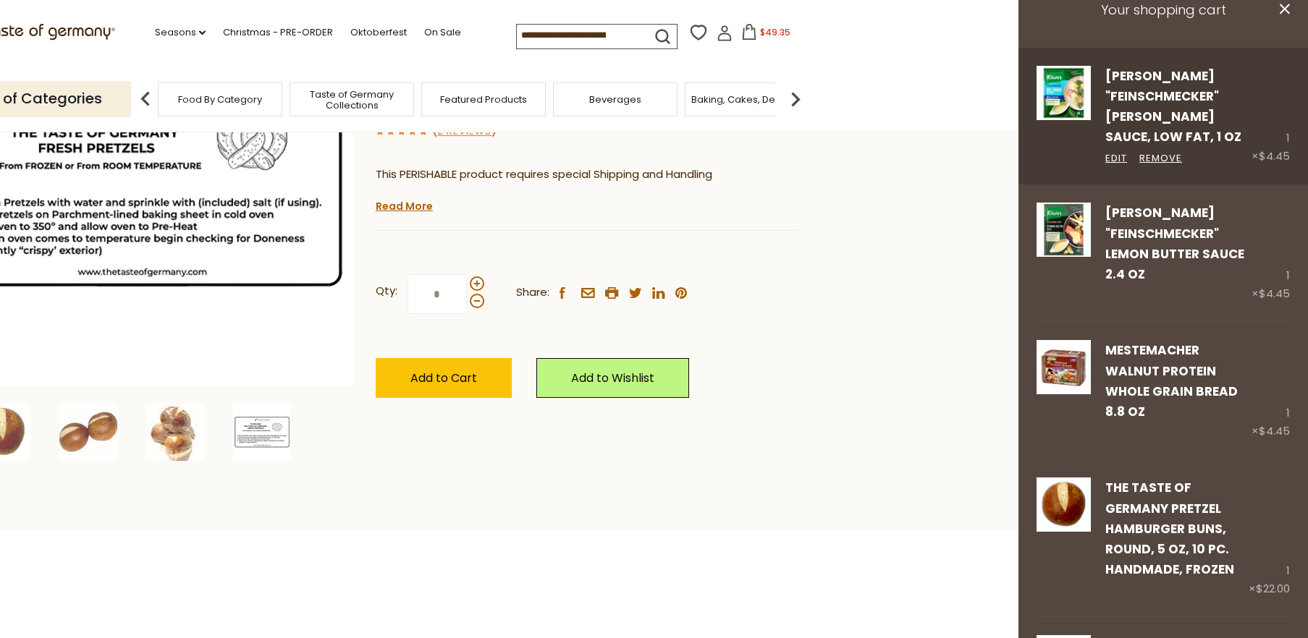
scroll to position [0, 0]
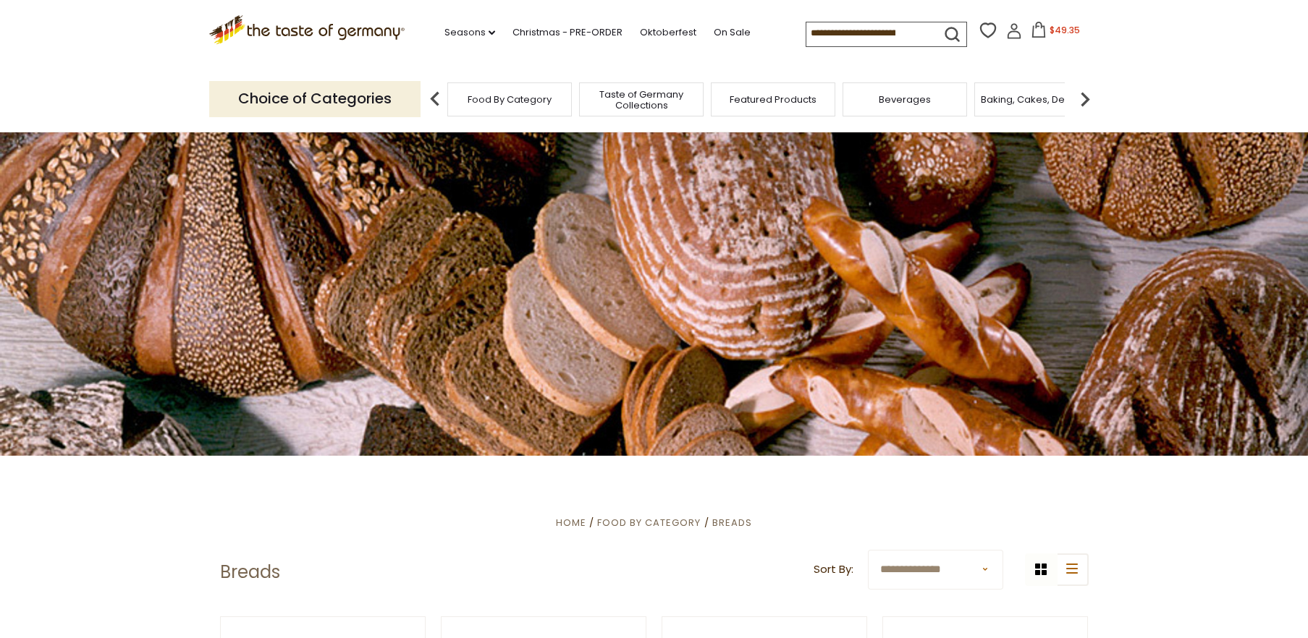
click at [1085, 94] on img at bounding box center [1084, 99] width 29 height 29
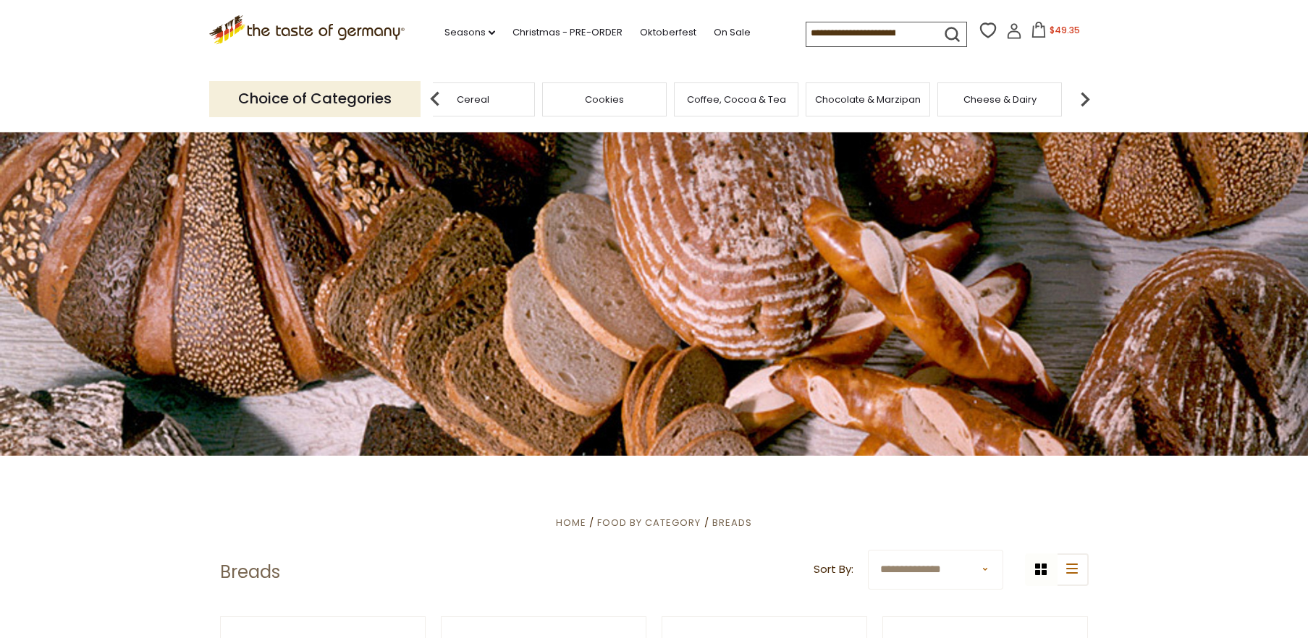
click at [1085, 94] on img at bounding box center [1084, 99] width 29 height 29
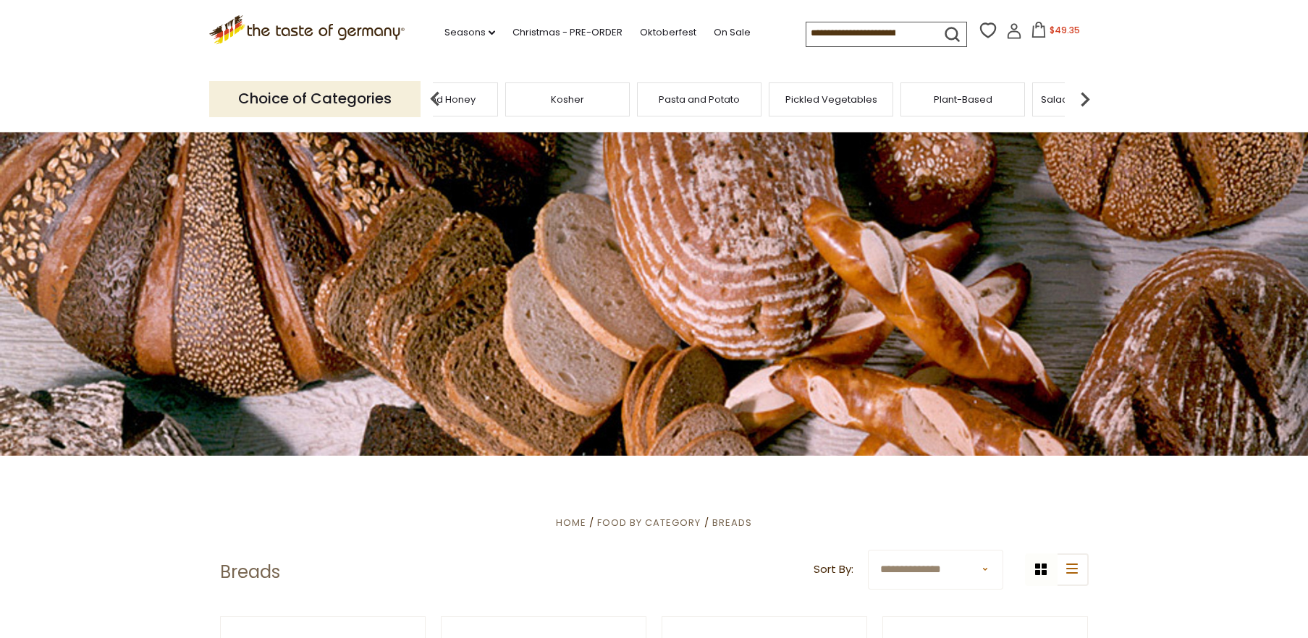
click at [1085, 94] on img at bounding box center [1084, 99] width 29 height 29
click at [987, 94] on span "Health & Wellness" at bounding box center [986, 99] width 85 height 11
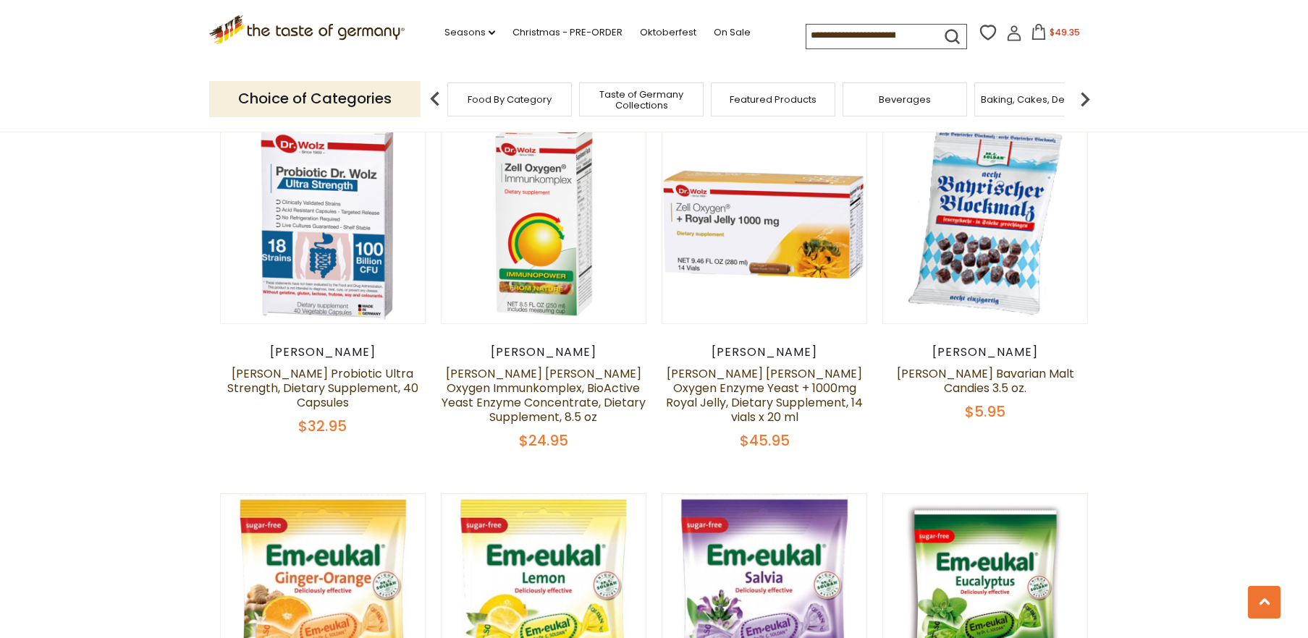
scroll to position [2998, 0]
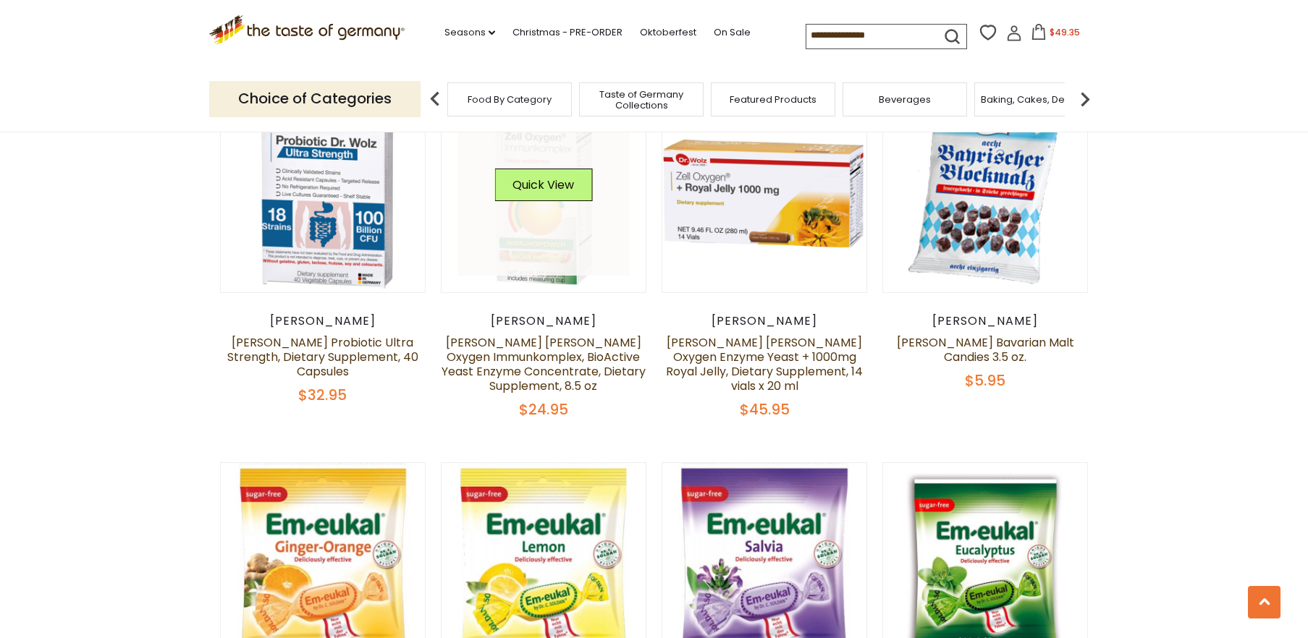
click at [534, 159] on link at bounding box center [543, 190] width 172 height 172
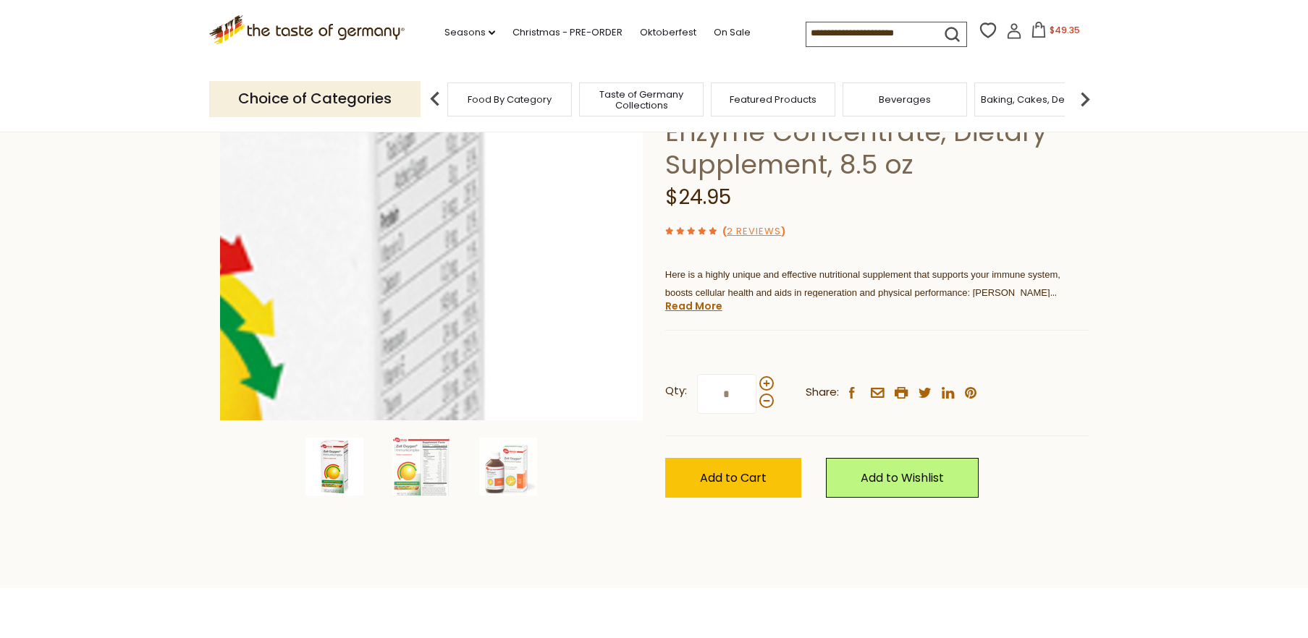
scroll to position [242, 0]
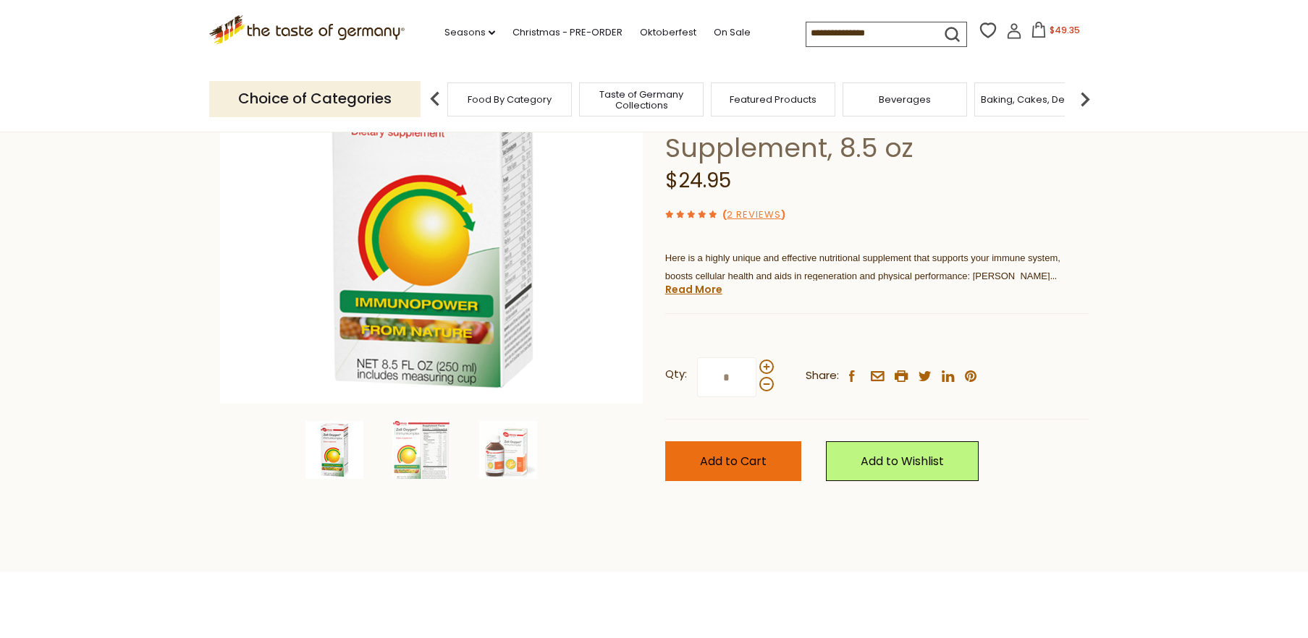
click at [732, 453] on span "Add to Cart" at bounding box center [733, 461] width 67 height 17
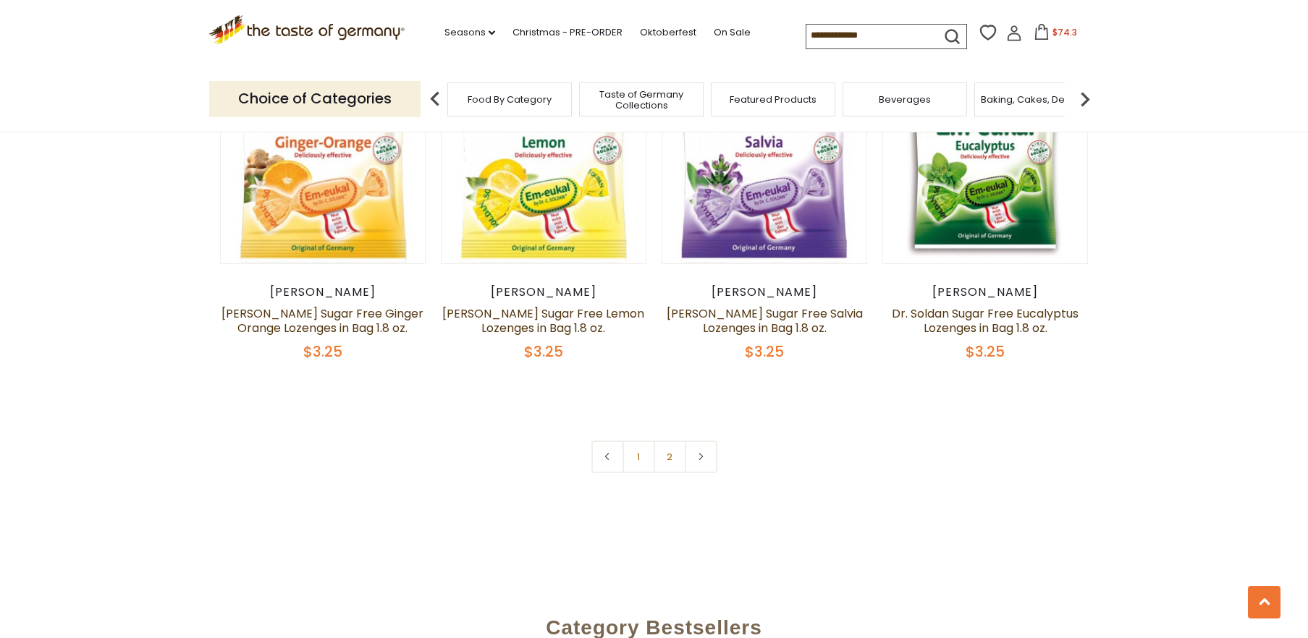
scroll to position [3375, 0]
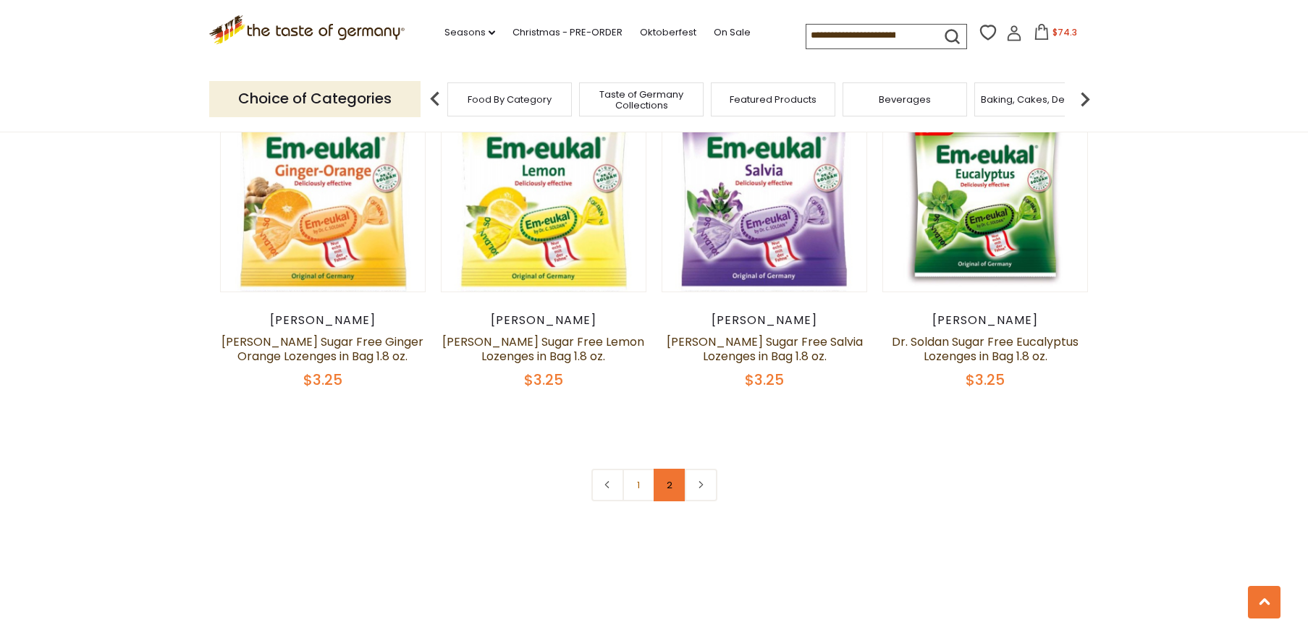
click at [667, 496] on link "2" at bounding box center [670, 485] width 33 height 33
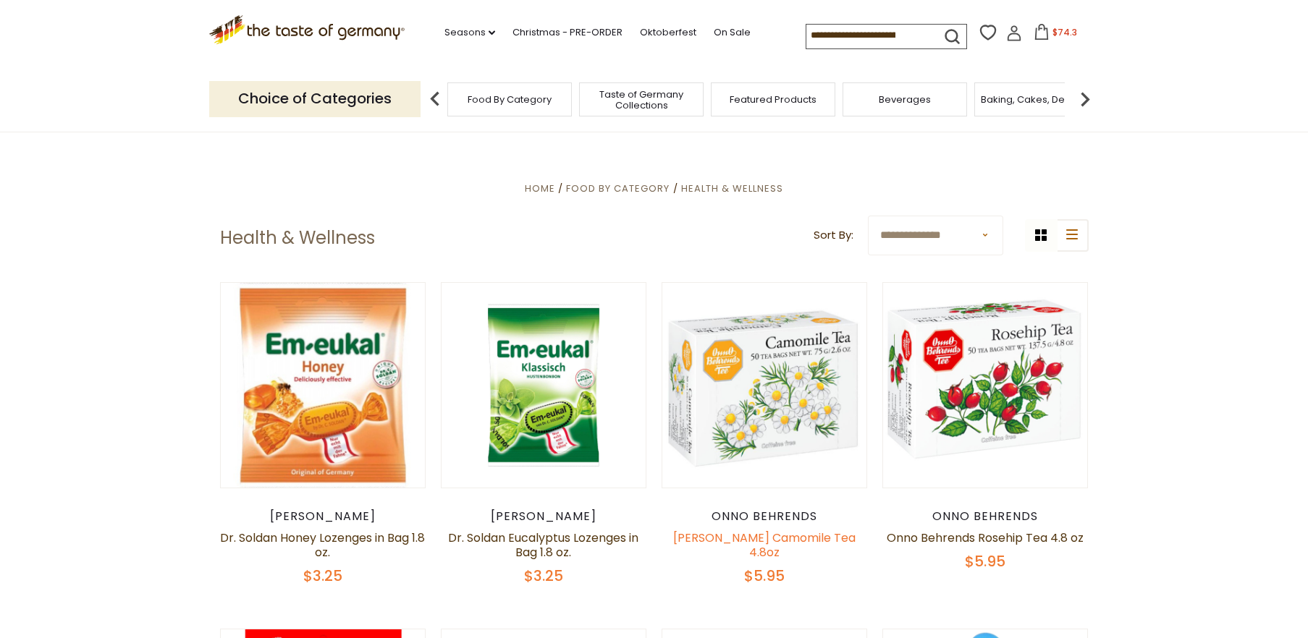
scroll to position [306, 0]
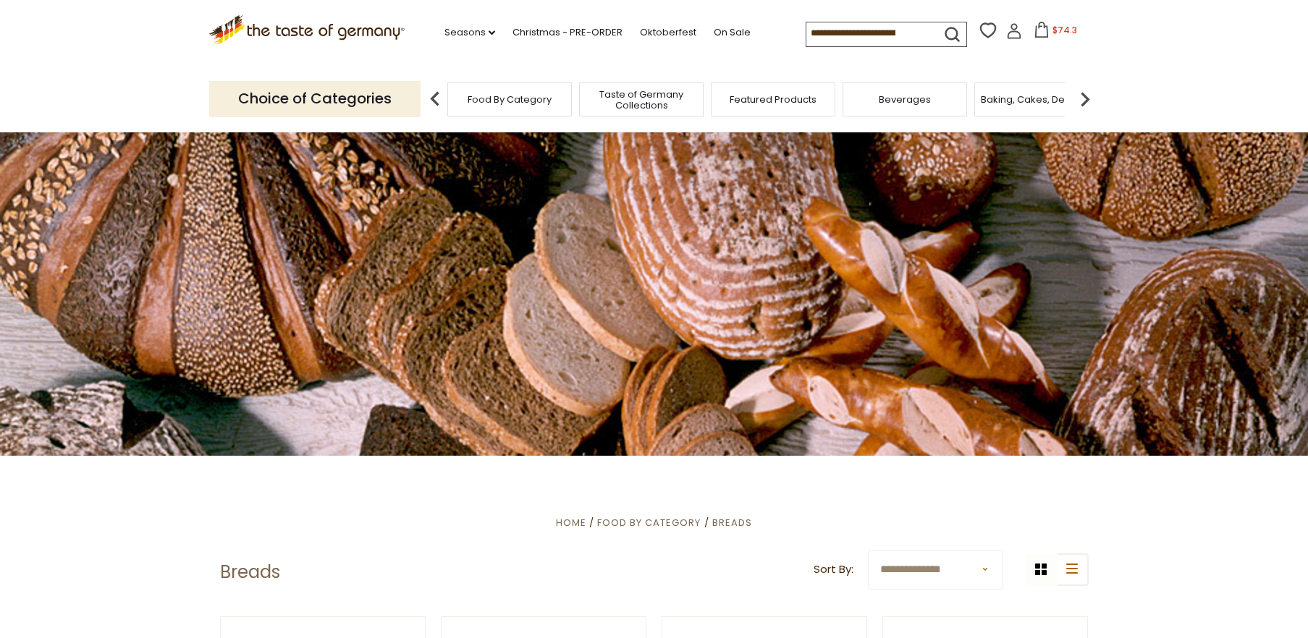
click at [1086, 98] on img at bounding box center [1084, 99] width 29 height 29
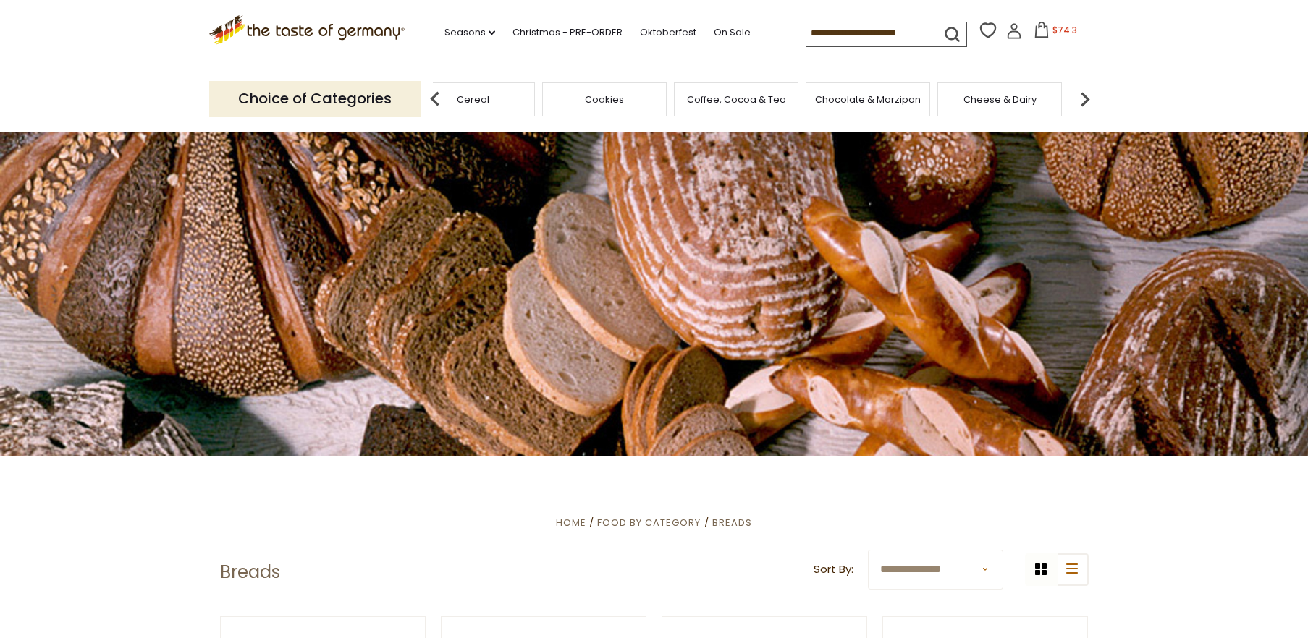
click at [1086, 98] on img at bounding box center [1084, 99] width 29 height 29
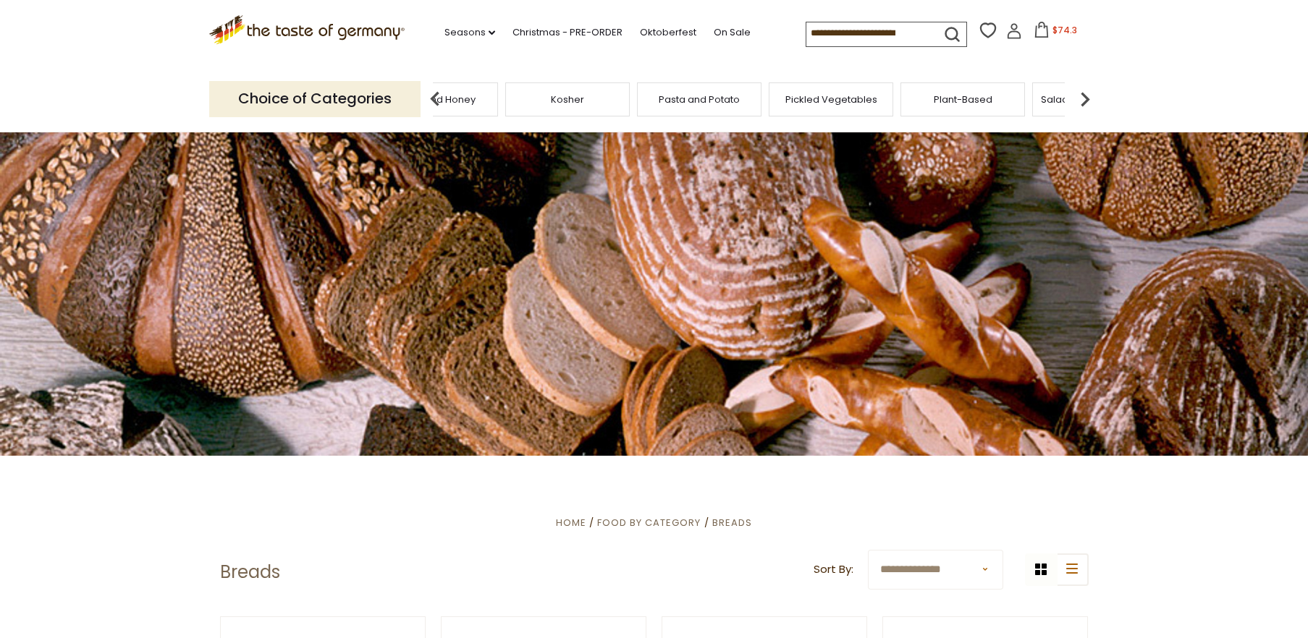
click at [1086, 98] on img at bounding box center [1084, 99] width 29 height 29
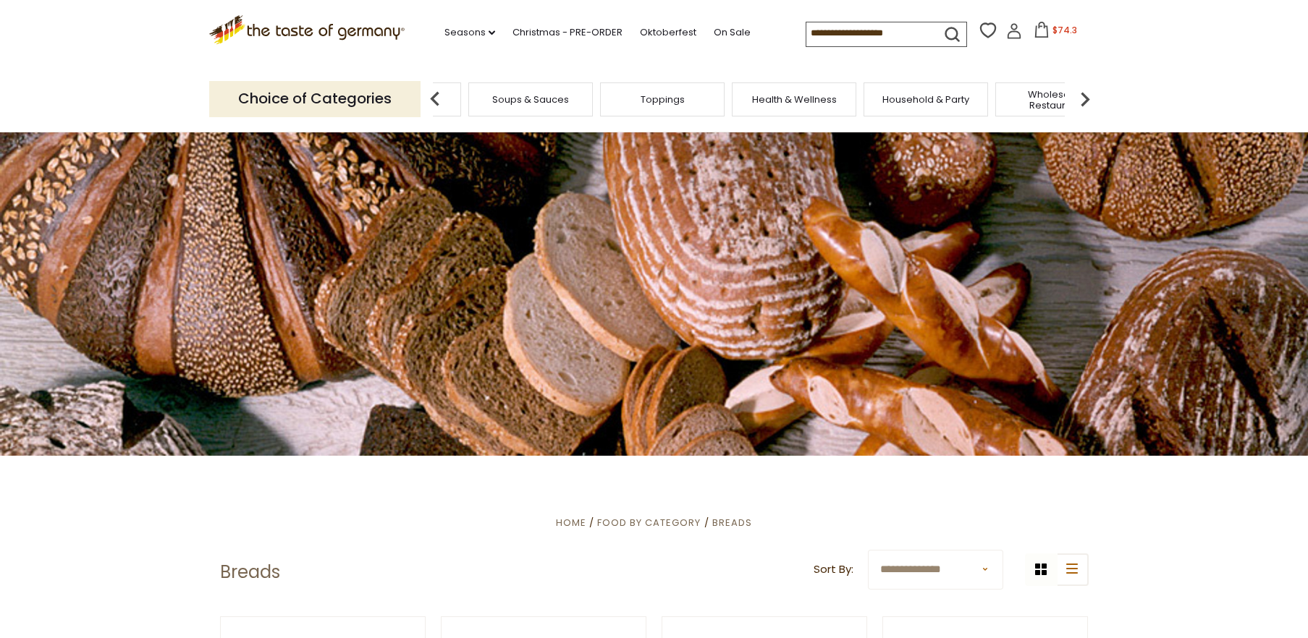
click at [808, 95] on span "Health & Wellness" at bounding box center [794, 99] width 85 height 11
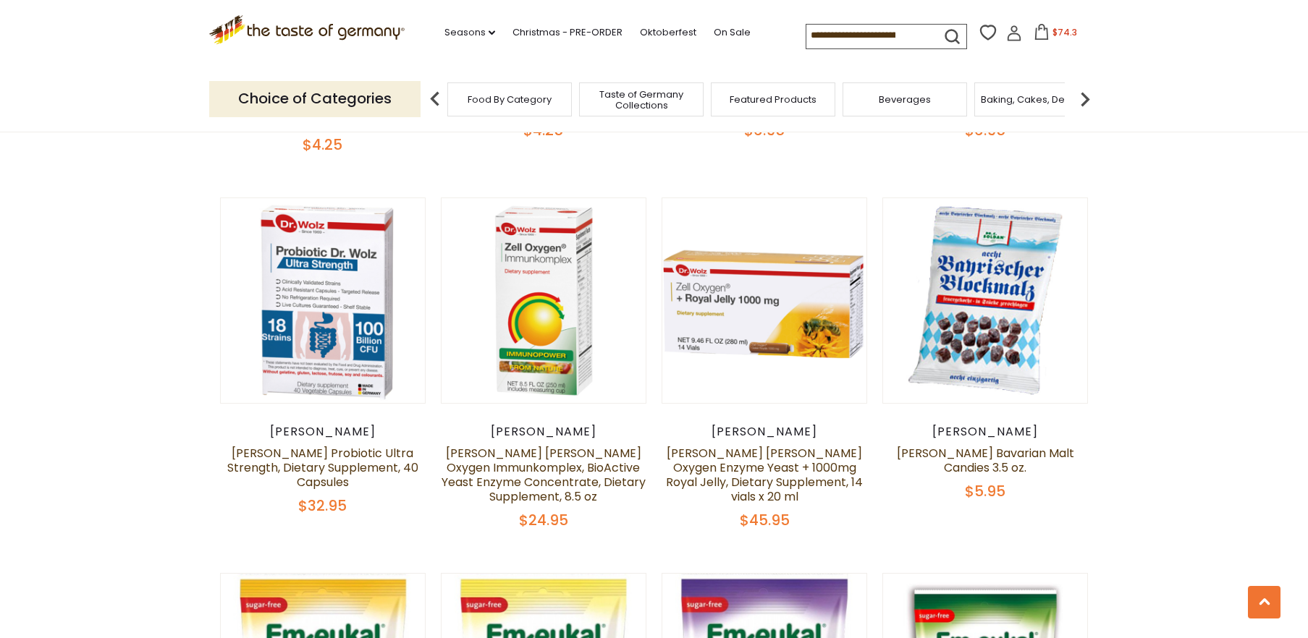
scroll to position [2917, 0]
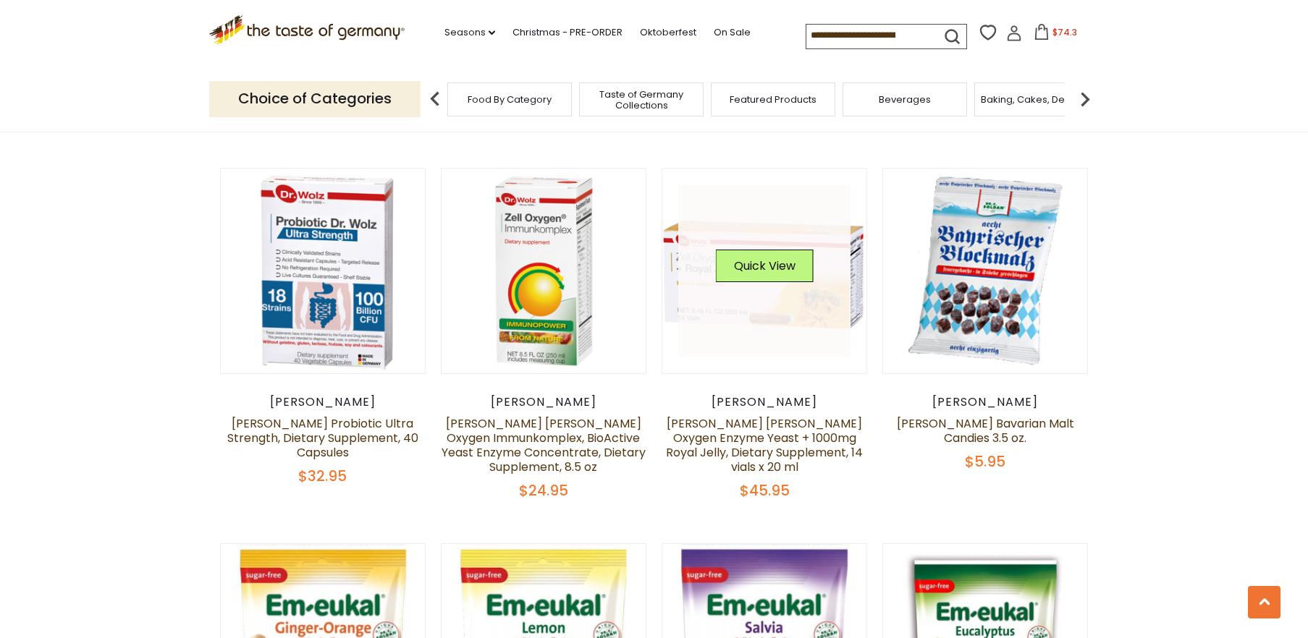
click at [787, 319] on link at bounding box center [764, 271] width 172 height 172
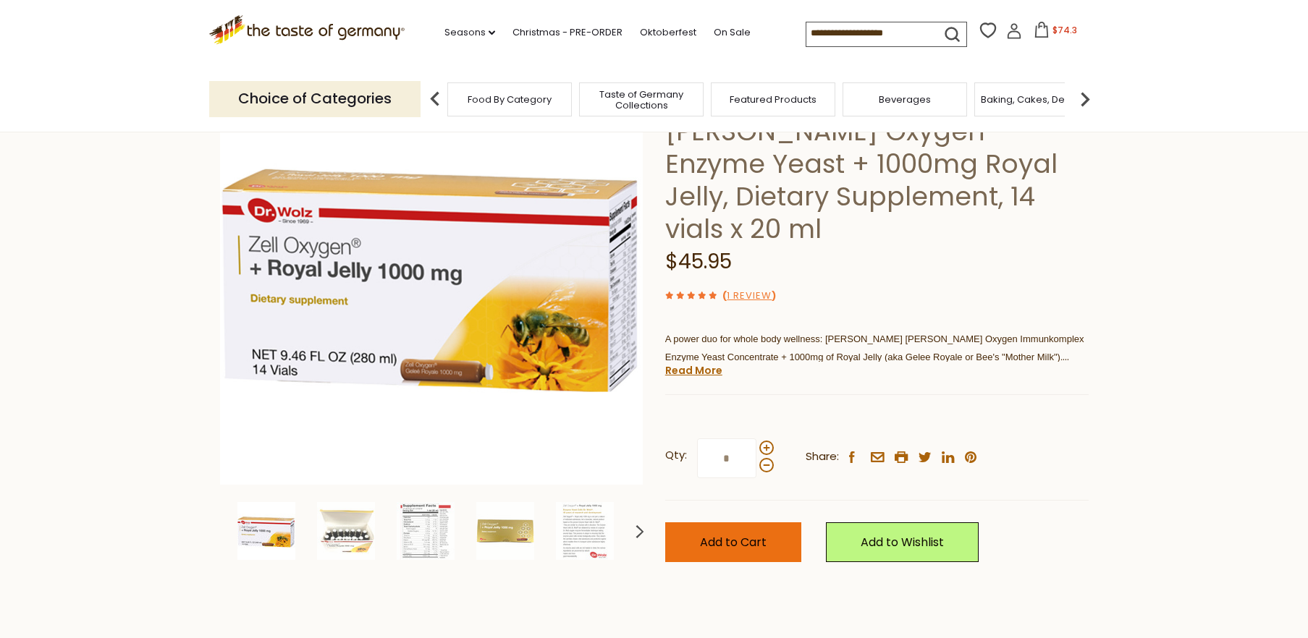
click at [739, 534] on span "Add to Cart" at bounding box center [733, 542] width 67 height 17
click at [1030, 30] on icon at bounding box center [1038, 30] width 16 height 16
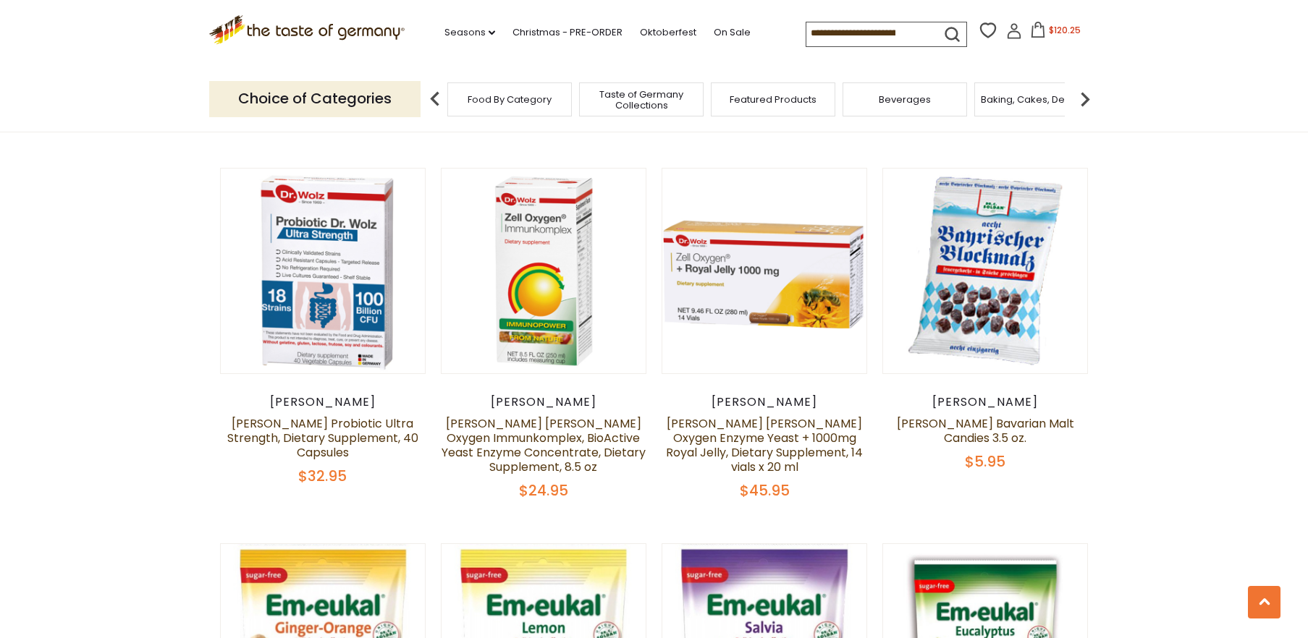
click at [1085, 90] on img at bounding box center [1084, 99] width 29 height 29
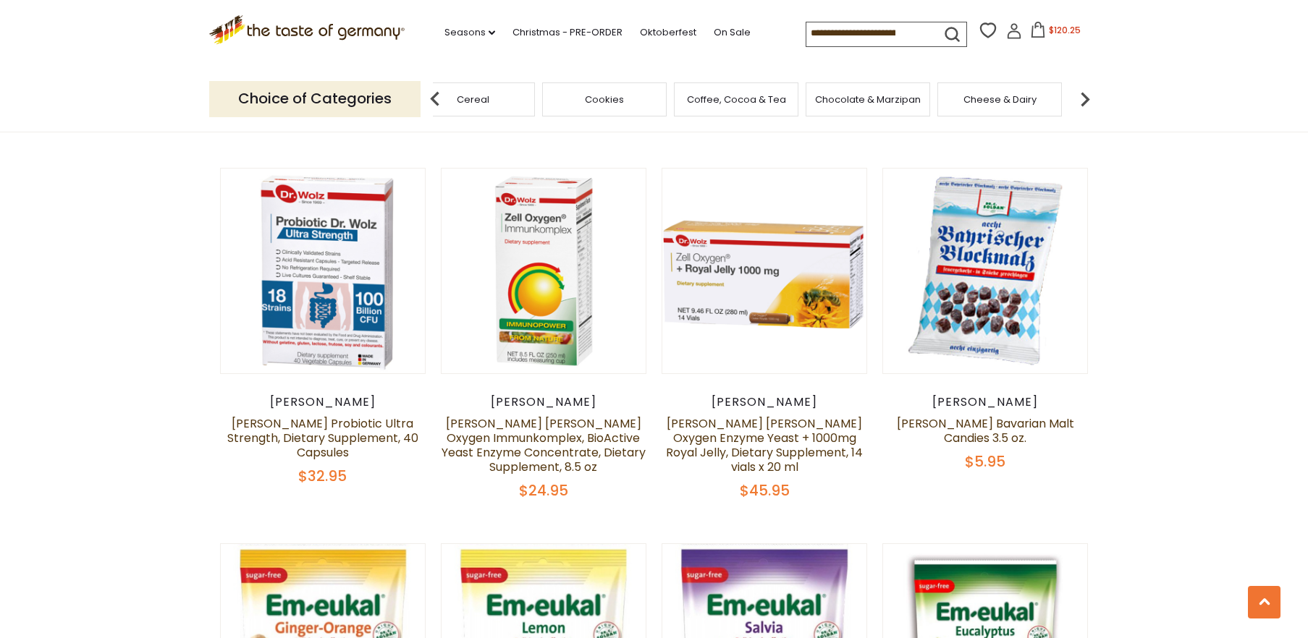
click at [1085, 90] on img at bounding box center [1084, 99] width 29 height 29
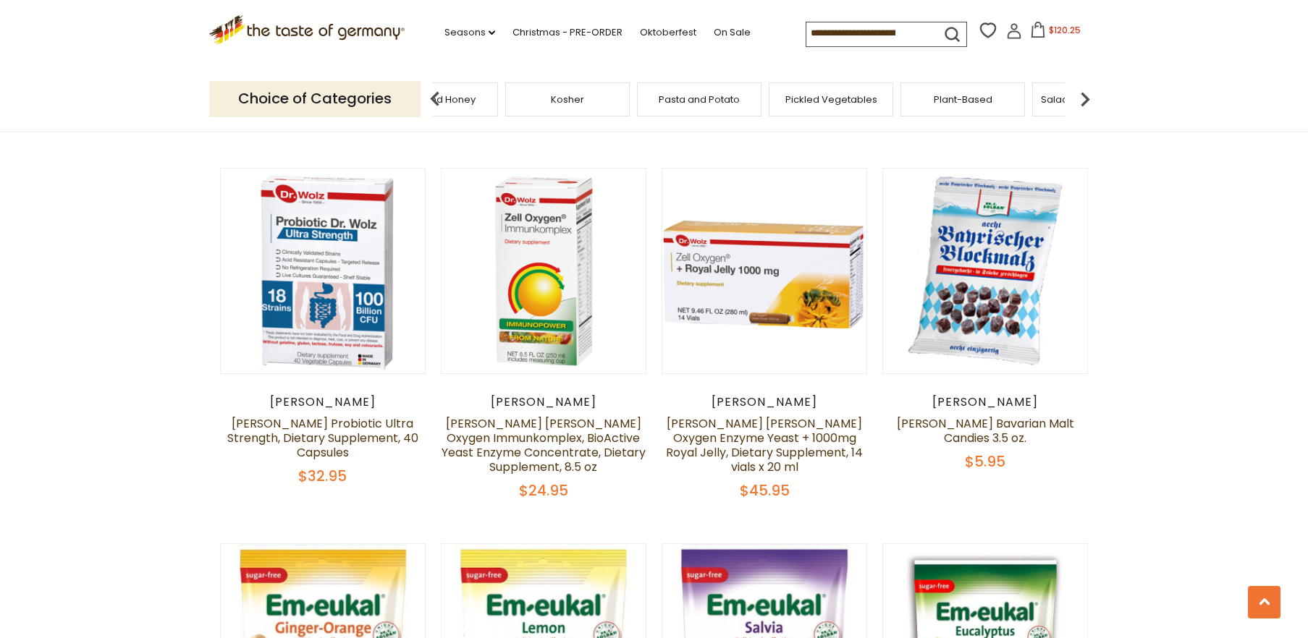
click at [1085, 90] on img at bounding box center [1084, 99] width 29 height 29
click at [925, 94] on span "Soups & Sauces" at bounding box center [914, 99] width 77 height 11
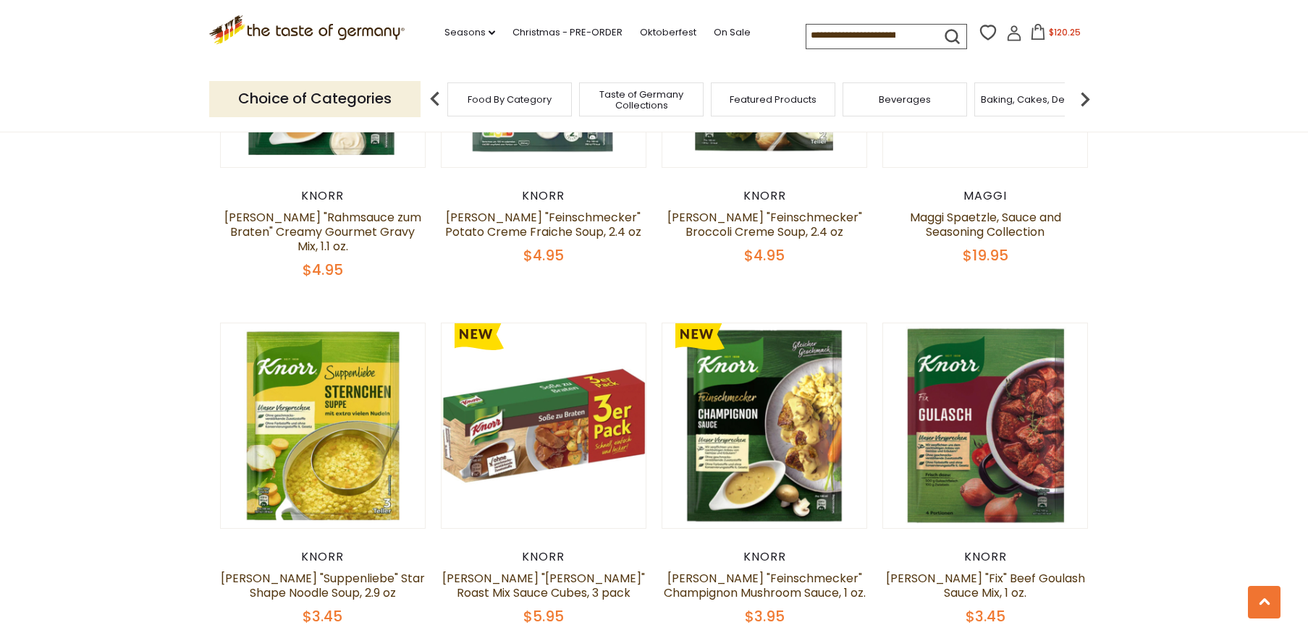
scroll to position [1864, 0]
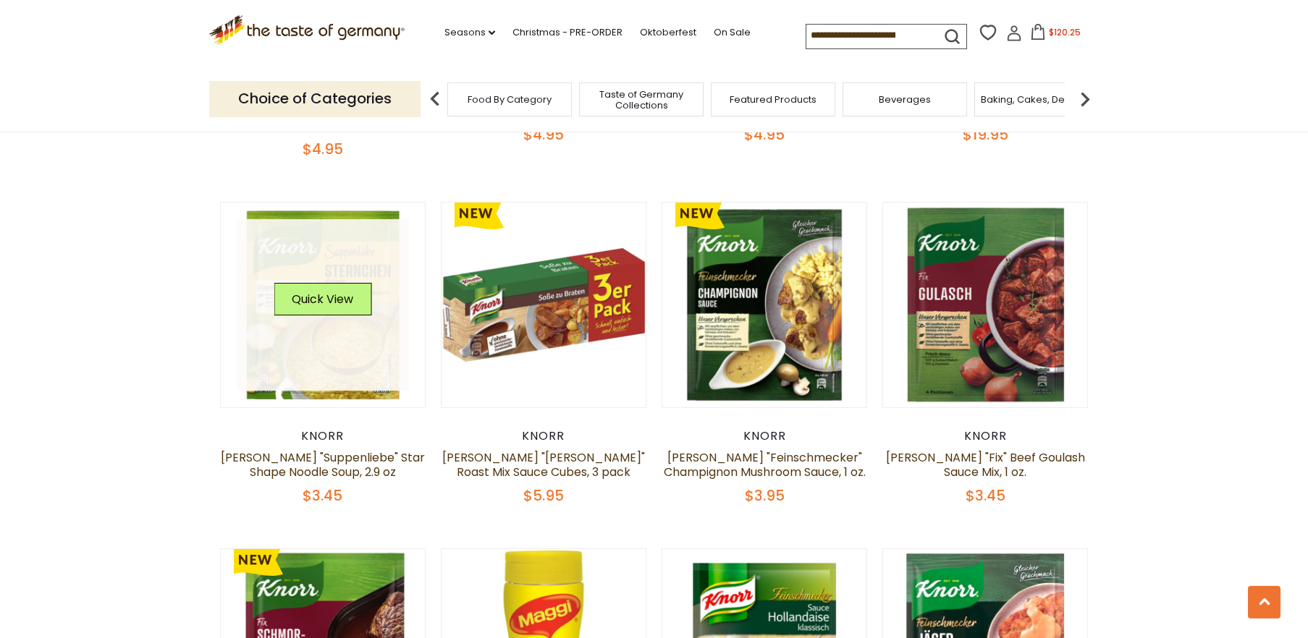
click at [338, 229] on link at bounding box center [323, 305] width 172 height 172
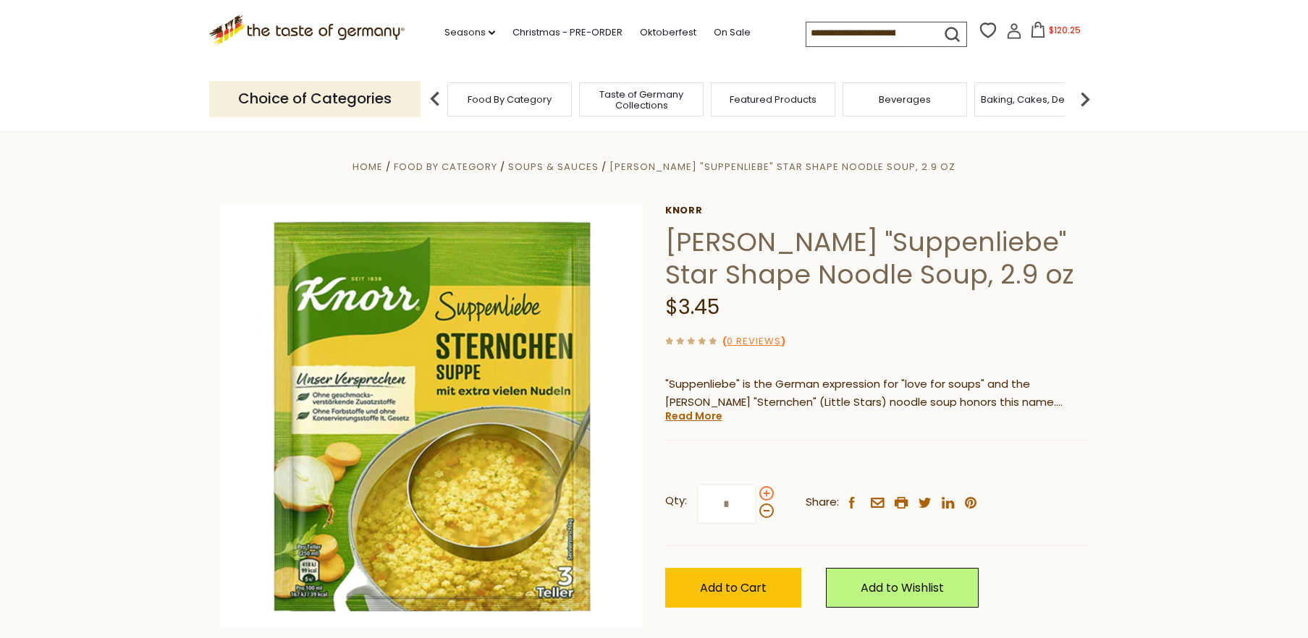
click at [763, 495] on span at bounding box center [766, 493] width 14 height 14
click at [756, 495] on input "*" at bounding box center [726, 504] width 59 height 40
type input "*"
click at [753, 585] on span "Add to Cart" at bounding box center [733, 588] width 67 height 17
click at [1083, 95] on img at bounding box center [1084, 99] width 29 height 29
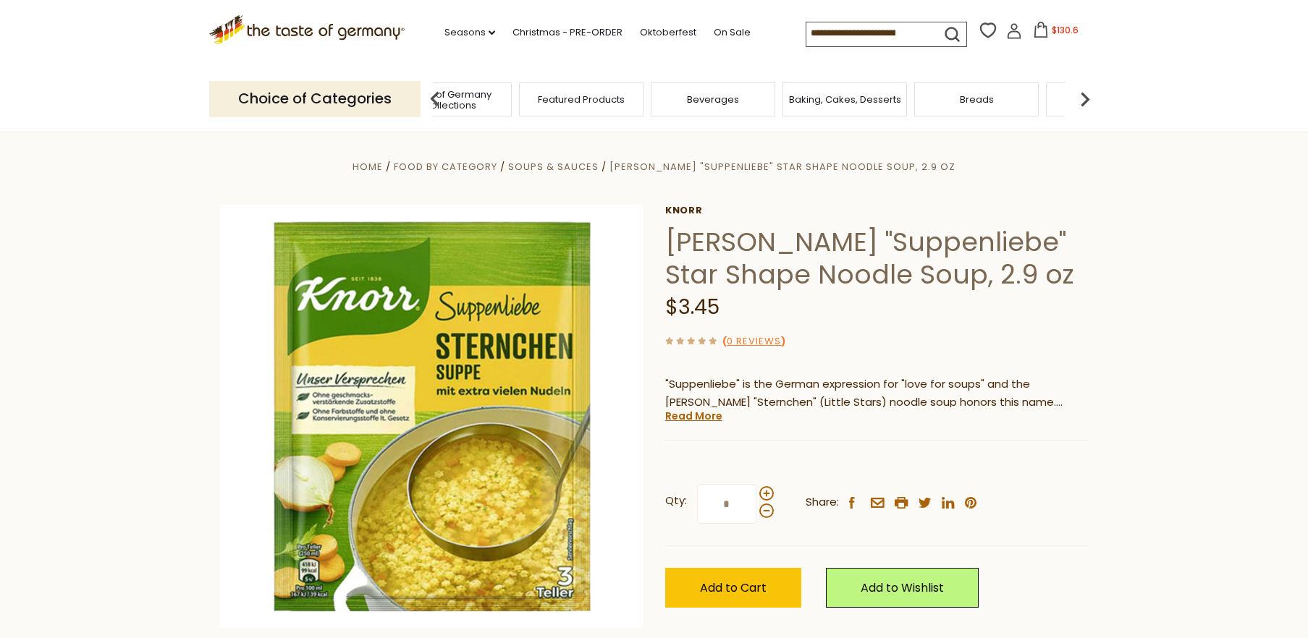
click at [1083, 95] on img at bounding box center [1084, 99] width 29 height 29
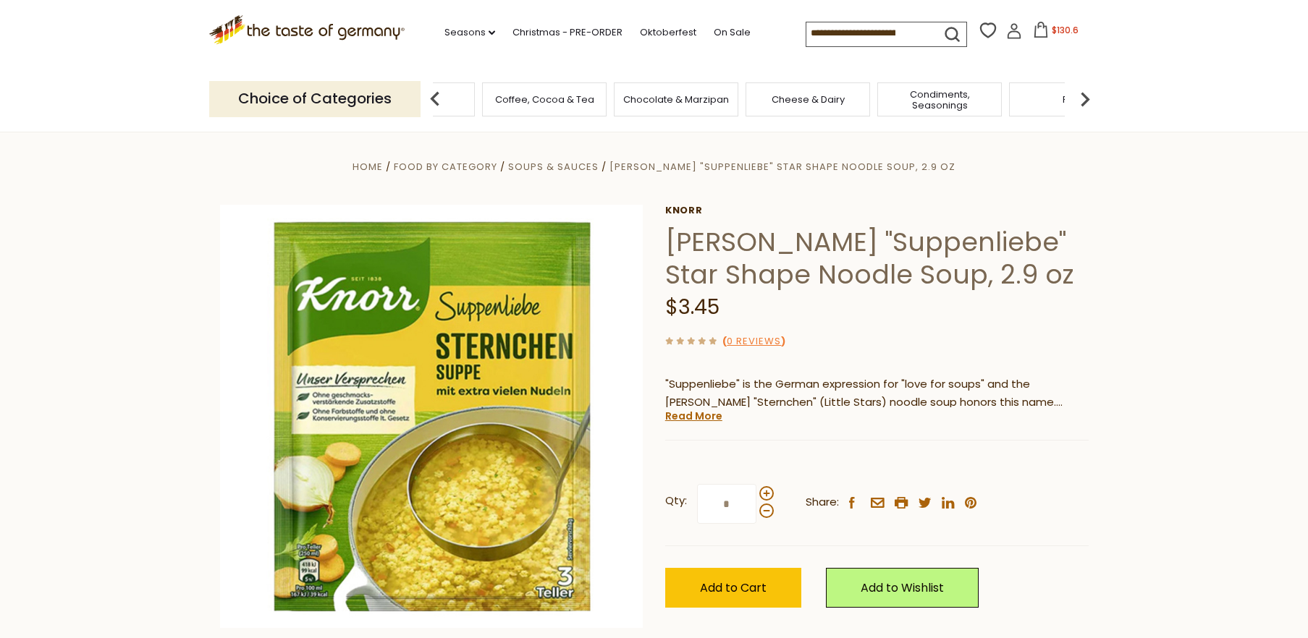
click at [1083, 95] on img at bounding box center [1084, 99] width 29 height 29
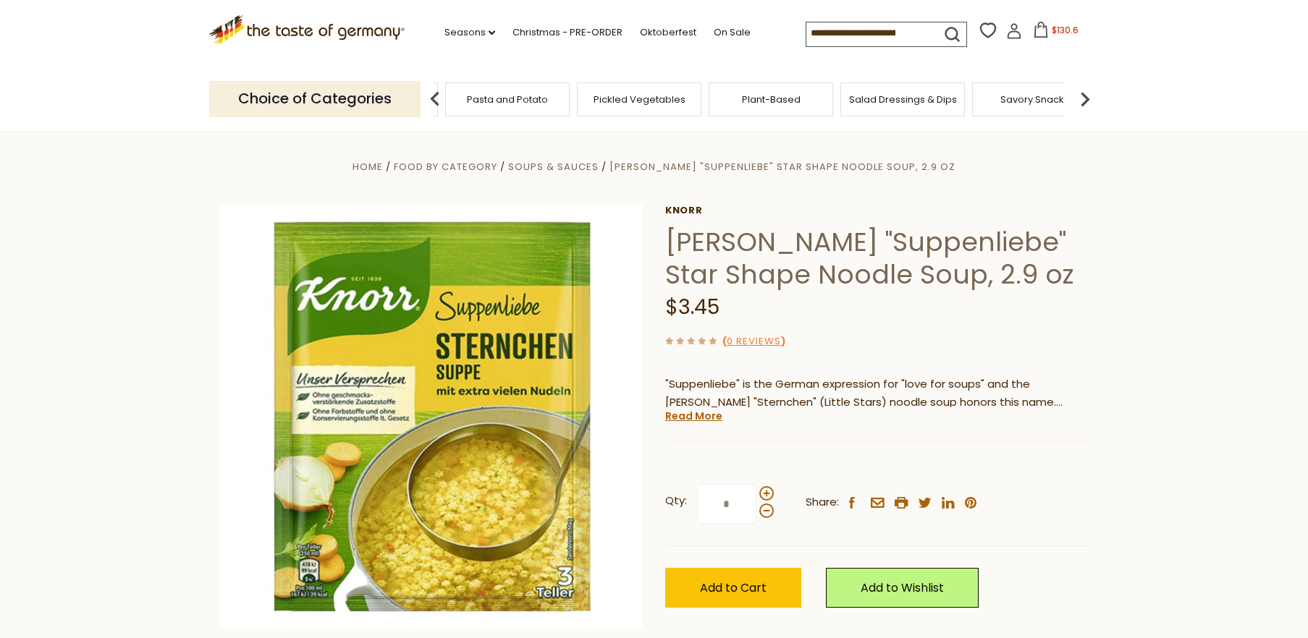
click at [1083, 95] on img at bounding box center [1084, 99] width 29 height 29
click at [782, 94] on span "Sausages" at bounding box center [782, 99] width 48 height 11
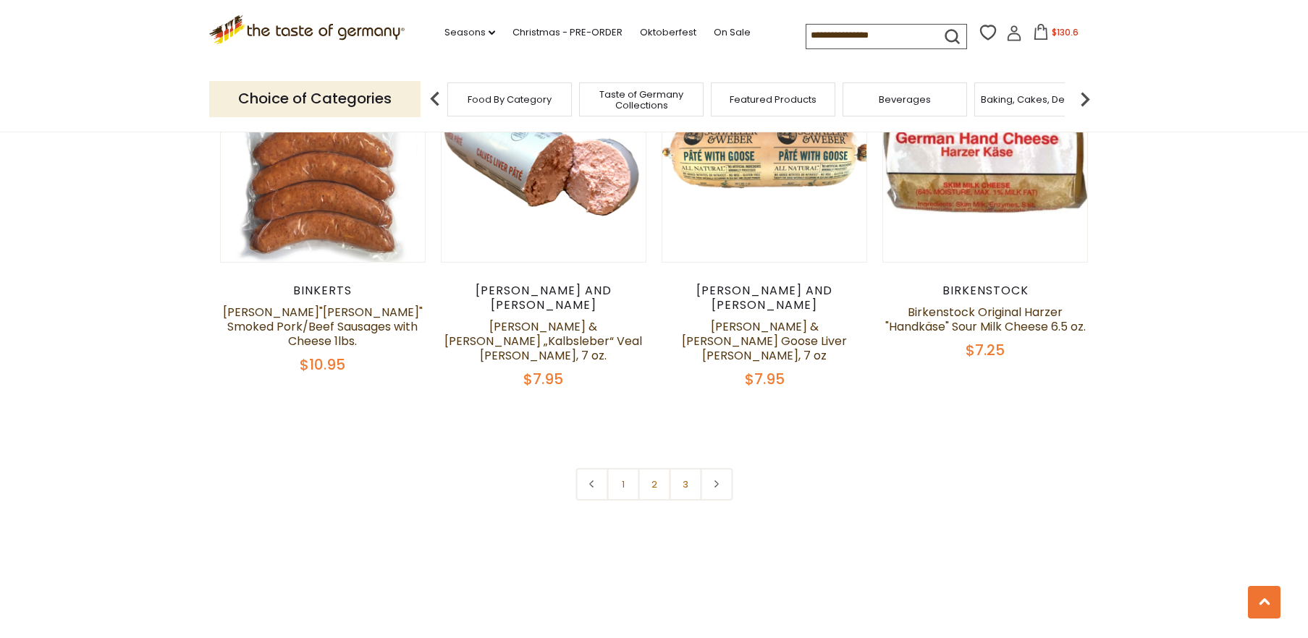
scroll to position [3566, 0]
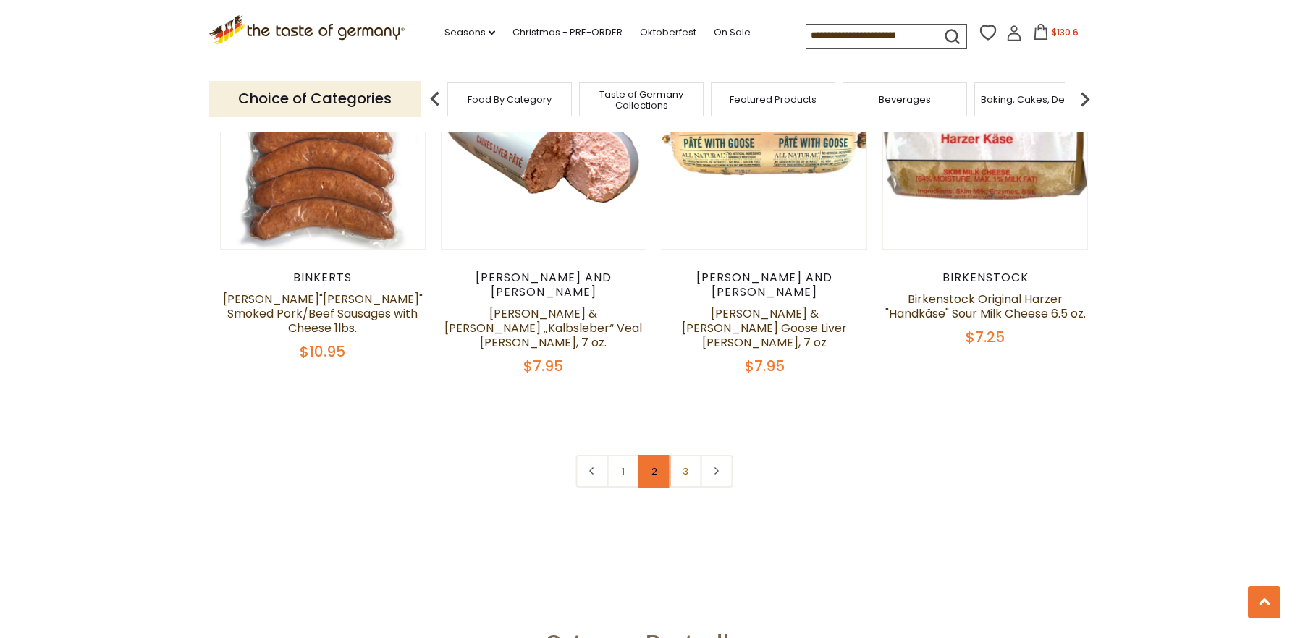
click at [656, 455] on link "2" at bounding box center [654, 471] width 33 height 33
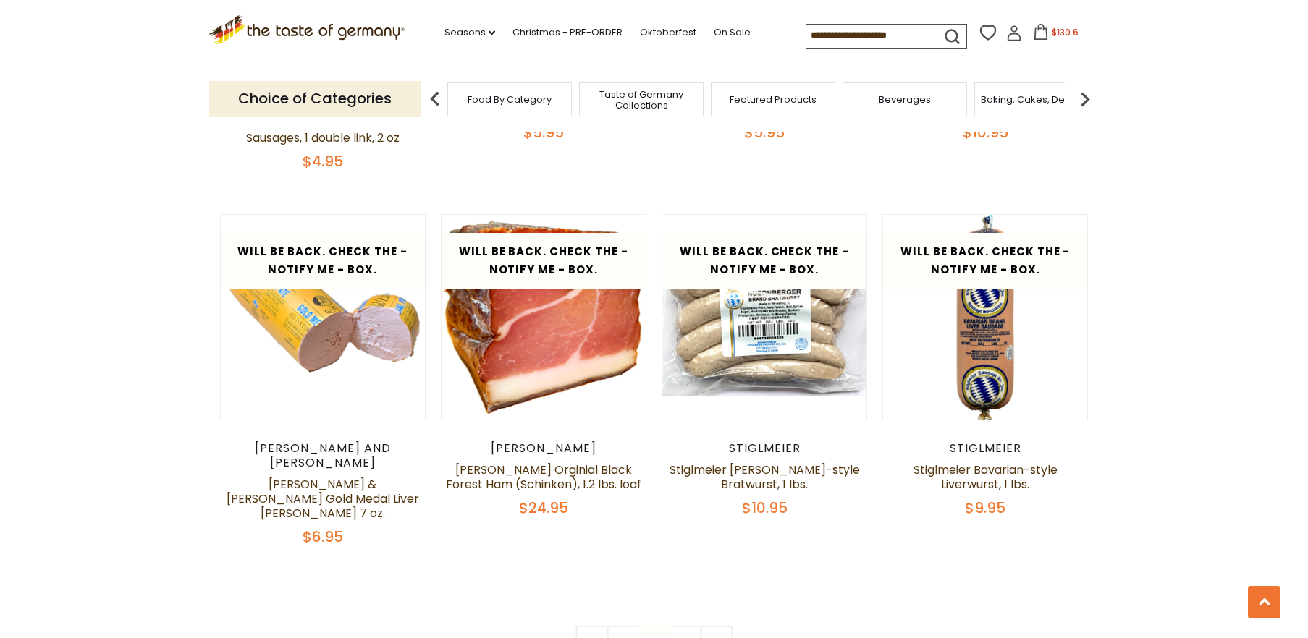
scroll to position [3386, 0]
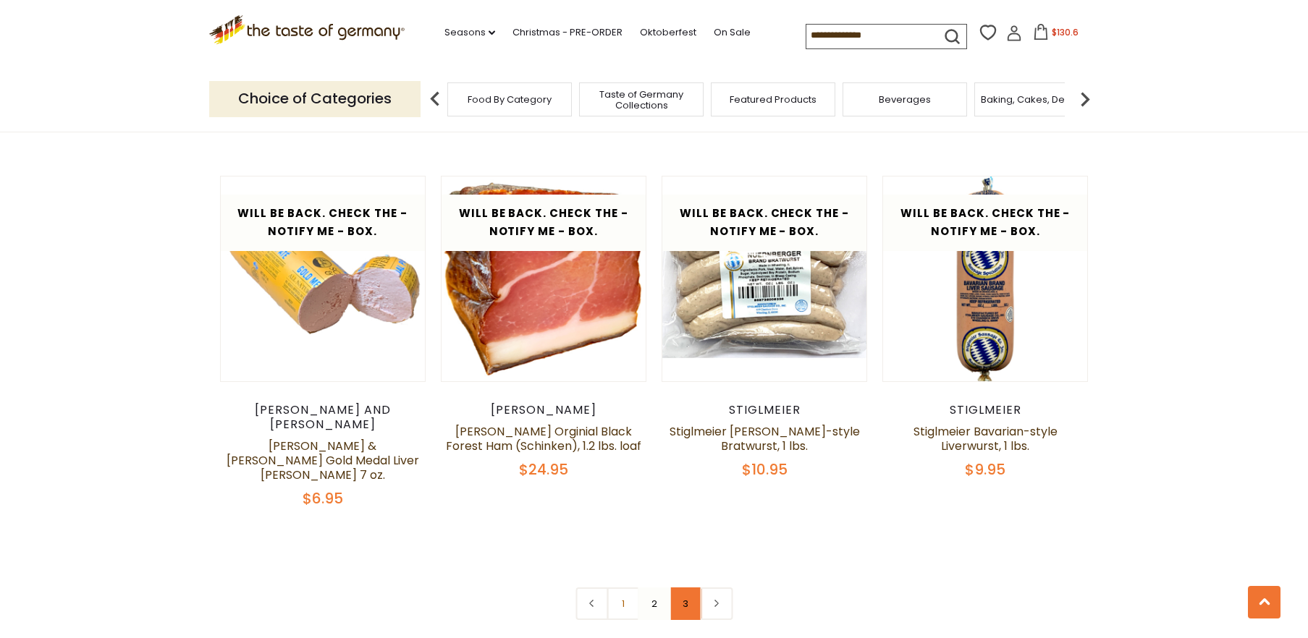
click at [682, 588] on link "3" at bounding box center [685, 604] width 33 height 33
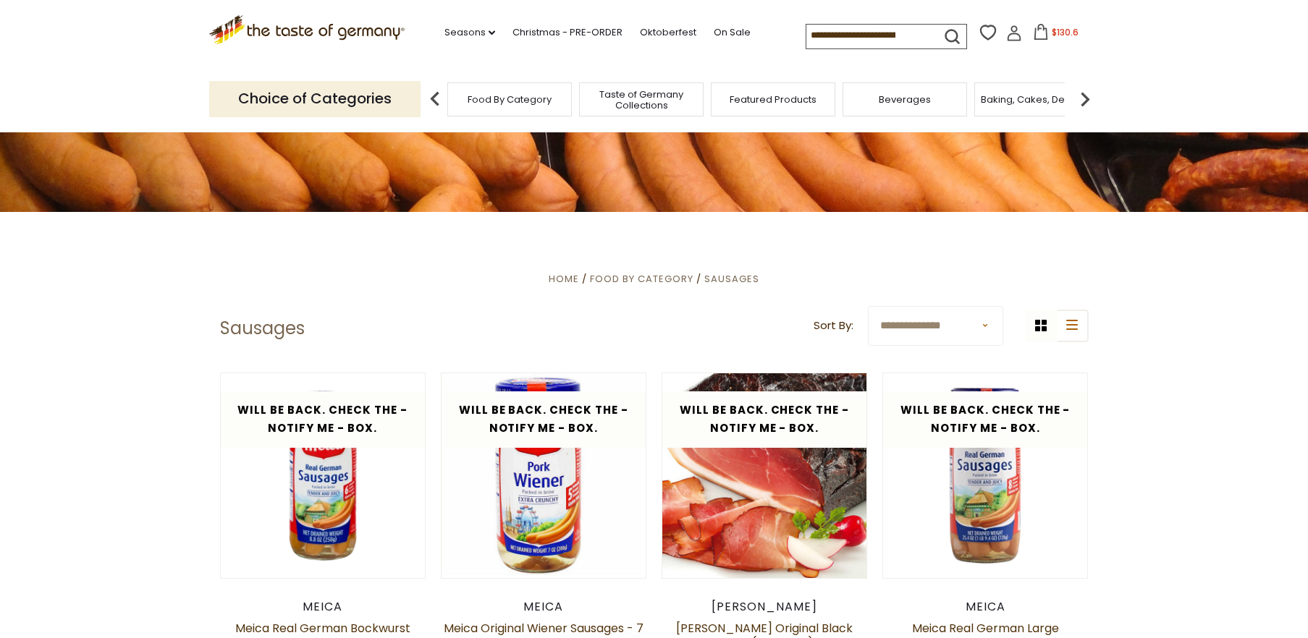
scroll to position [242, 0]
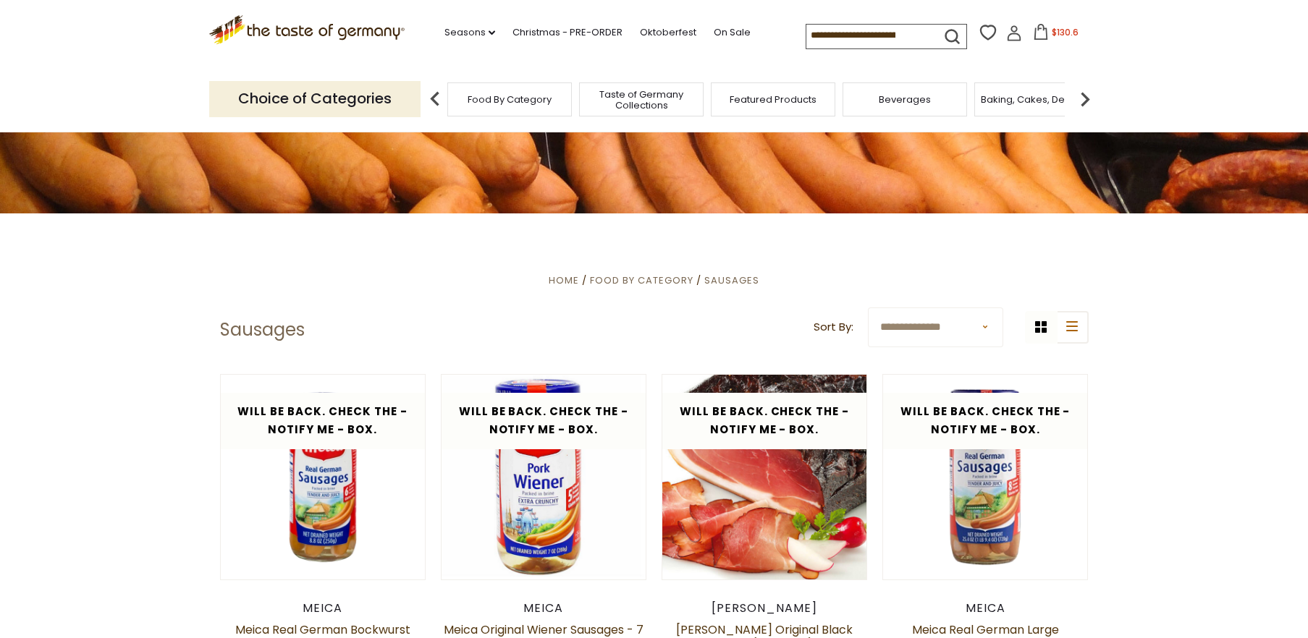
click at [1006, 35] on icon at bounding box center [1014, 33] width 16 height 16
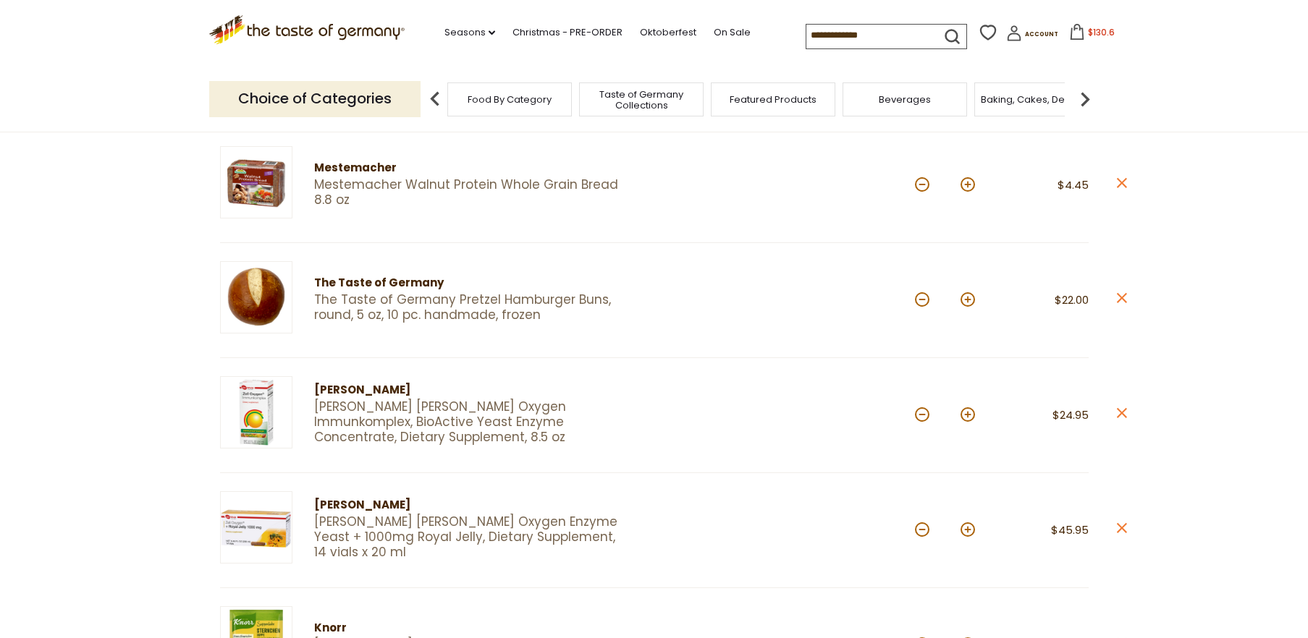
scroll to position [405, 0]
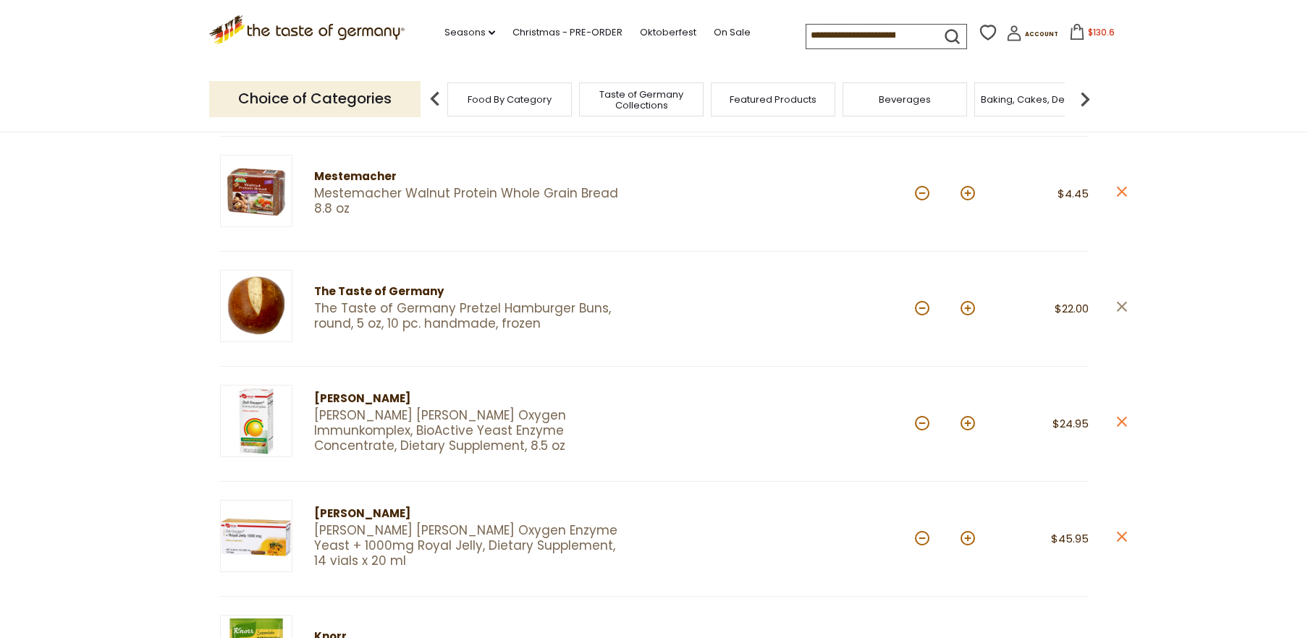
click at [1119, 305] on icon at bounding box center [1121, 307] width 10 height 10
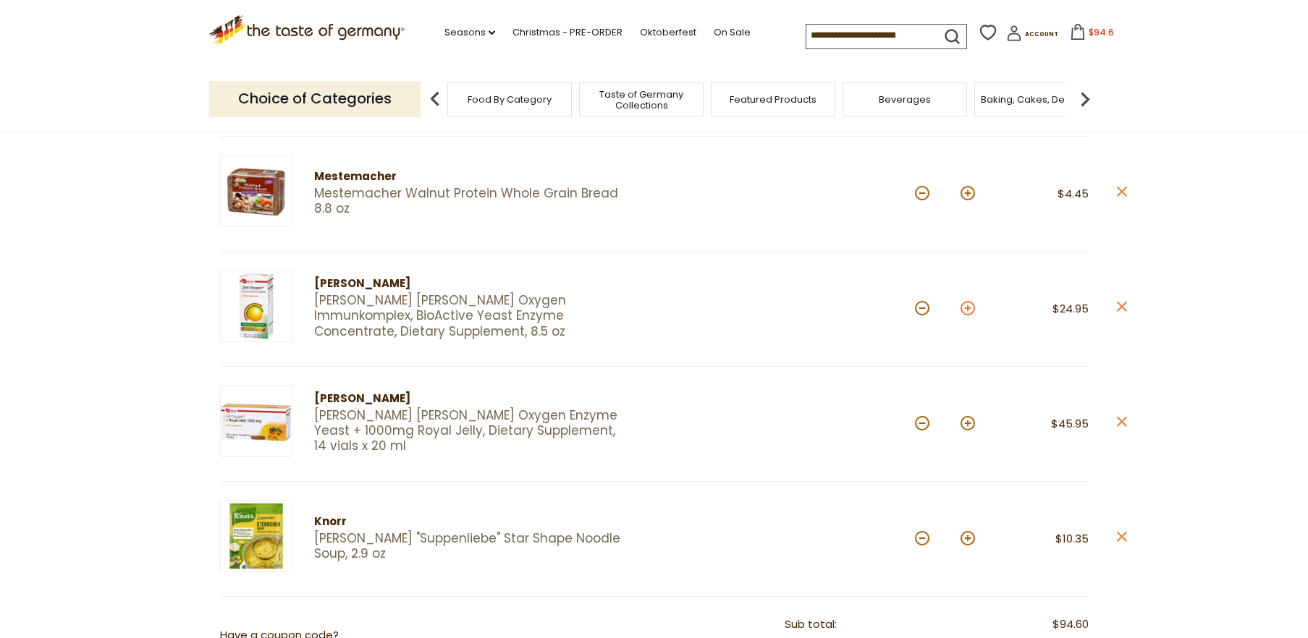
click at [967, 310] on button at bounding box center [967, 308] width 14 height 14
type input "*"
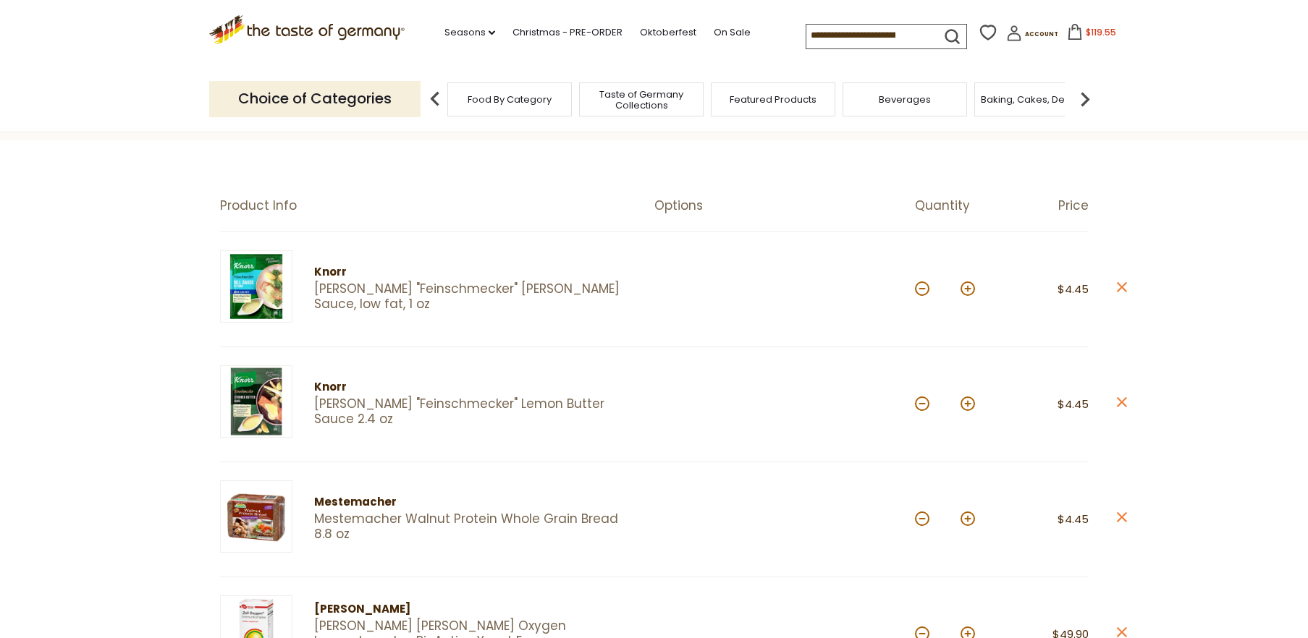
scroll to position [0, 0]
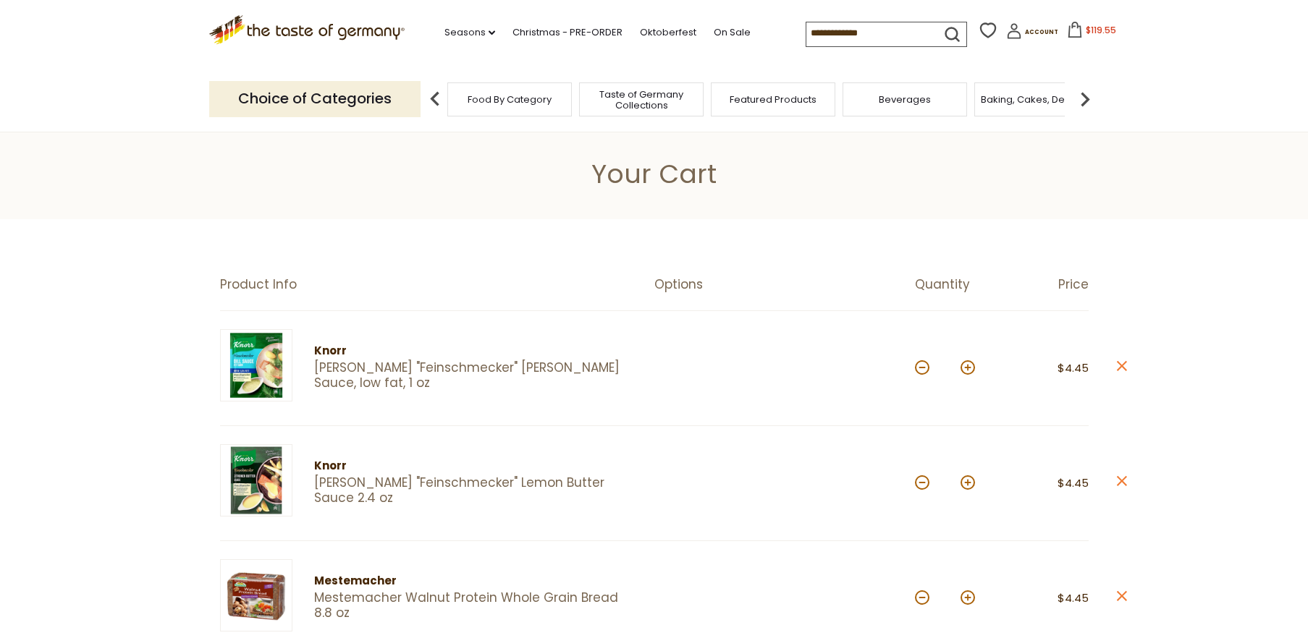
click at [753, 94] on span "Featured Products" at bounding box center [773, 99] width 87 height 11
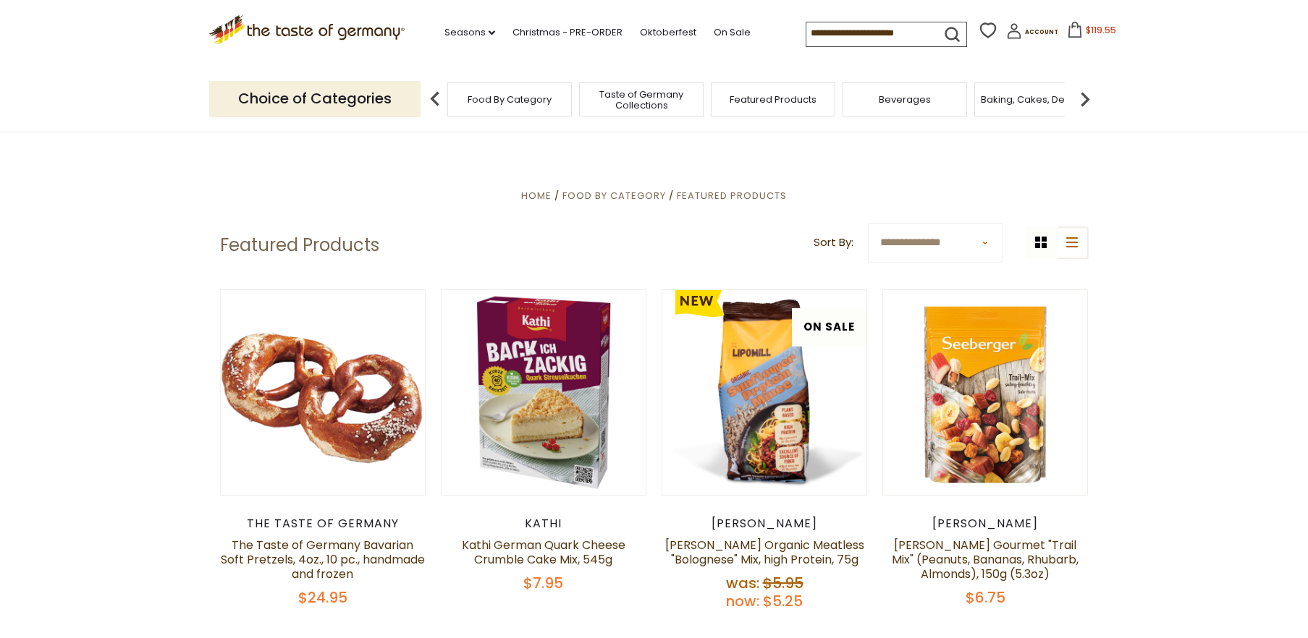
click at [643, 90] on span "Taste of Germany Collections" at bounding box center [641, 100] width 116 height 22
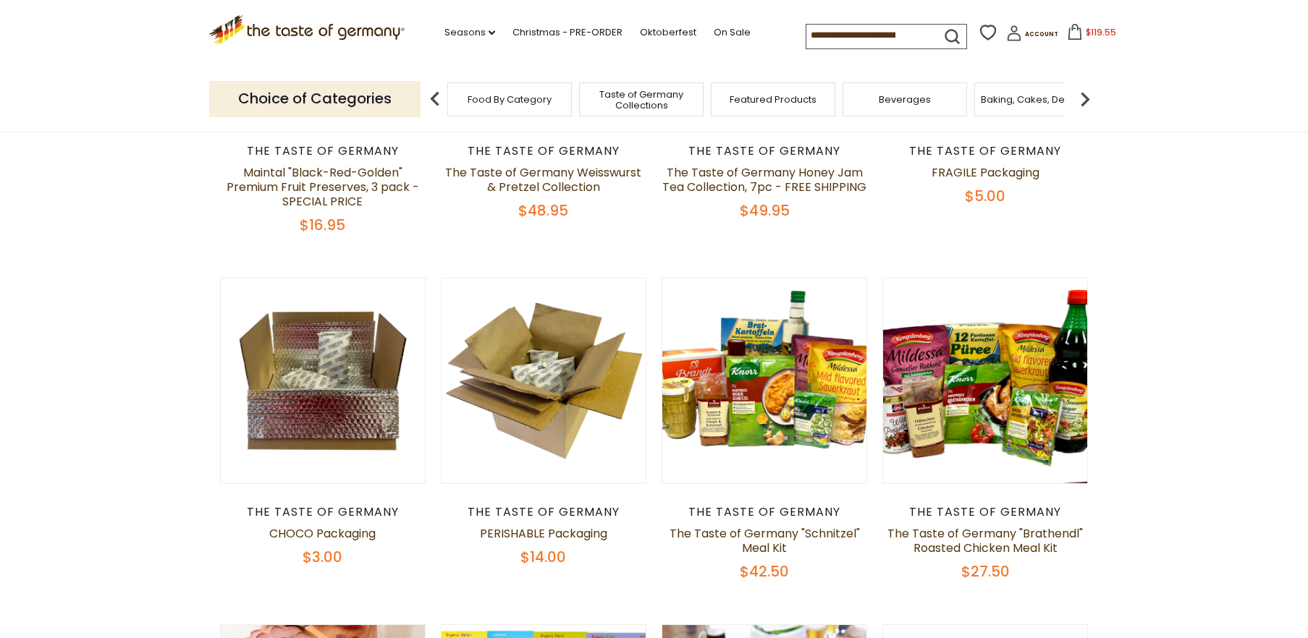
scroll to position [161, 0]
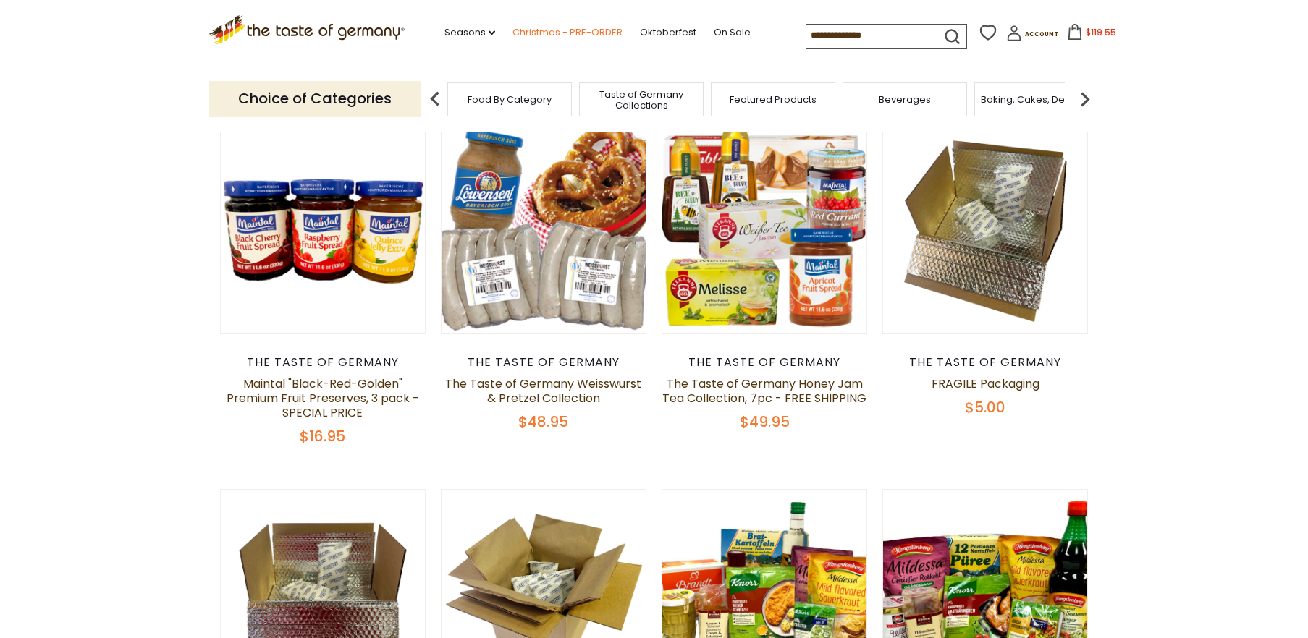
click at [512, 30] on link "Christmas - PRE-ORDER" at bounding box center [567, 33] width 110 height 16
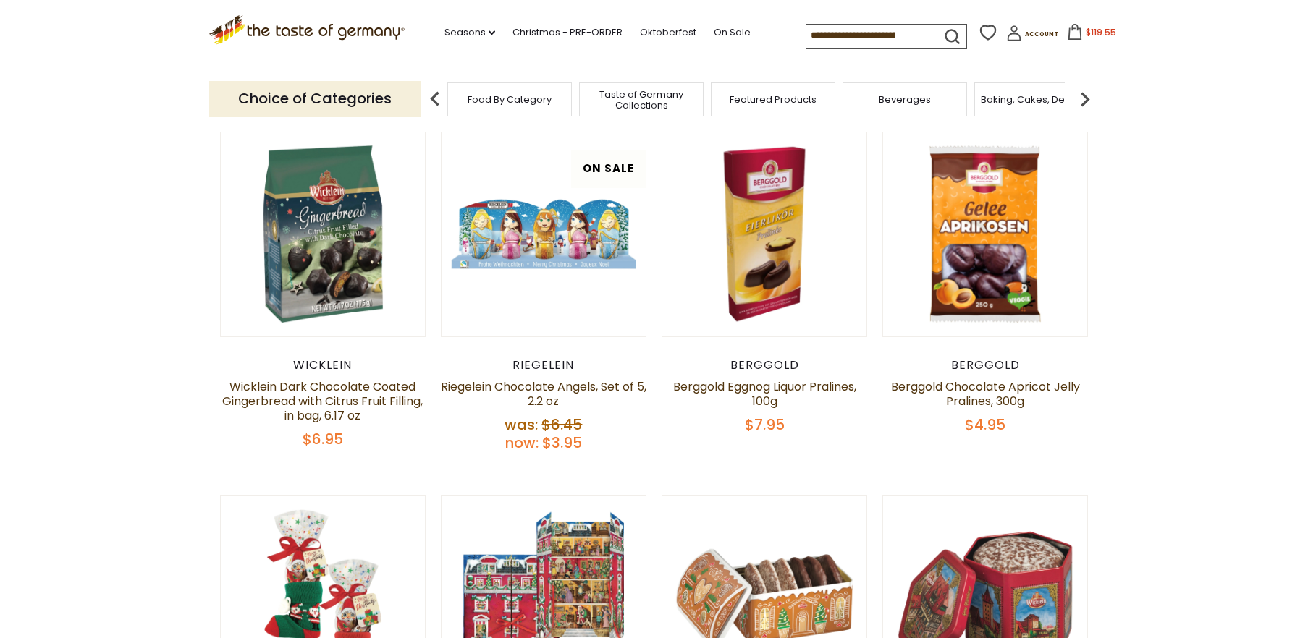
scroll to position [161, 0]
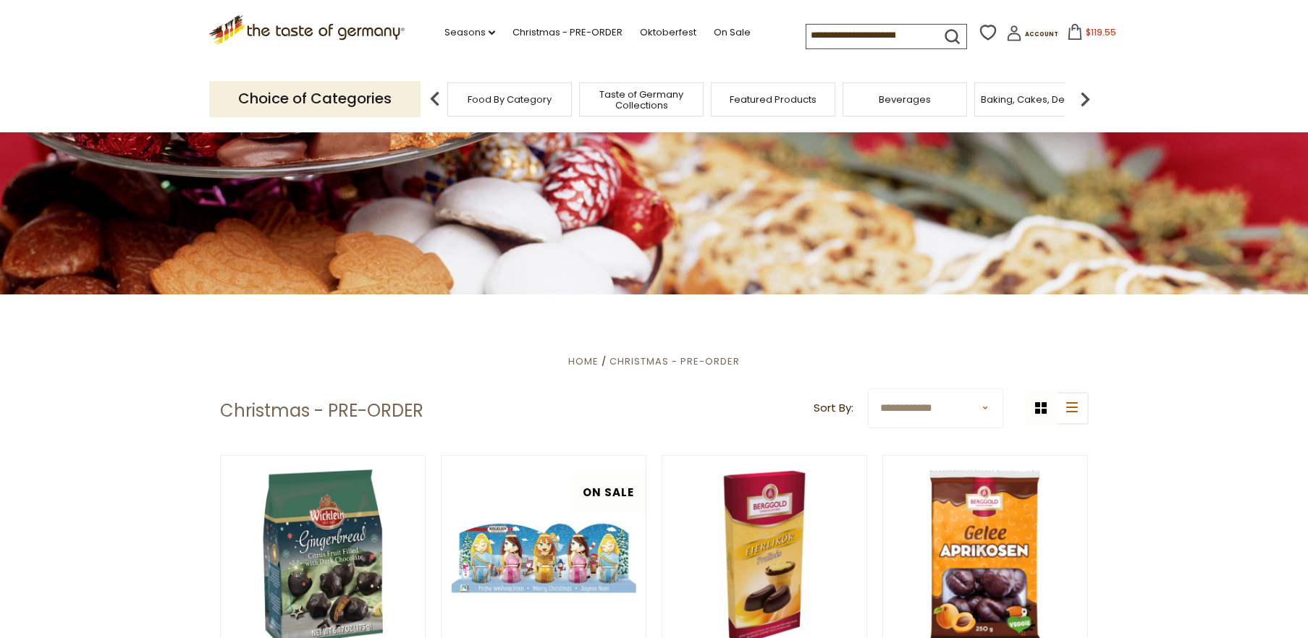
click at [1034, 94] on span "Baking, Cakes, Desserts" at bounding box center [1037, 99] width 112 height 11
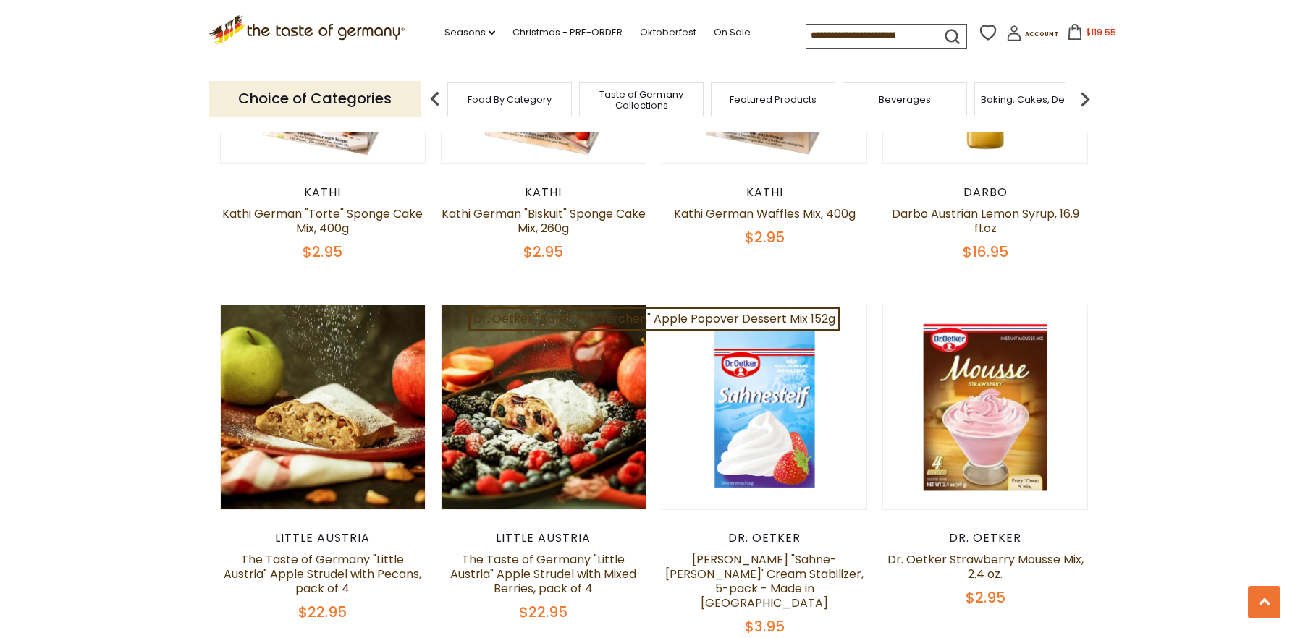
scroll to position [2107, 0]
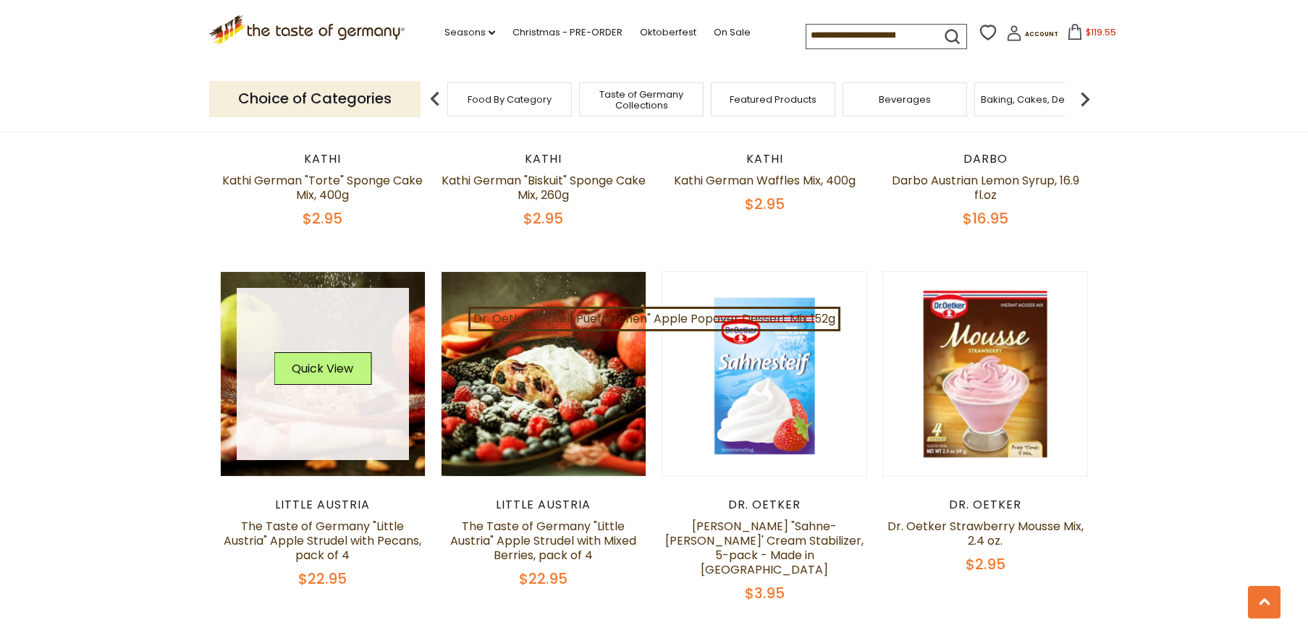
click at [302, 318] on link at bounding box center [323, 374] width 172 height 172
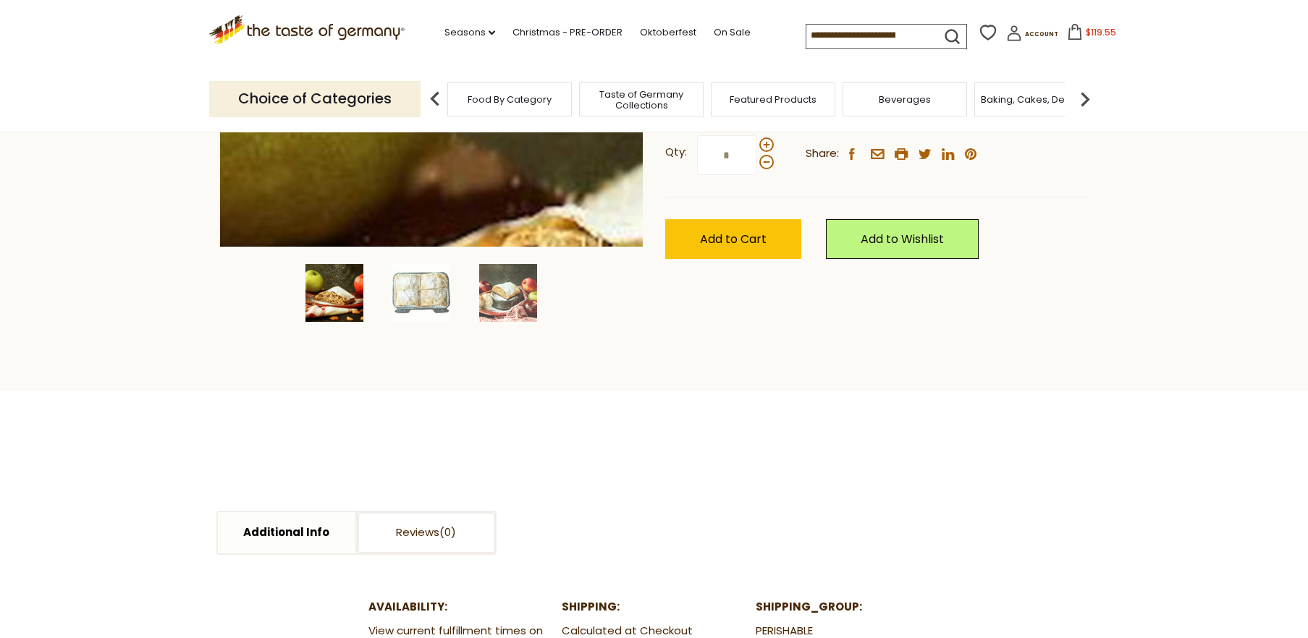
scroll to position [405, 0]
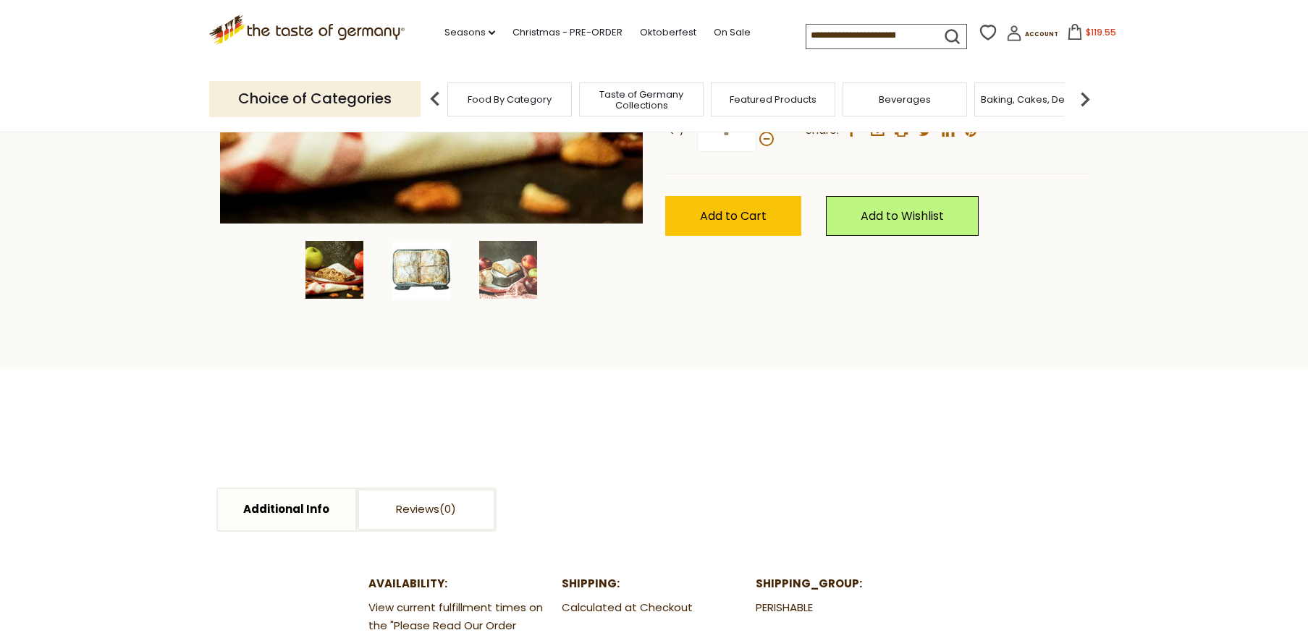
click at [399, 276] on img at bounding box center [421, 270] width 58 height 58
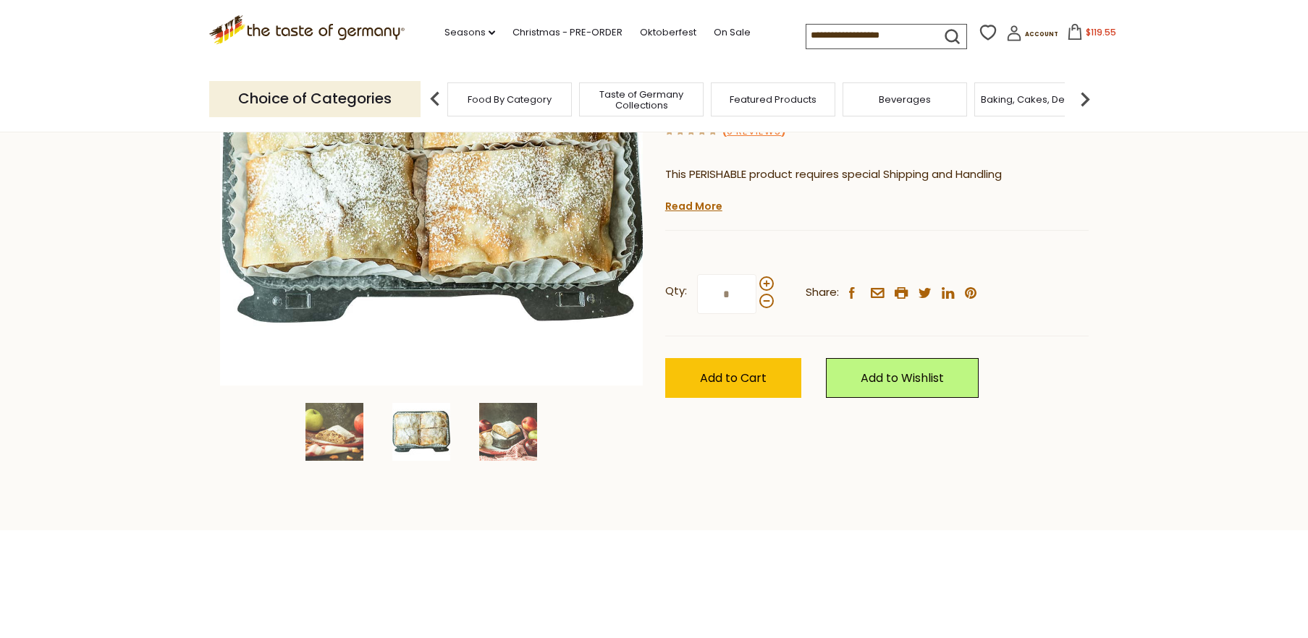
scroll to position [161, 0]
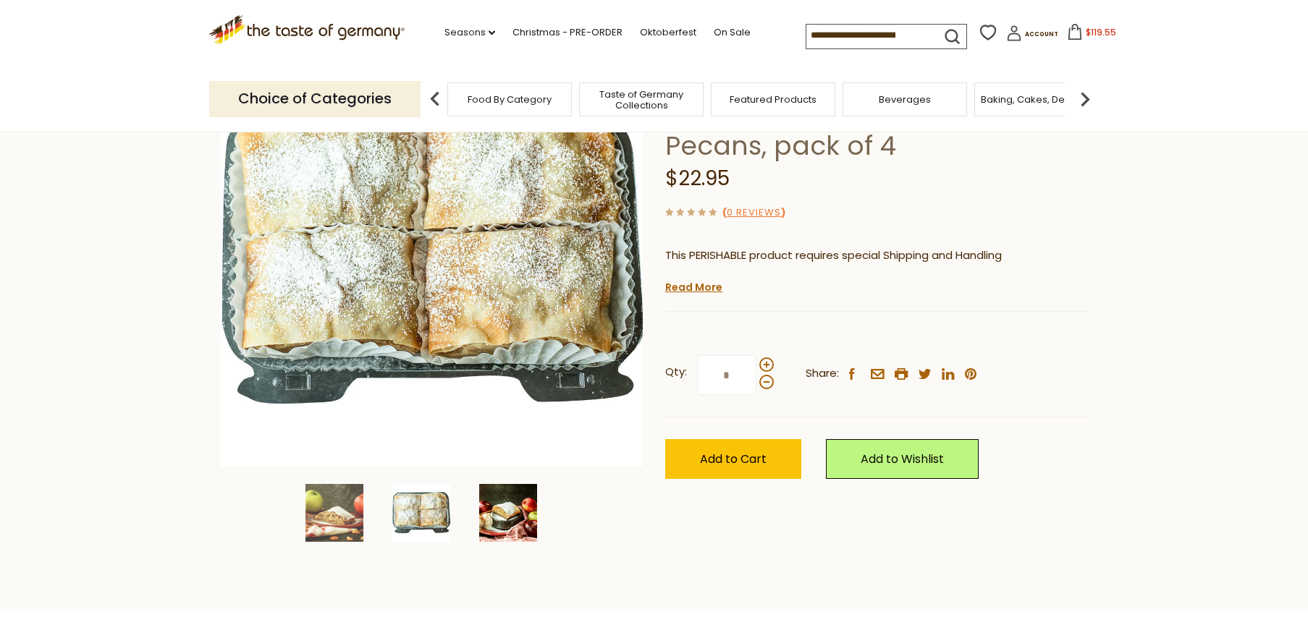
click at [508, 513] on img at bounding box center [508, 513] width 58 height 58
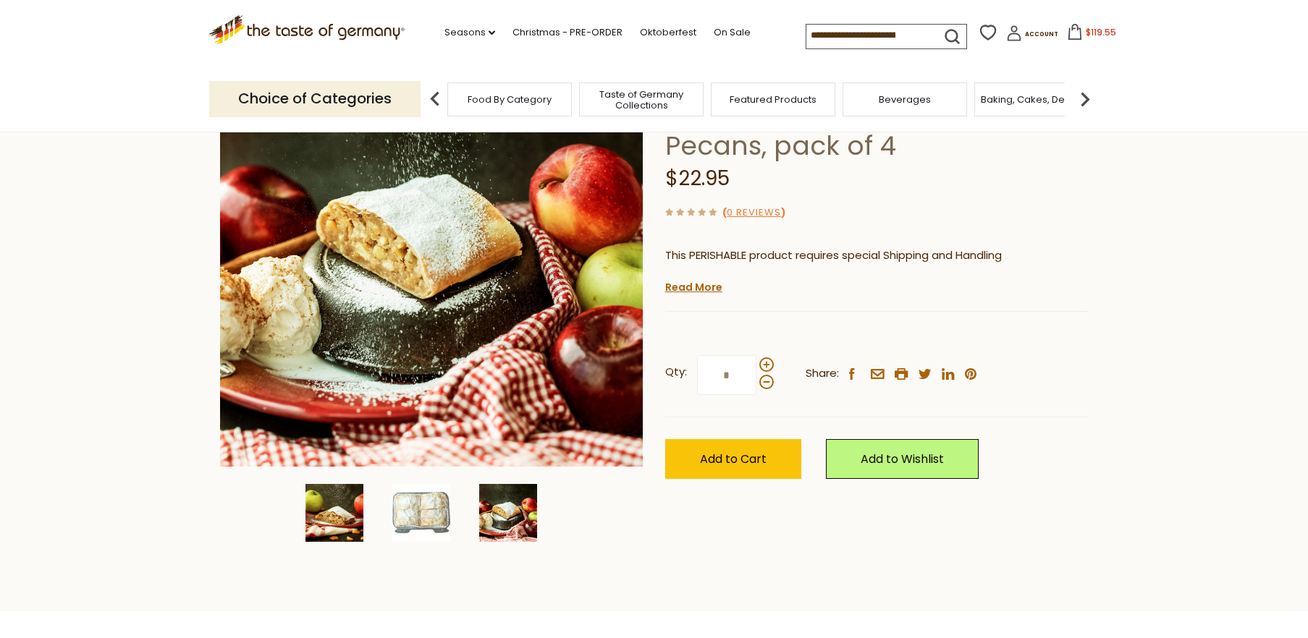
click at [323, 517] on img at bounding box center [334, 513] width 58 height 58
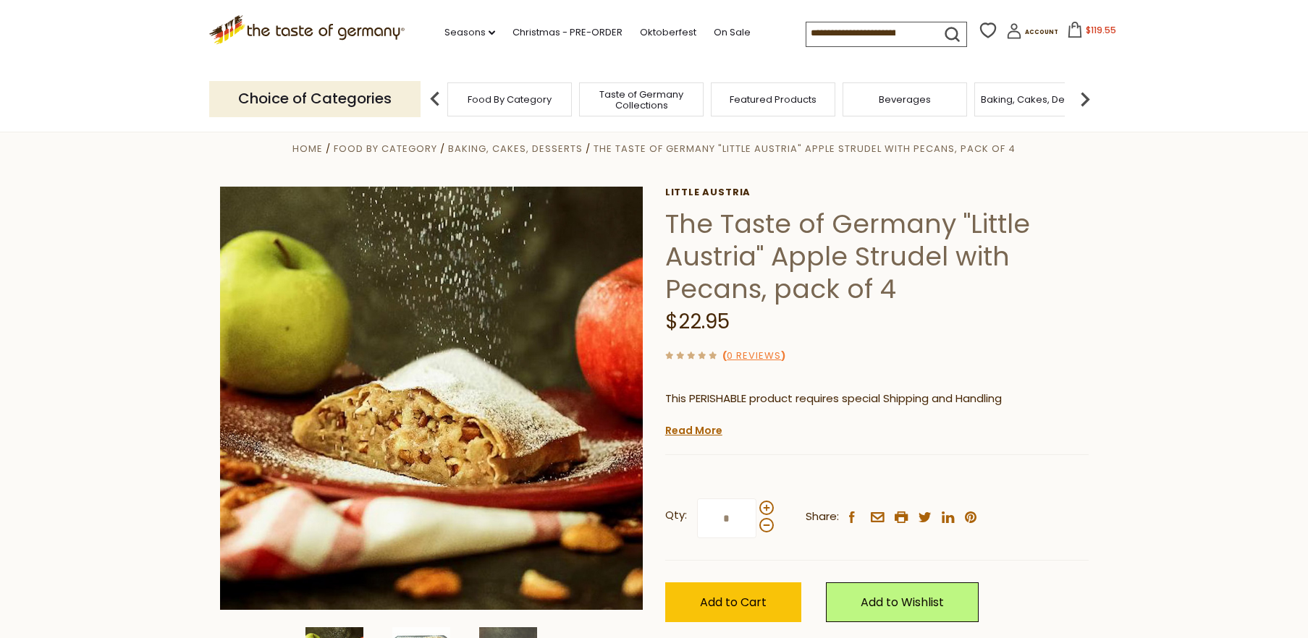
scroll to position [0, 0]
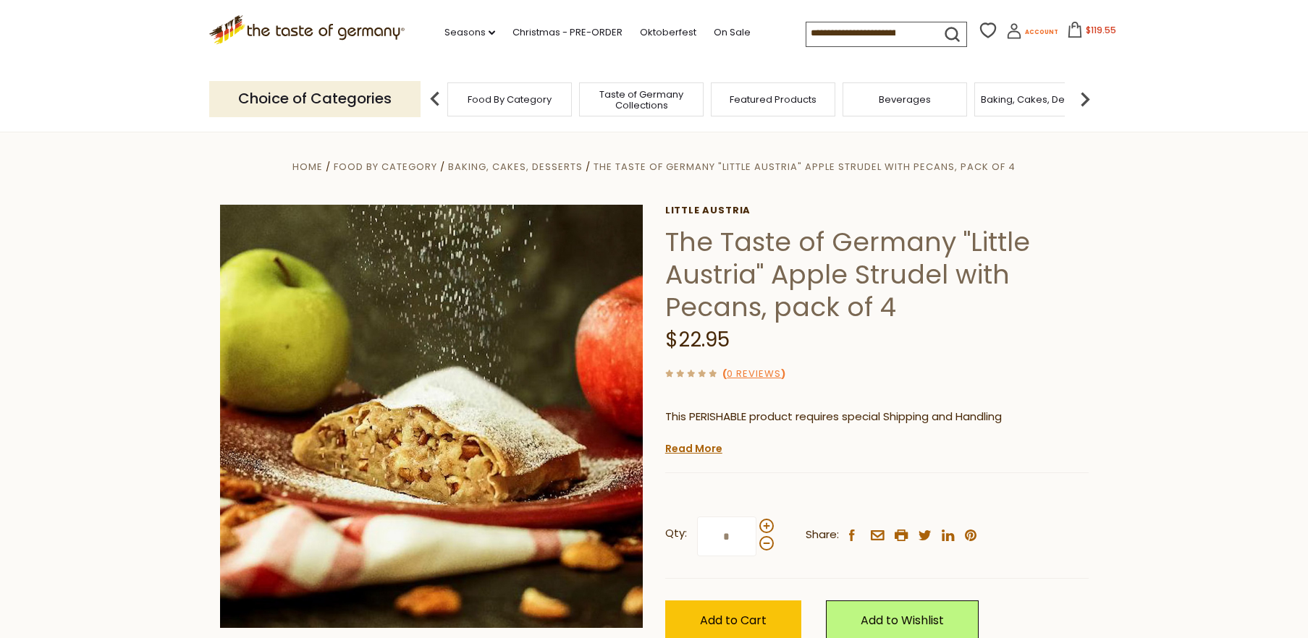
click at [1010, 30] on icon at bounding box center [1013, 26] width 7 height 7
